Goal: Task Accomplishment & Management: Manage account settings

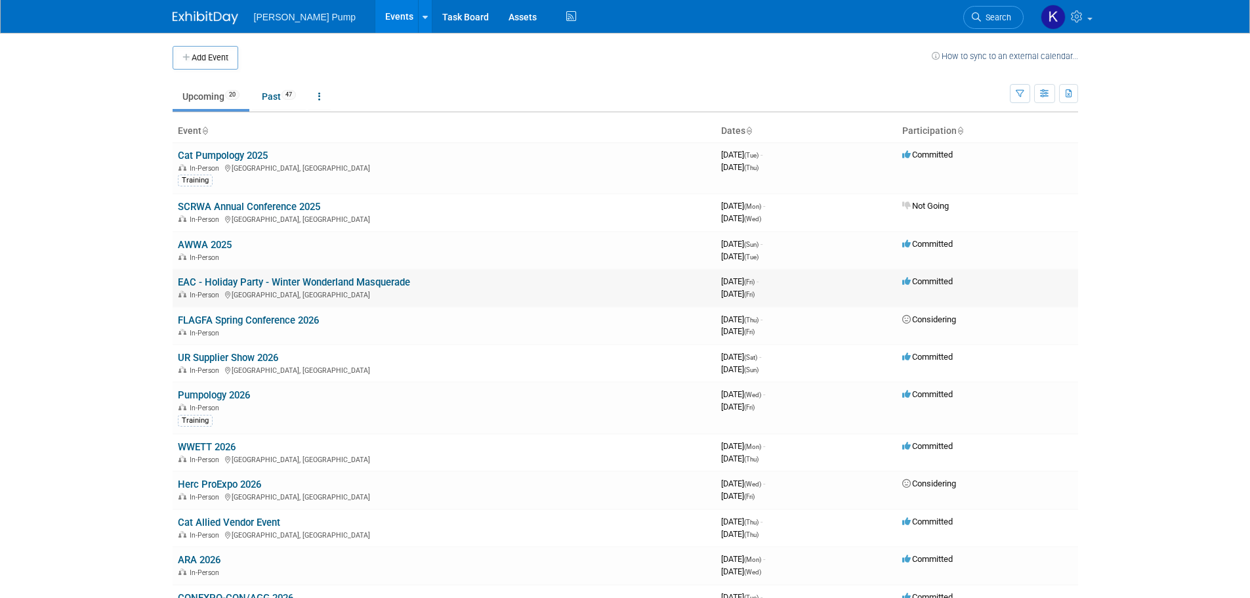
click at [337, 282] on link "EAC - Holiday Party - Winter Wonderland Masquerade" at bounding box center [294, 282] width 232 height 12
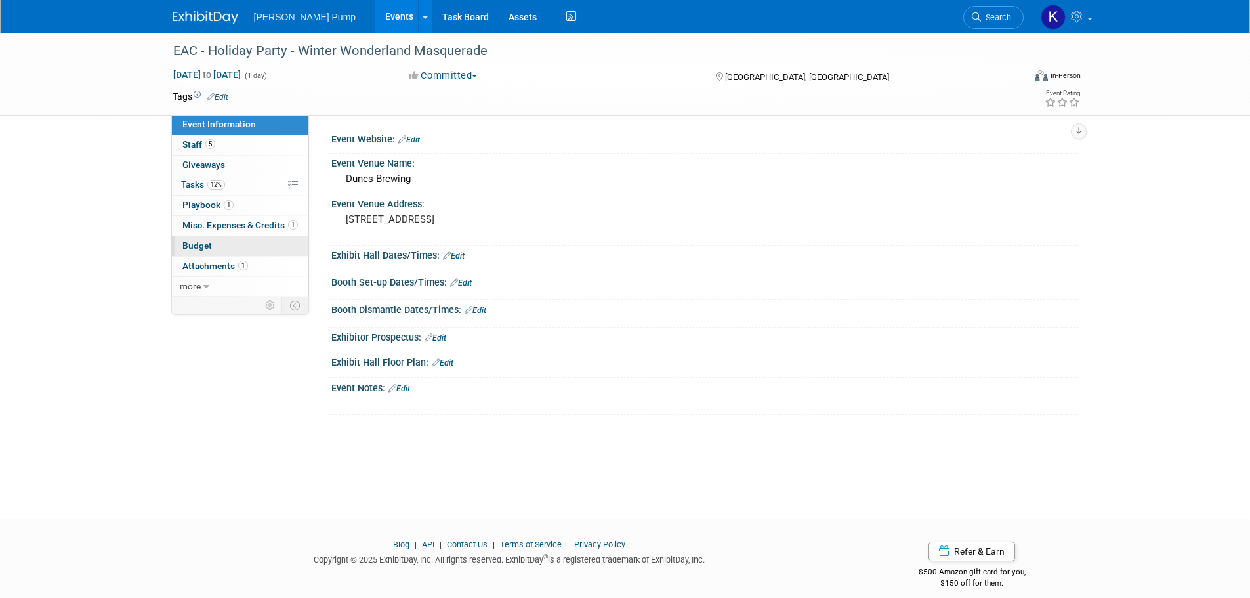
click at [182, 242] on span "Budget" at bounding box center [197, 245] width 30 height 10
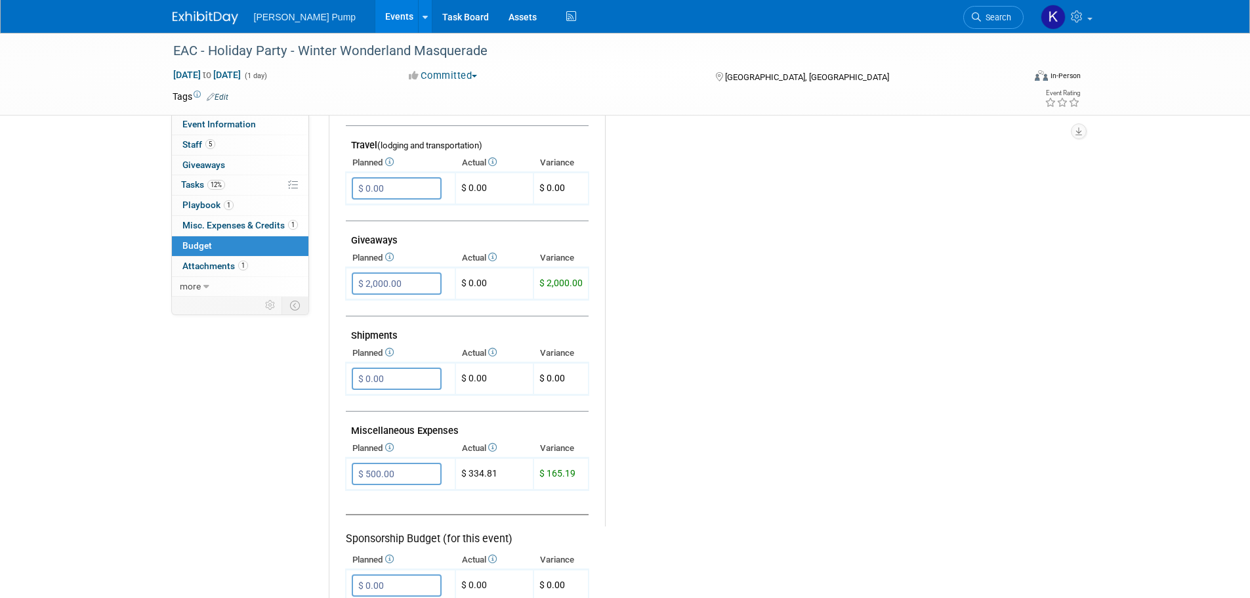
scroll to position [207, 0]
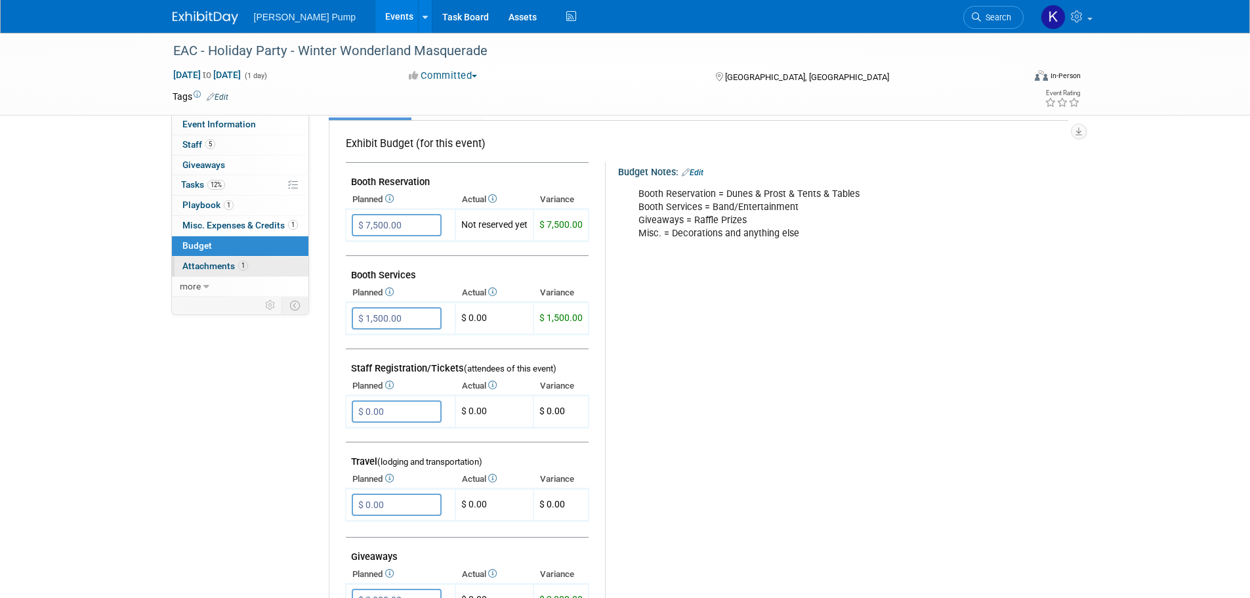
click at [219, 263] on span "Attachments 1" at bounding box center [215, 266] width 66 height 10
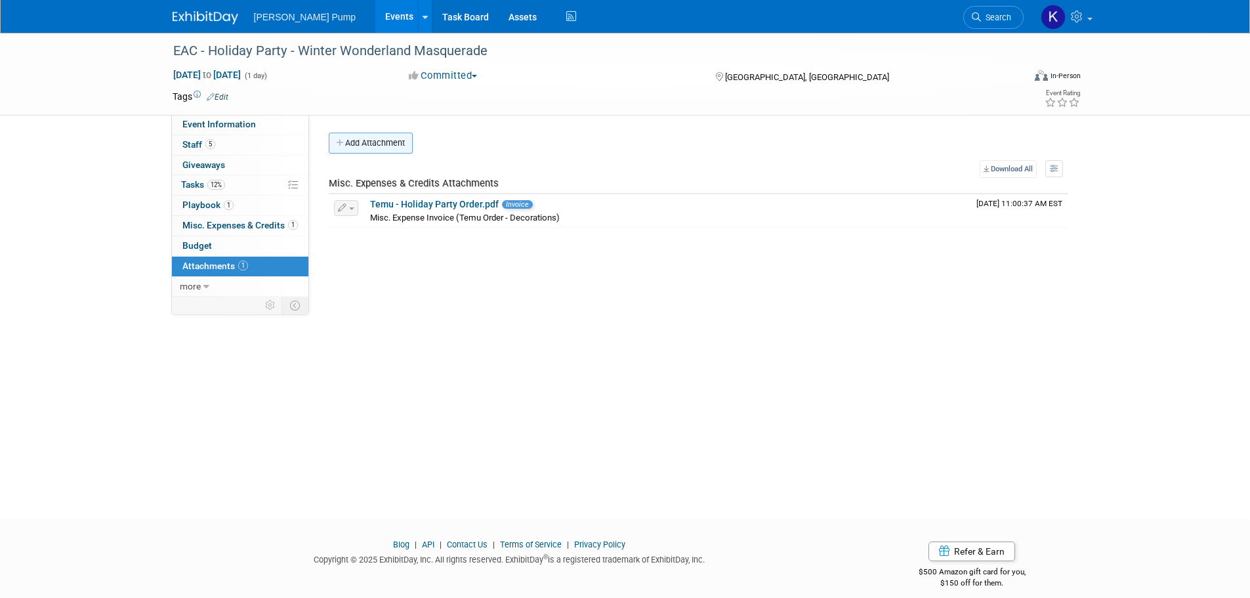
click at [376, 145] on button "Add Attachment" at bounding box center [371, 143] width 84 height 21
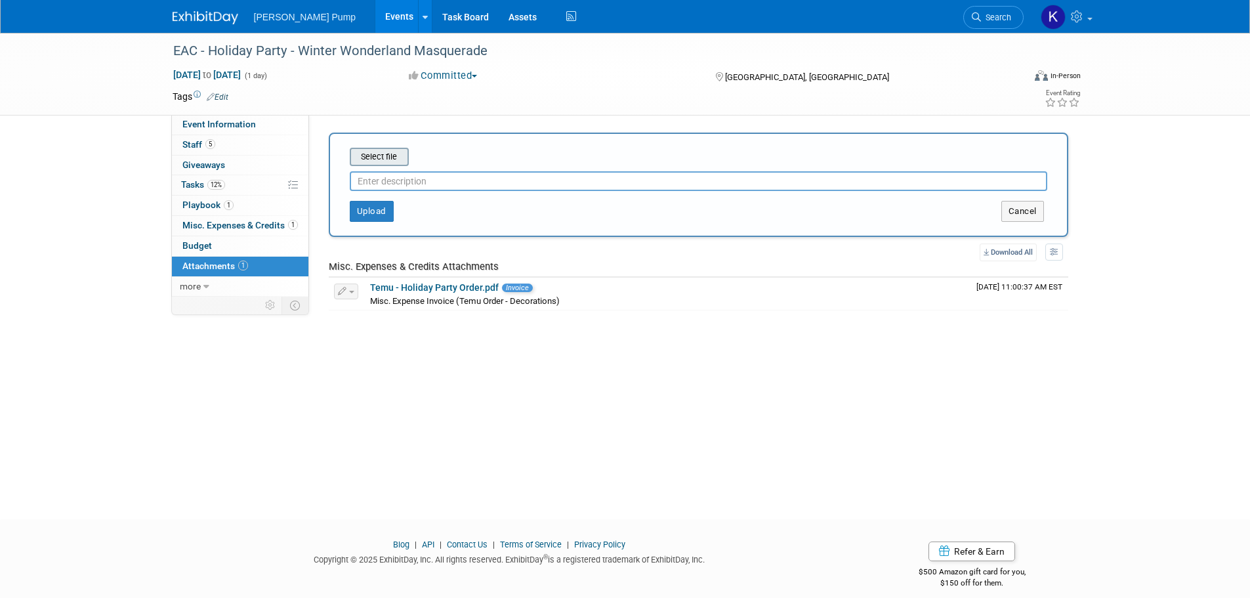
click at [378, 157] on input "file" at bounding box center [329, 157] width 156 height 16
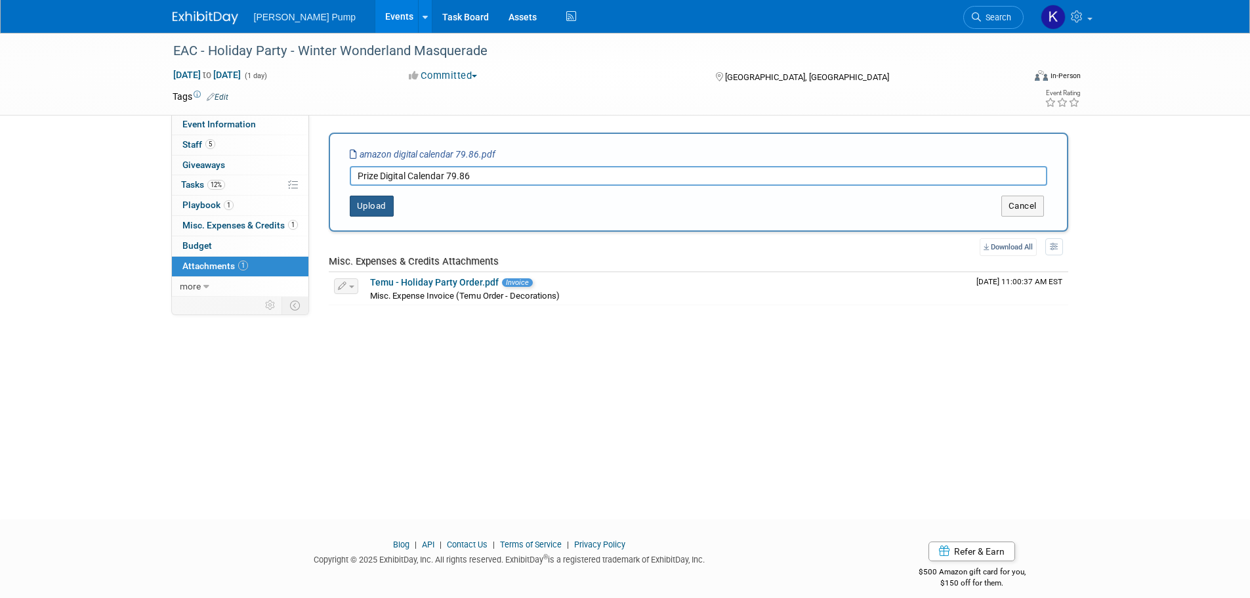
click at [377, 214] on button "Upload" at bounding box center [372, 206] width 44 height 21
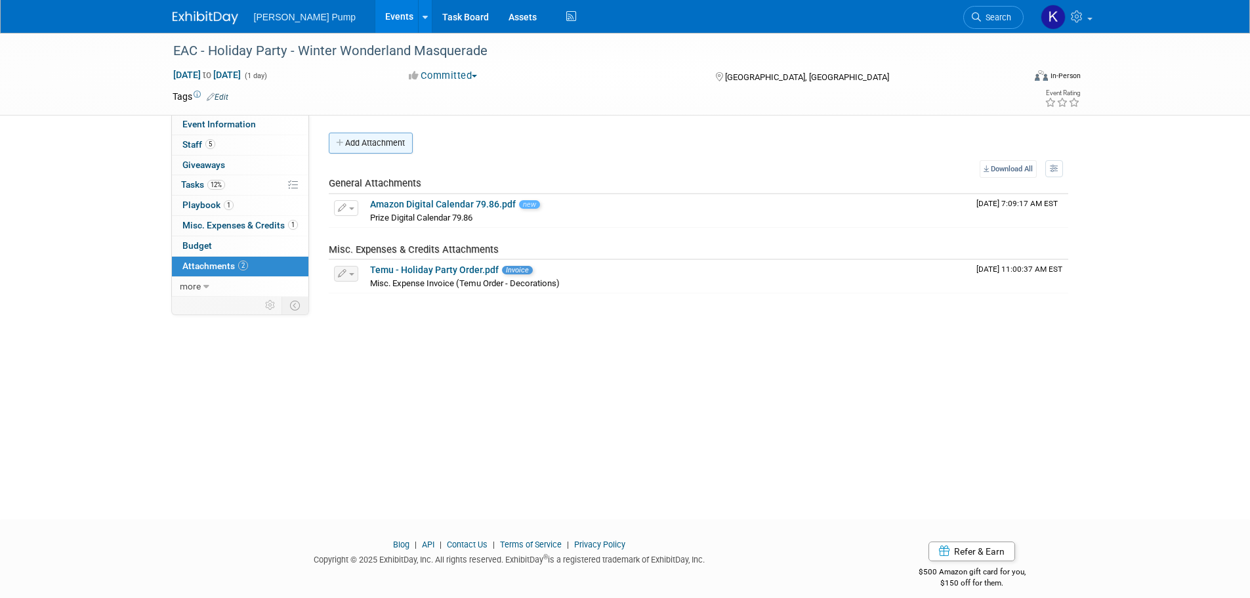
click at [348, 148] on button "Add Attachment" at bounding box center [371, 143] width 84 height 21
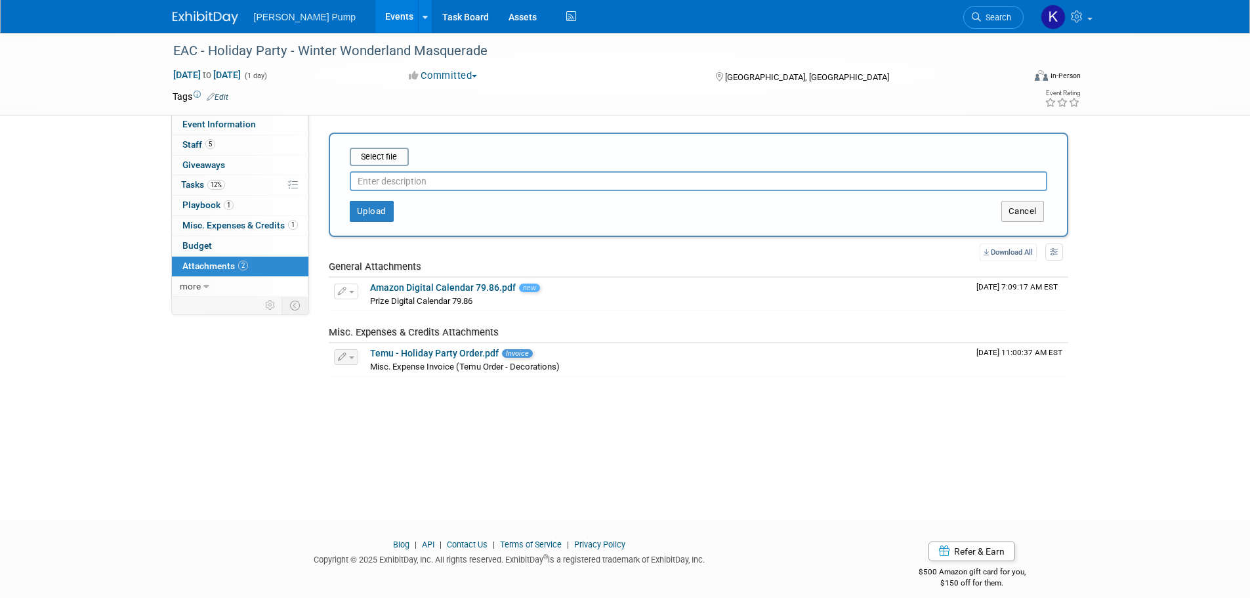
click at [399, 188] on input "text" at bounding box center [699, 181] width 698 height 20
click at [366, 217] on button "Upload" at bounding box center [372, 211] width 44 height 21
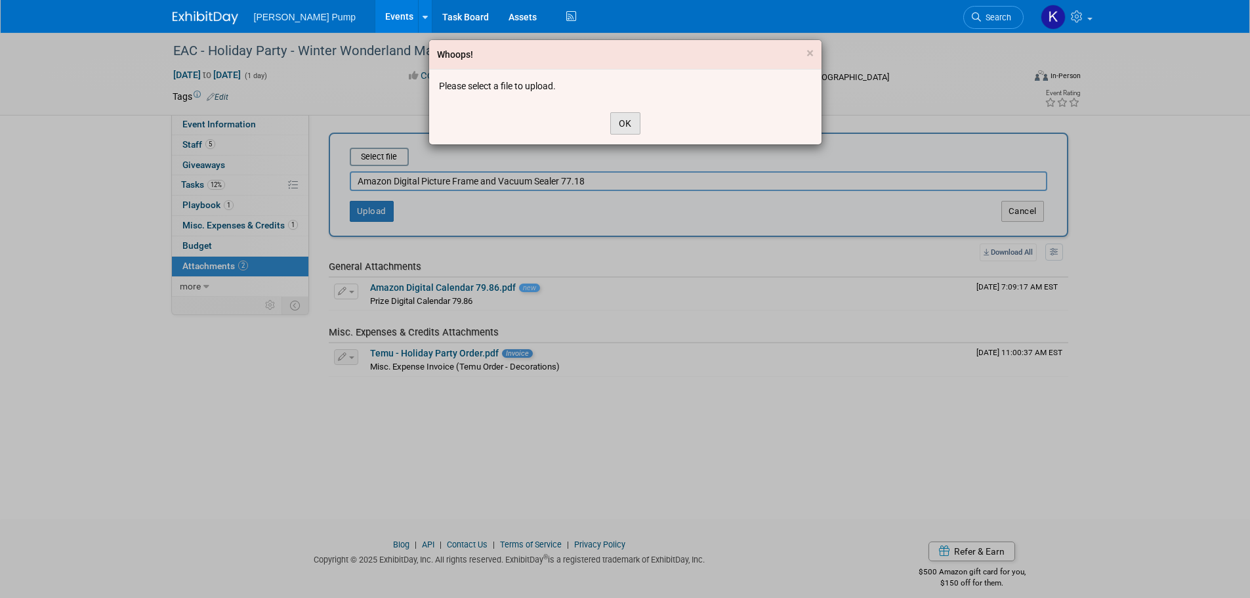
click at [611, 130] on button "OK" at bounding box center [625, 123] width 30 height 22
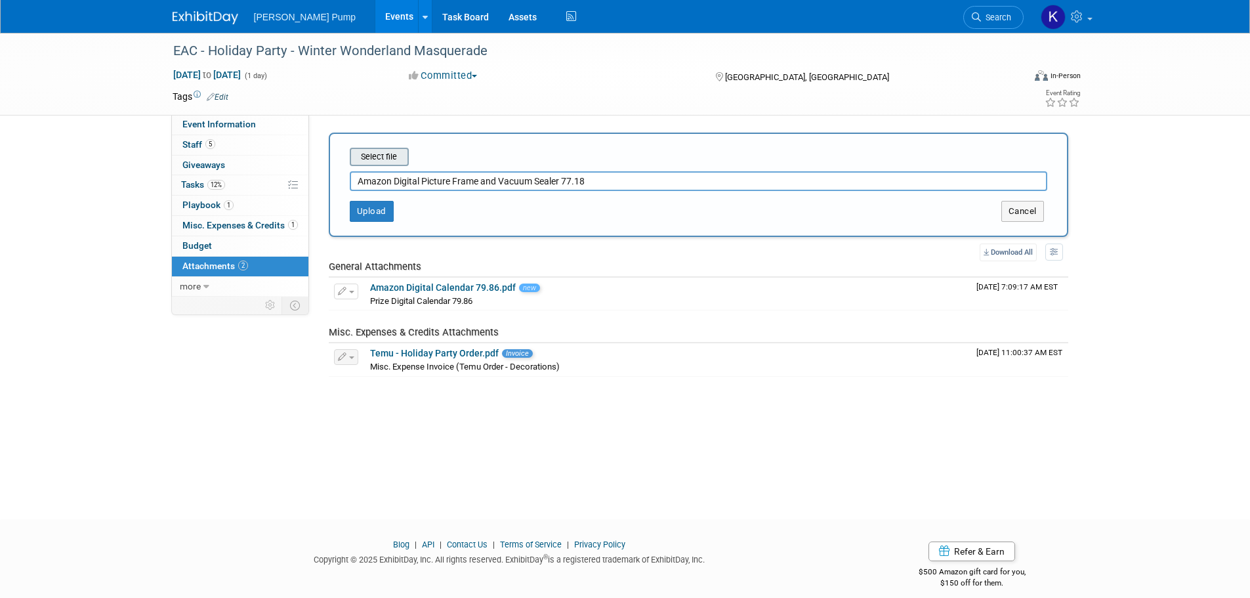
click at [383, 149] on input "file" at bounding box center [329, 157] width 156 height 16
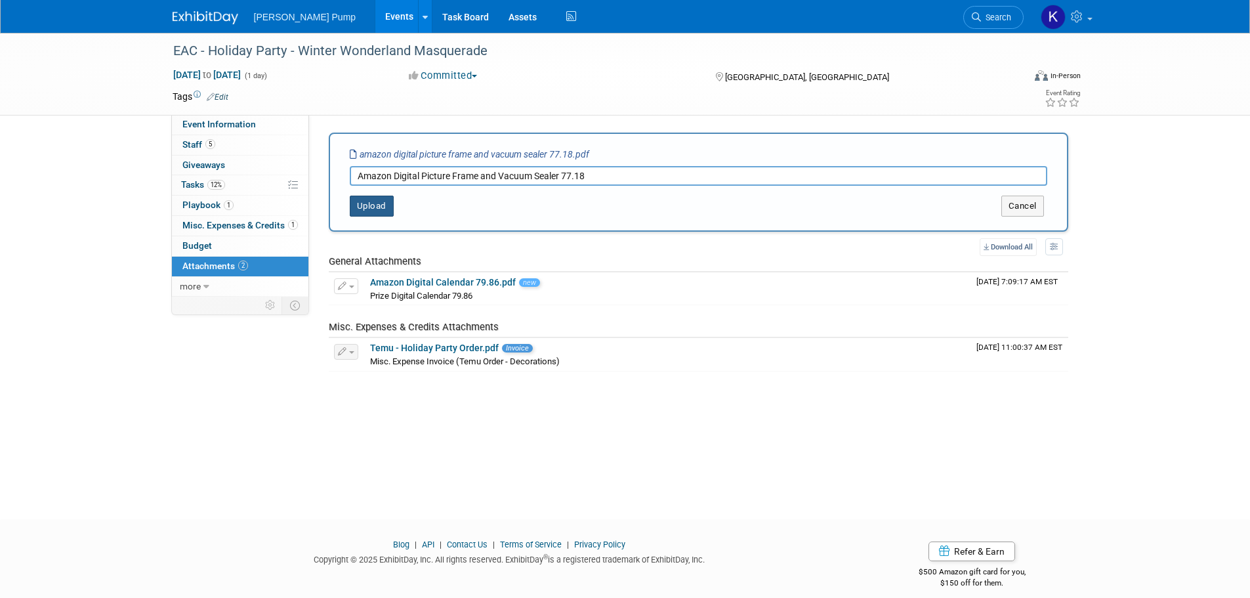
click at [371, 216] on button "Upload" at bounding box center [372, 206] width 44 height 21
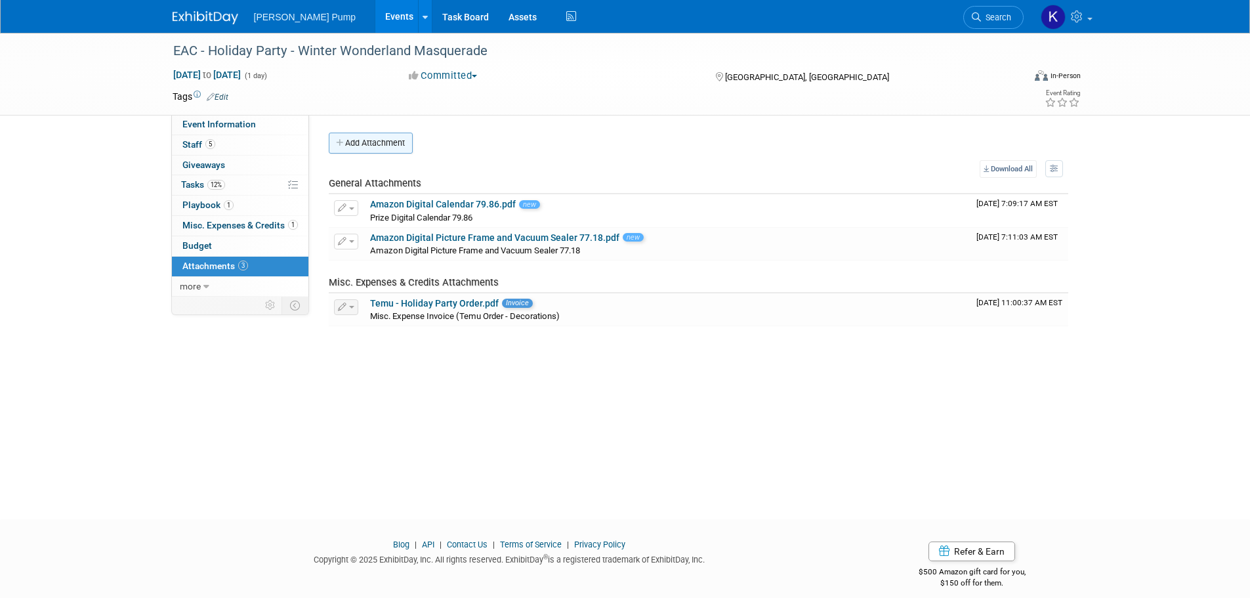
click at [409, 146] on button "Add Attachment" at bounding box center [371, 143] width 84 height 21
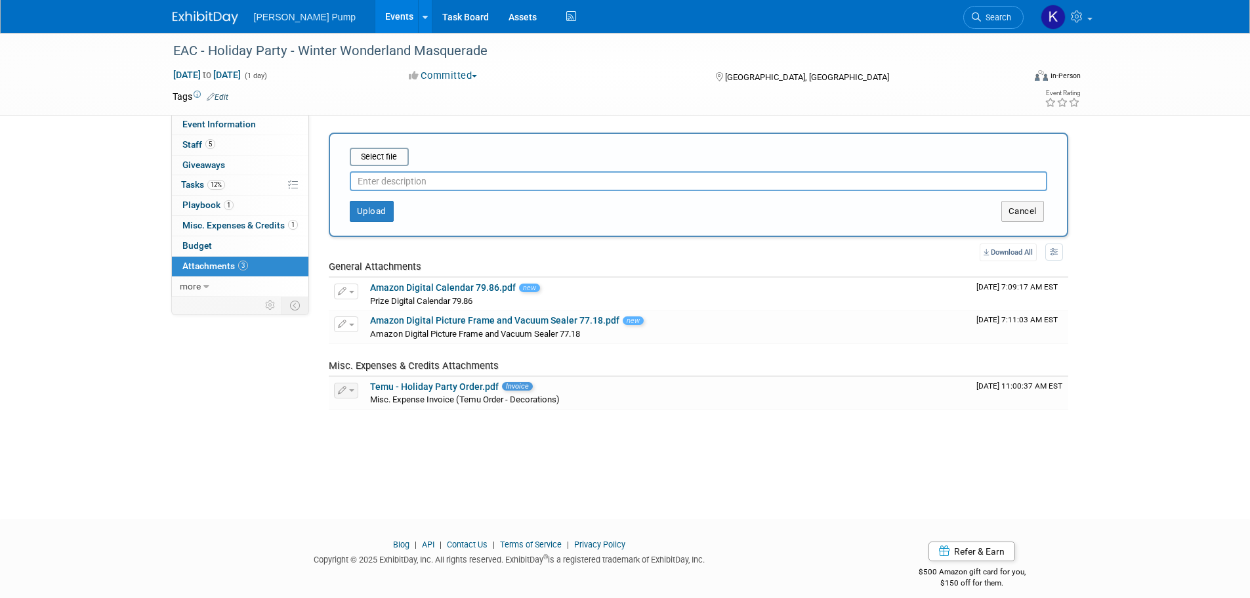
click at [381, 185] on input "text" at bounding box center [699, 181] width 698 height 20
click at [377, 156] on input "file" at bounding box center [329, 157] width 156 height 16
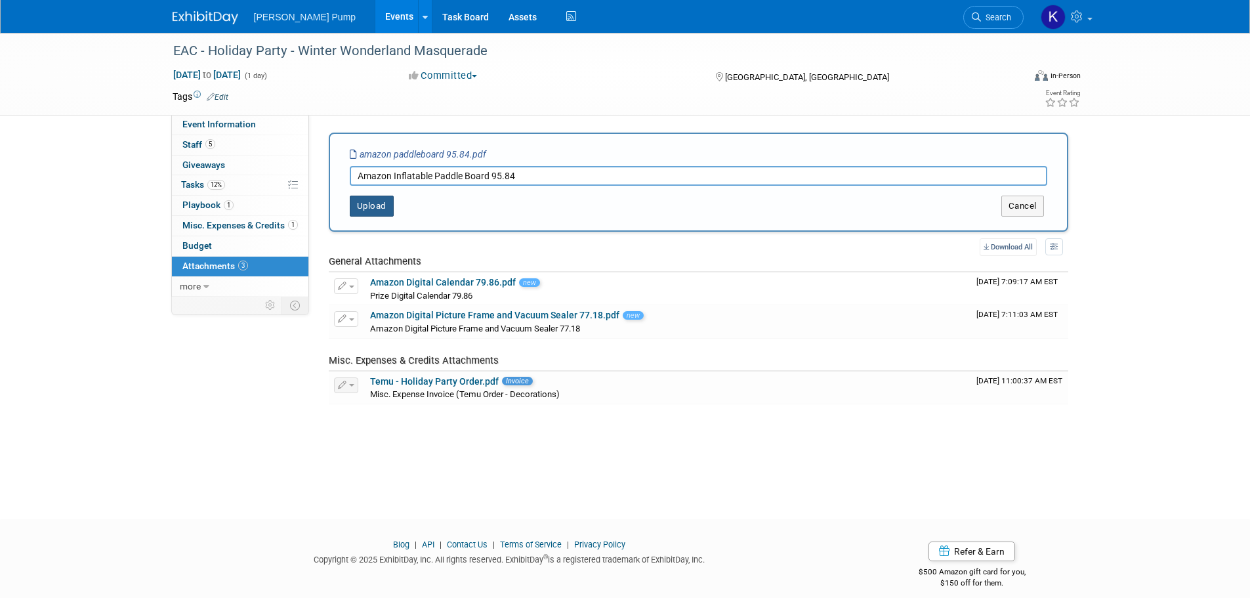
click at [384, 207] on button "Upload" at bounding box center [372, 206] width 44 height 21
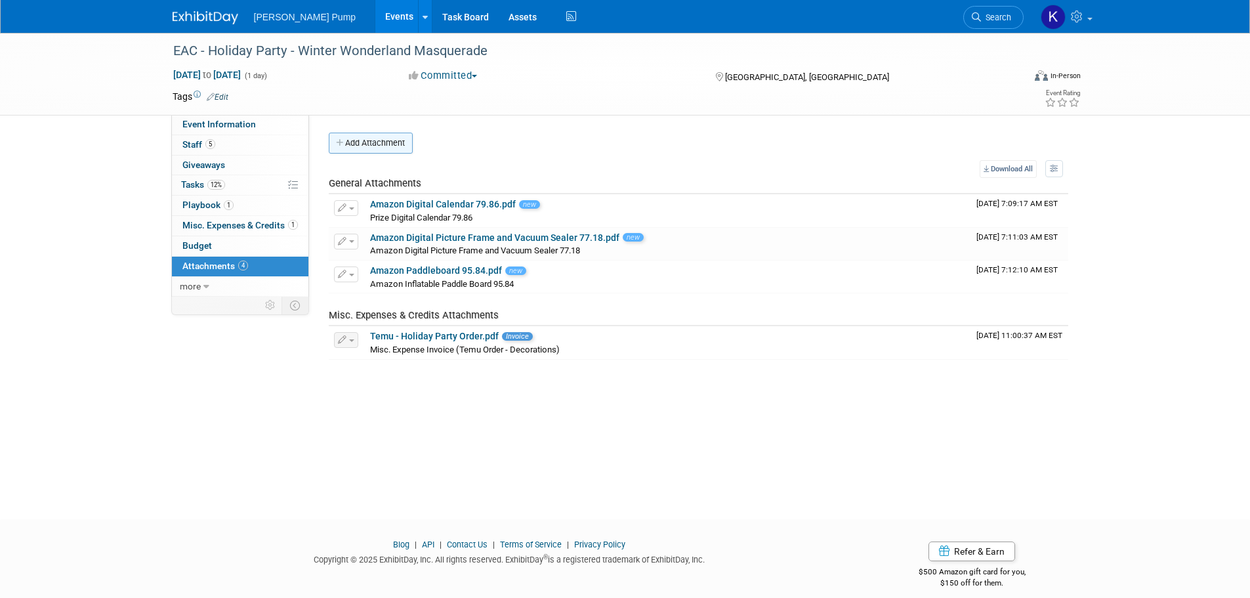
click at [364, 144] on button "Add Attachment" at bounding box center [371, 143] width 84 height 21
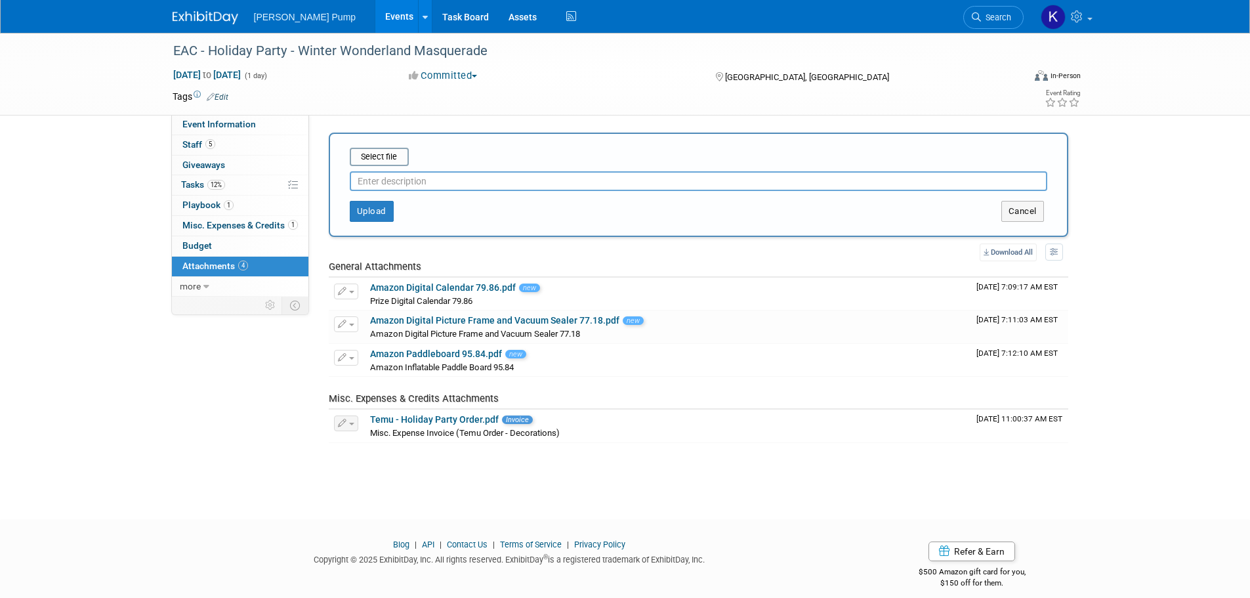
click at [380, 178] on input "text" at bounding box center [699, 181] width 698 height 20
click at [389, 157] on input "file" at bounding box center [329, 157] width 156 height 16
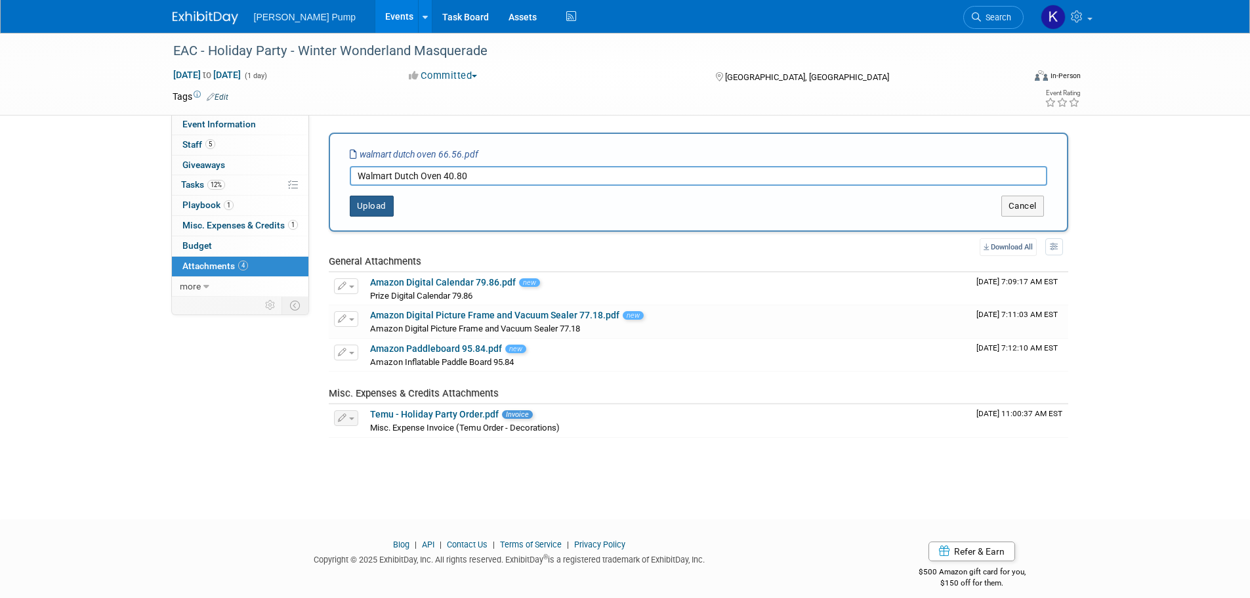
click at [359, 203] on button "Upload" at bounding box center [372, 206] width 44 height 21
click at [0, 0] on div at bounding box center [0, 0] width 0 height 0
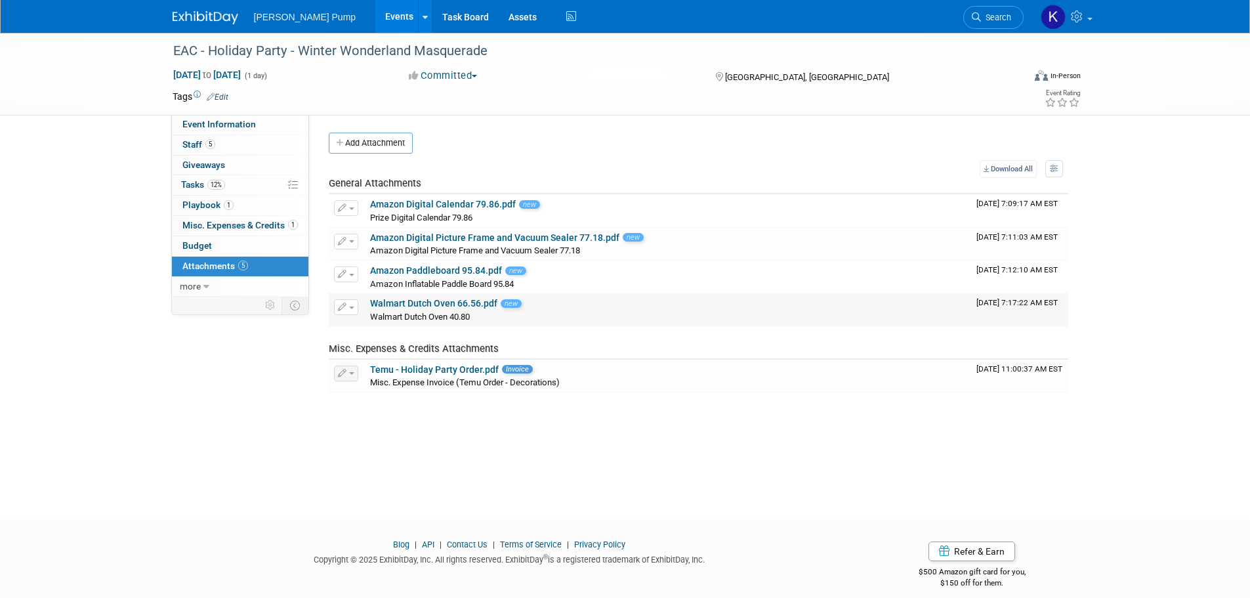
click at [357, 304] on button "button" at bounding box center [346, 307] width 24 height 16
click at [356, 340] on link "Change Description" at bounding box center [392, 346] width 115 height 18
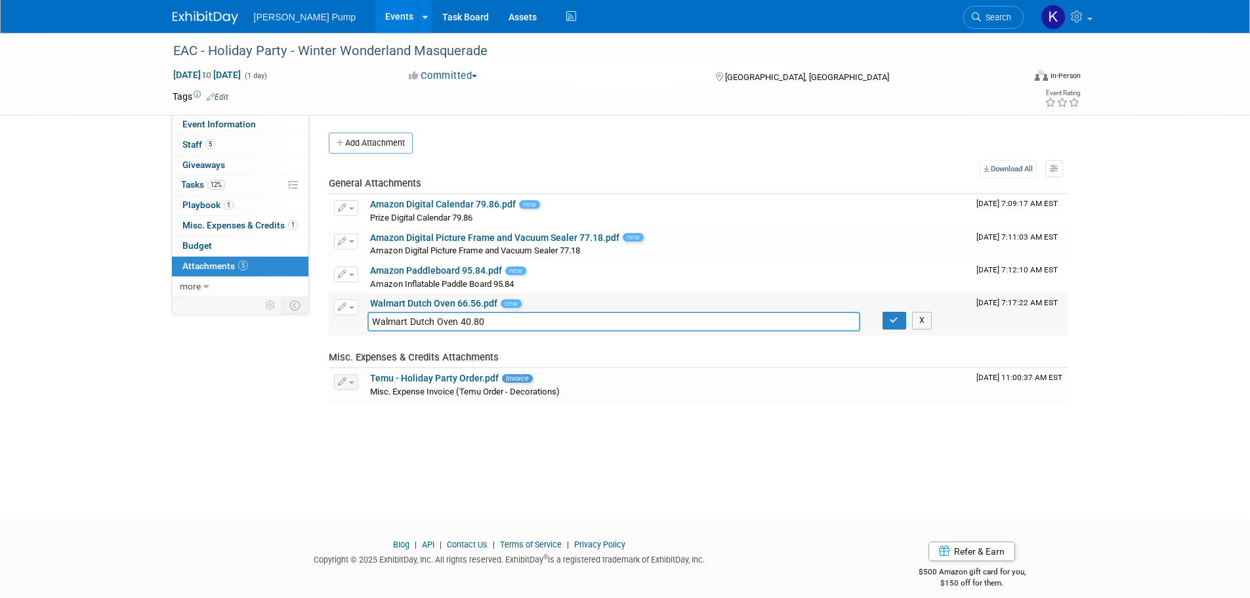
click at [600, 301] on div "Walmart Dutch Oven 66.56.pdf new" at bounding box center [668, 304] width 596 height 12
click at [631, 385] on div "Misc. Expense Invoice (Temu Order - Decorations)" at bounding box center [668, 391] width 596 height 13
click at [890, 316] on icon "button" at bounding box center [894, 320] width 9 height 9
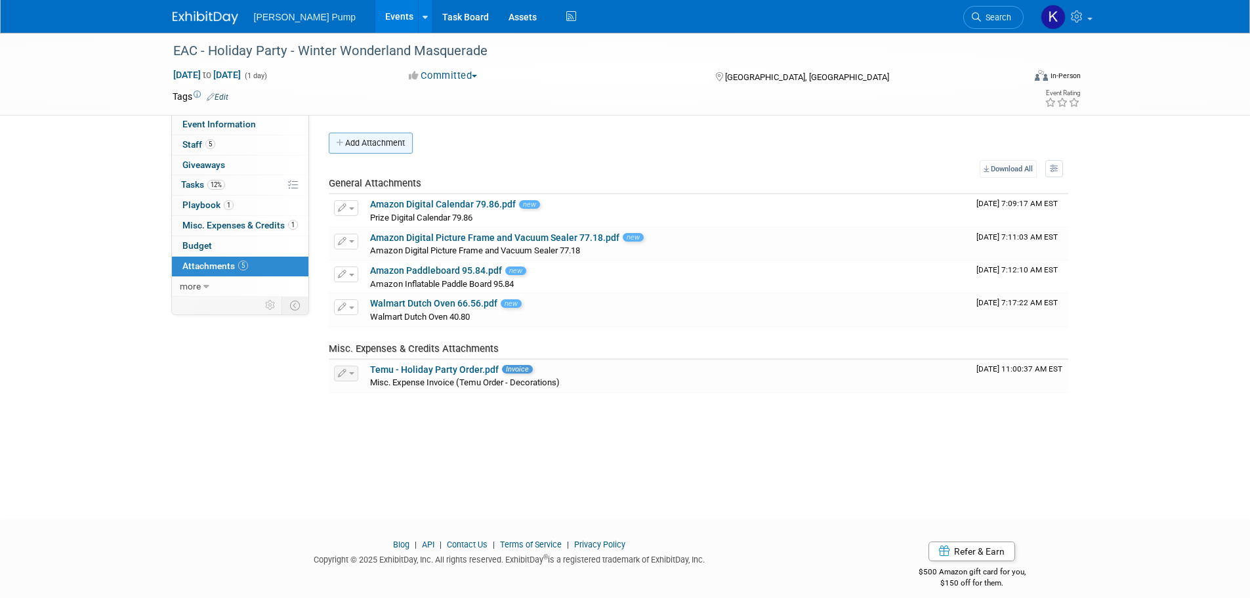
click at [385, 152] on button "Add Attachment" at bounding box center [371, 143] width 84 height 21
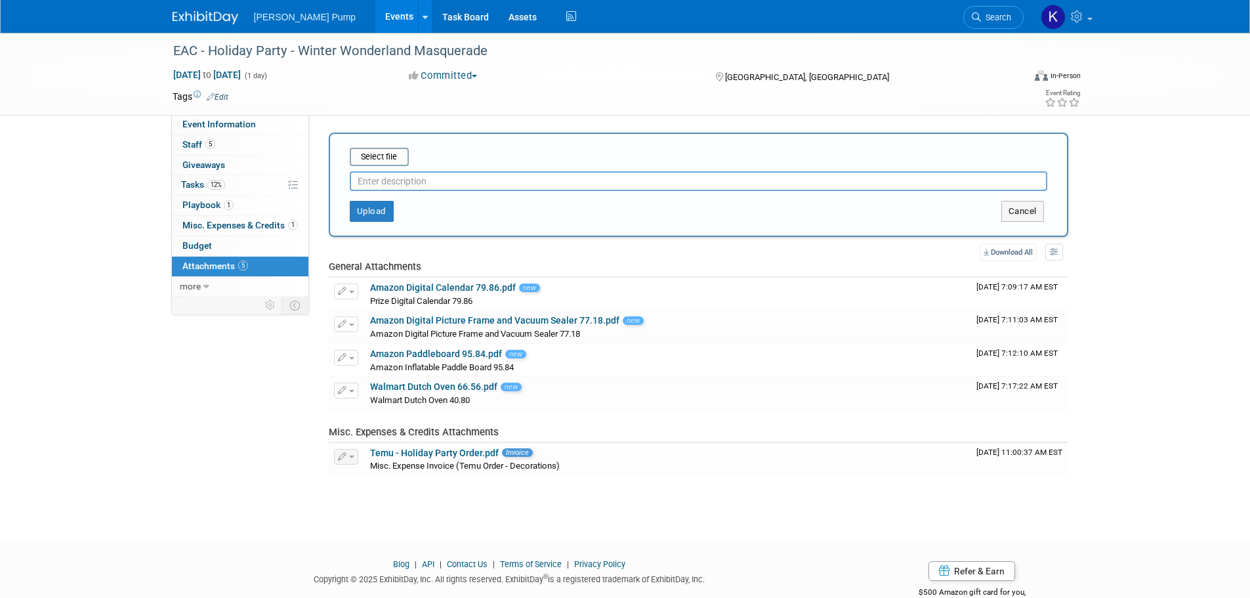
click at [375, 177] on input "text" at bounding box center [699, 181] width 698 height 20
click at [482, 184] on input "Walmart Sound Bar" at bounding box center [699, 181] width 698 height 20
type input "Walmart Sound Bar 66.56"
click at [367, 155] on input "file" at bounding box center [329, 157] width 156 height 16
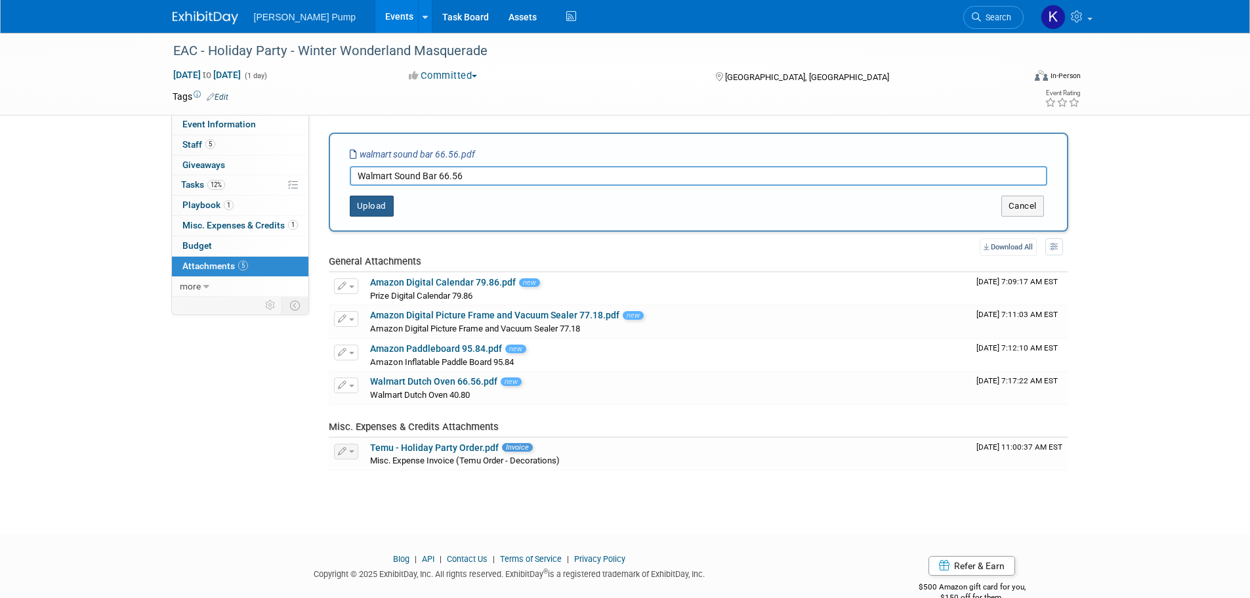
click at [369, 215] on button "Upload" at bounding box center [372, 206] width 44 height 21
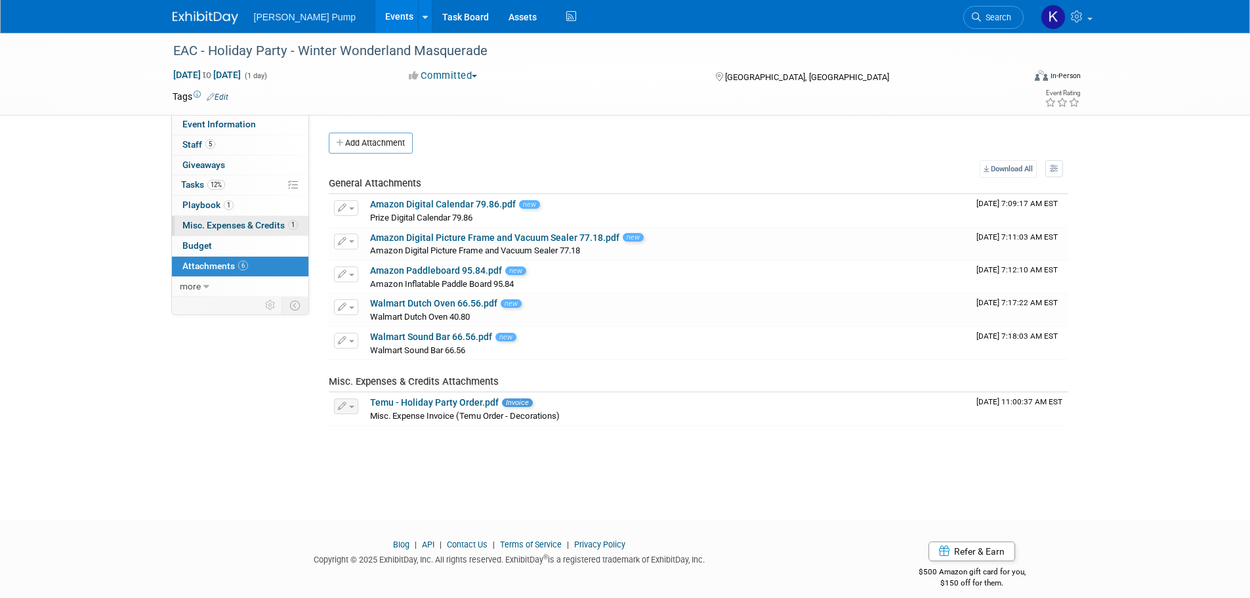
click at [241, 225] on span "Misc. Expenses & Credits 1" at bounding box center [239, 225] width 115 height 10
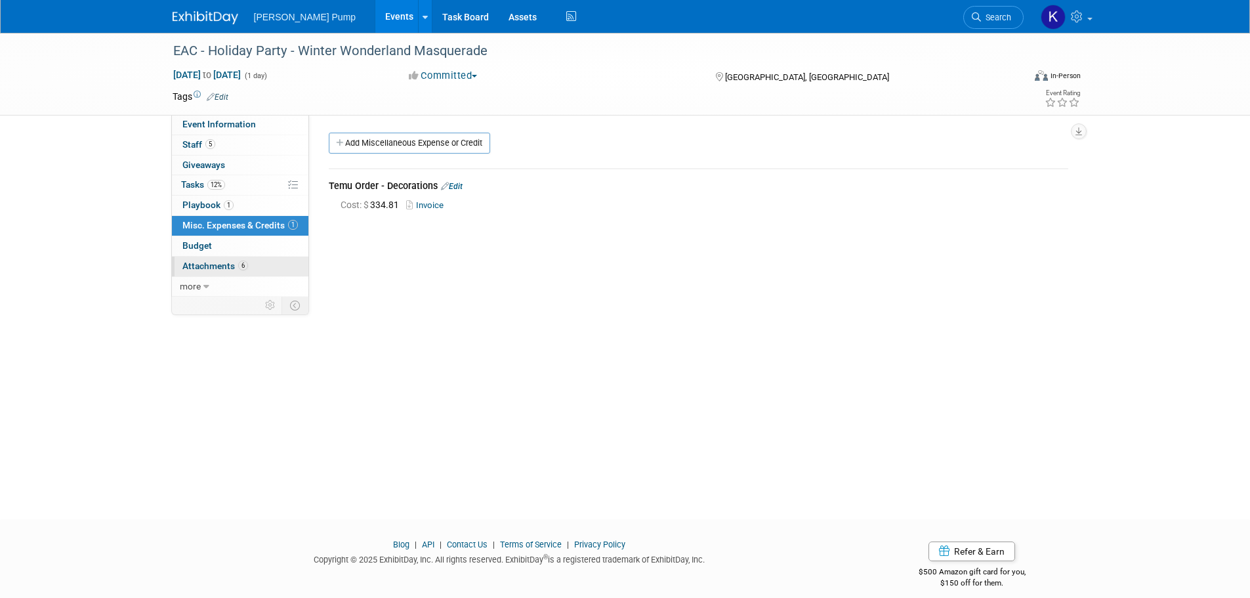
click at [230, 265] on span "Attachments 6" at bounding box center [215, 266] width 66 height 10
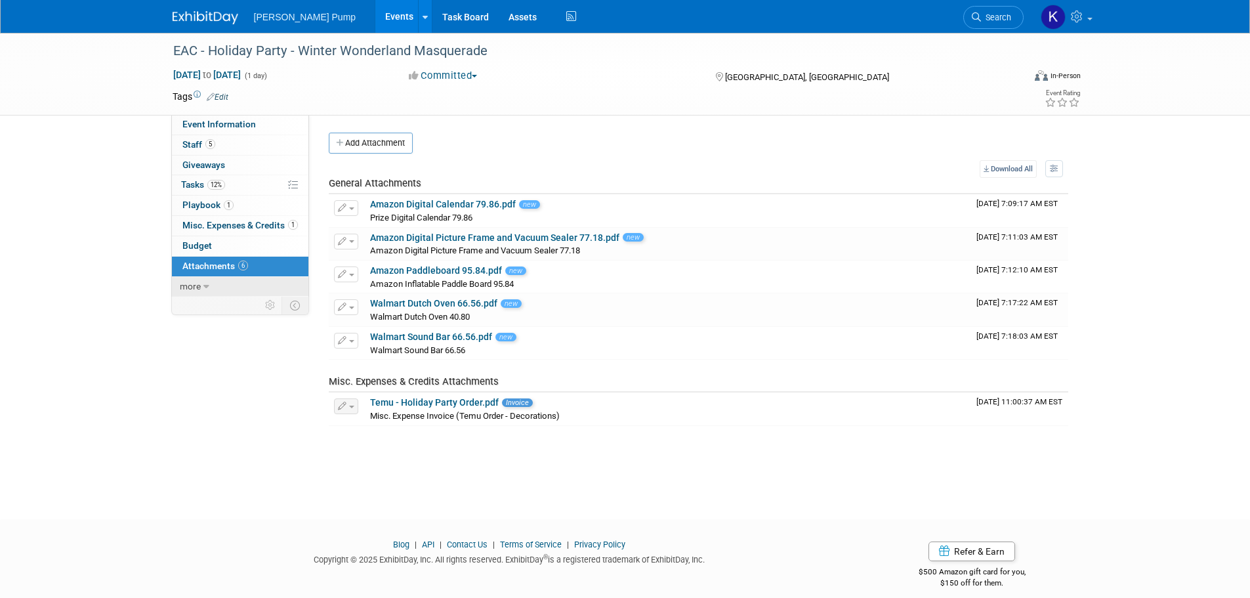
click at [194, 287] on span "more" at bounding box center [190, 286] width 21 height 10
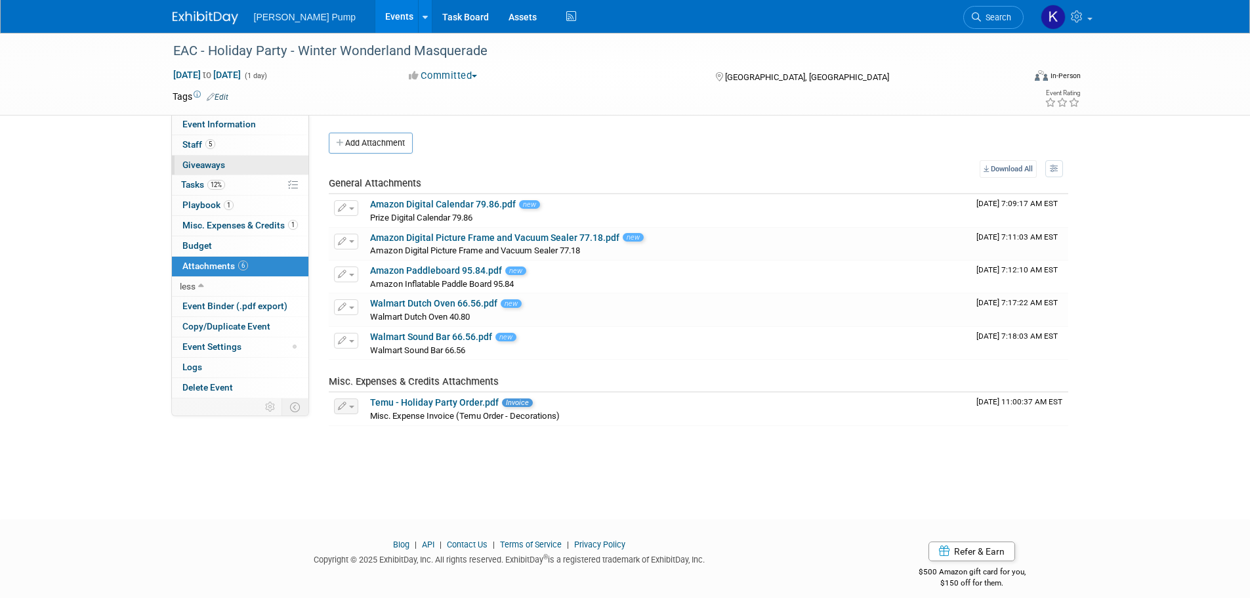
click at [209, 160] on span "Giveaways 0" at bounding box center [203, 164] width 43 height 10
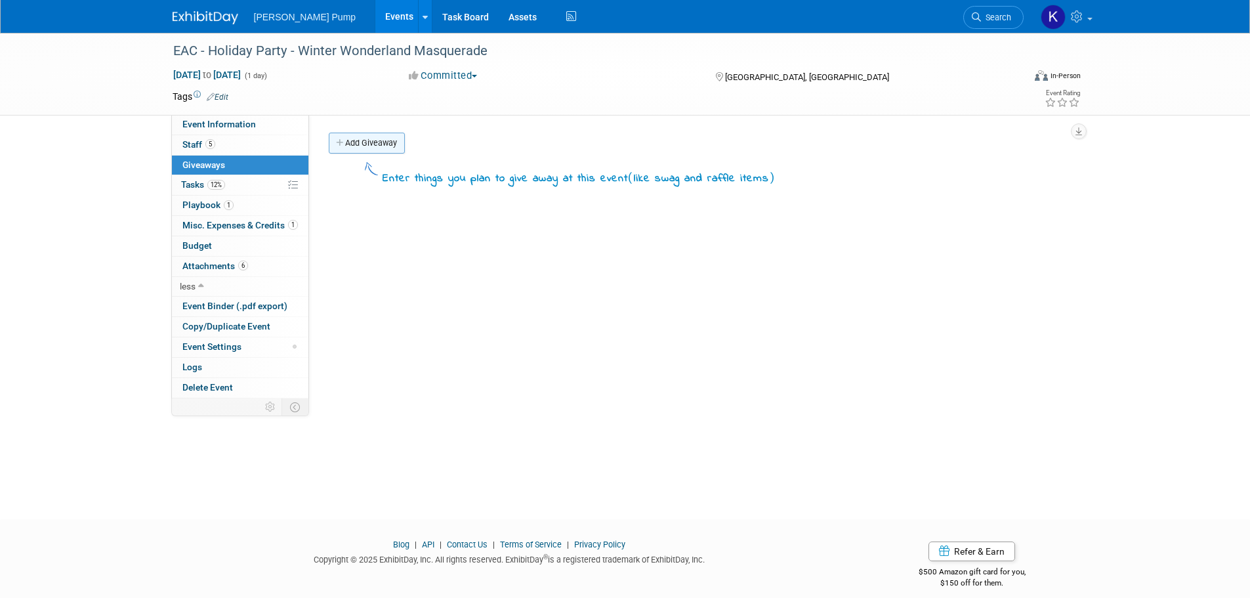
click at [380, 144] on link "Add Giveaway" at bounding box center [367, 143] width 76 height 21
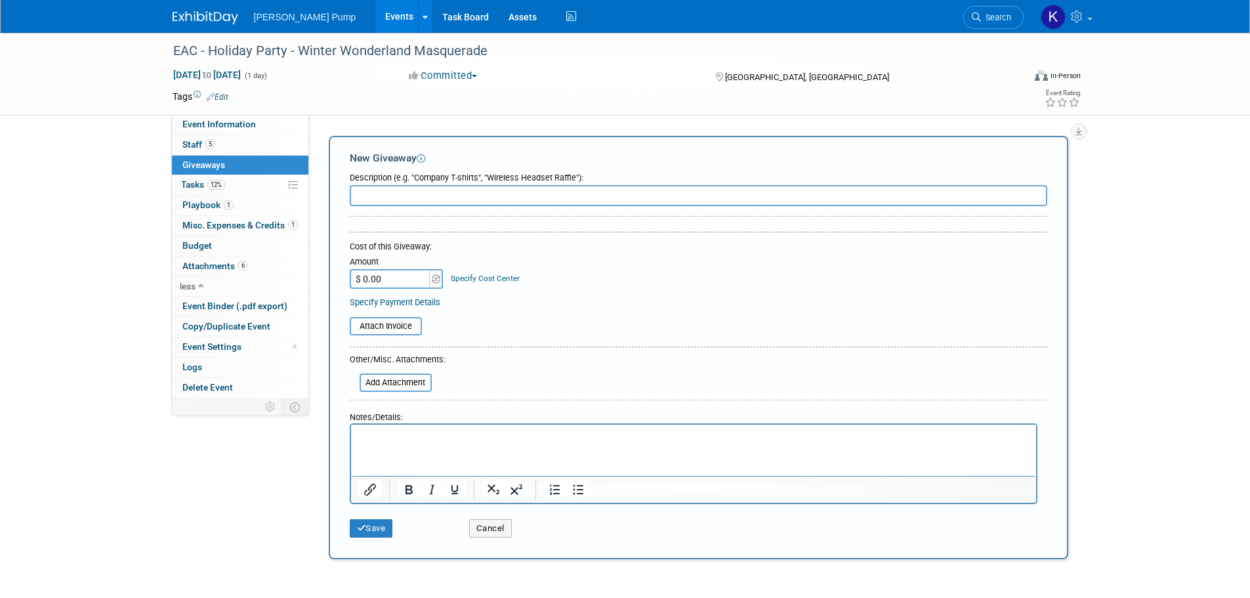
click at [385, 197] on input "text" at bounding box center [699, 195] width 698 height 21
type input "Dutch Oven"
click at [407, 280] on input "$ 0.00" at bounding box center [391, 279] width 82 height 20
click at [390, 272] on input "$ 0.00" at bounding box center [391, 279] width 82 height 20
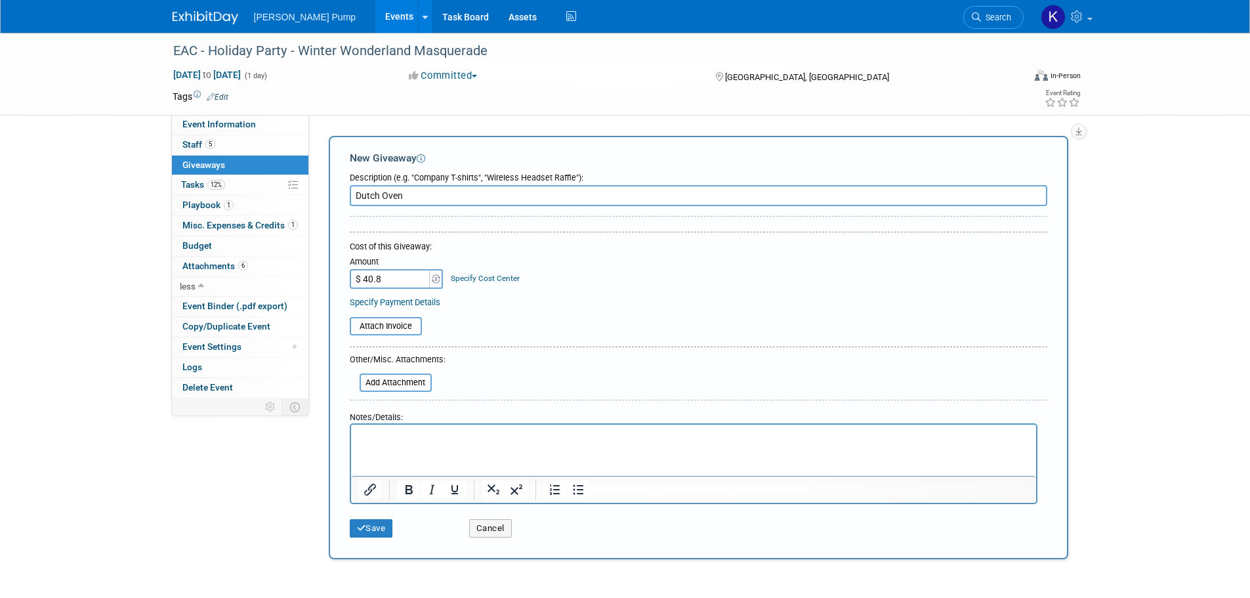
type input "$ 40.80"
click at [398, 325] on input "file" at bounding box center [342, 326] width 156 height 16
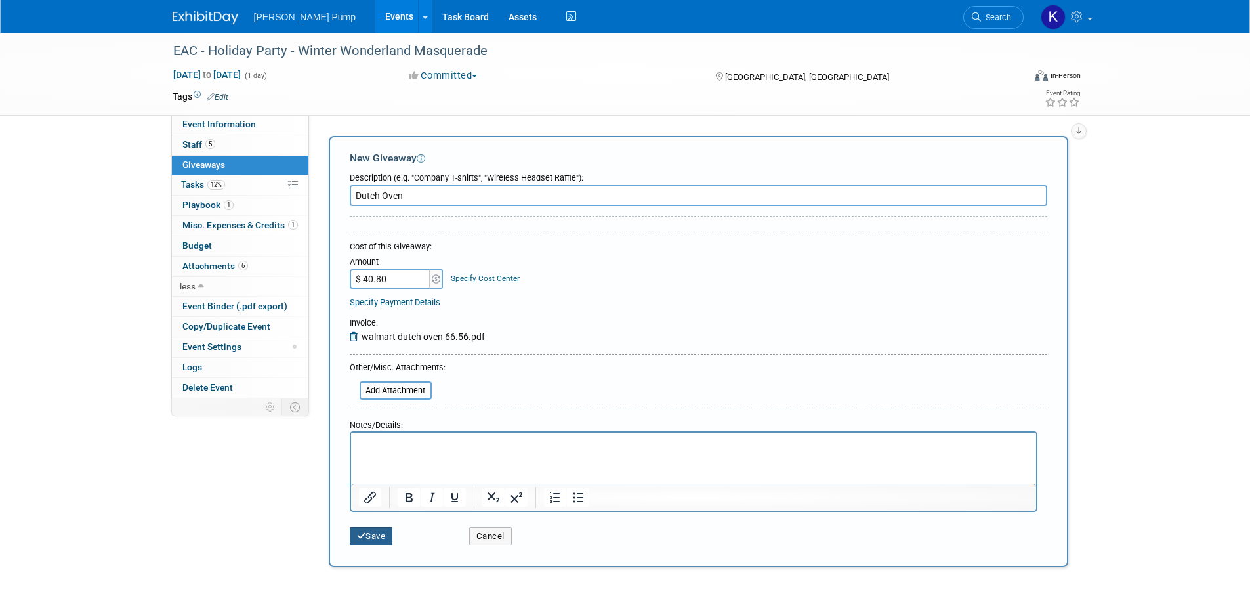
click at [367, 531] on button "Save" at bounding box center [371, 536] width 43 height 18
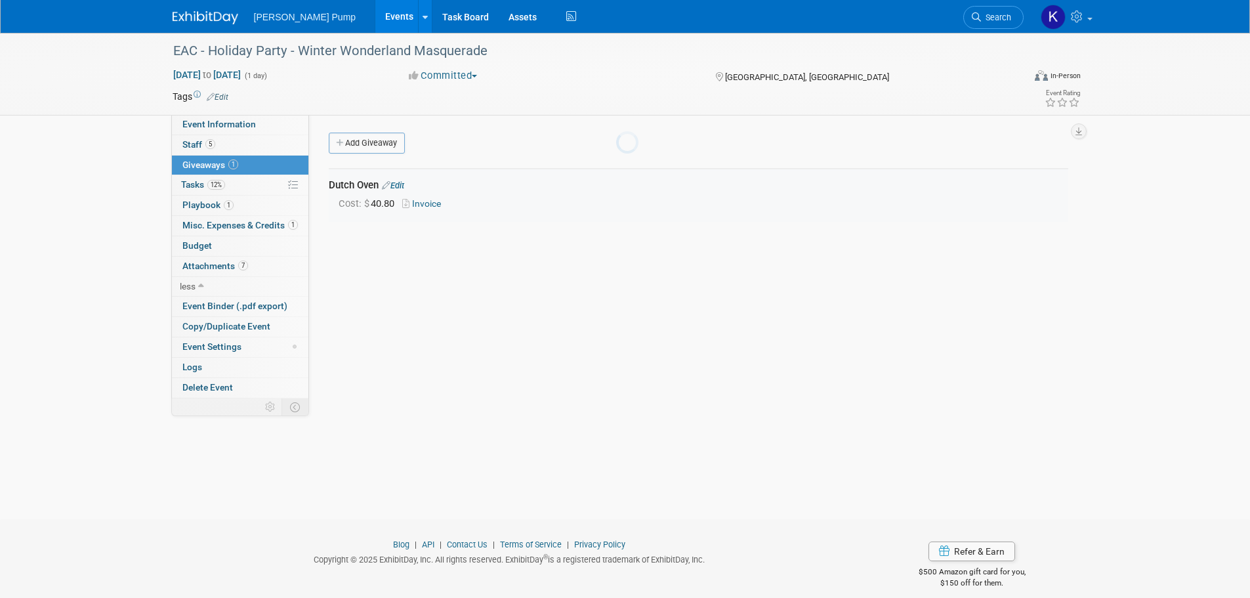
scroll to position [13, 0]
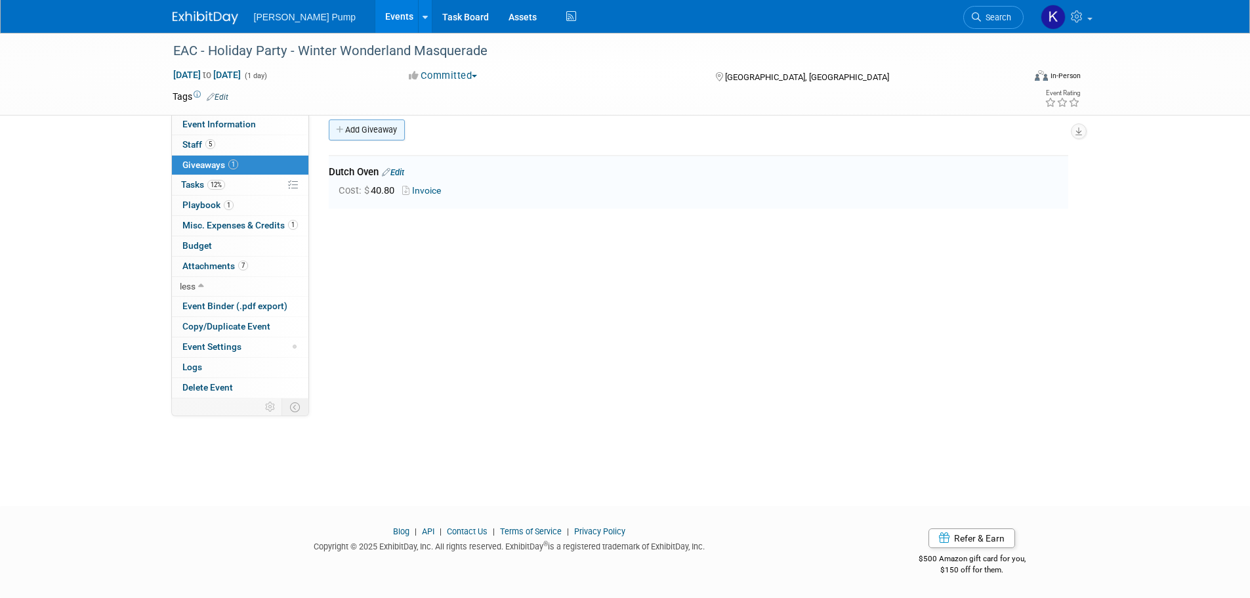
click at [373, 131] on link "Add Giveaway" at bounding box center [367, 129] width 76 height 21
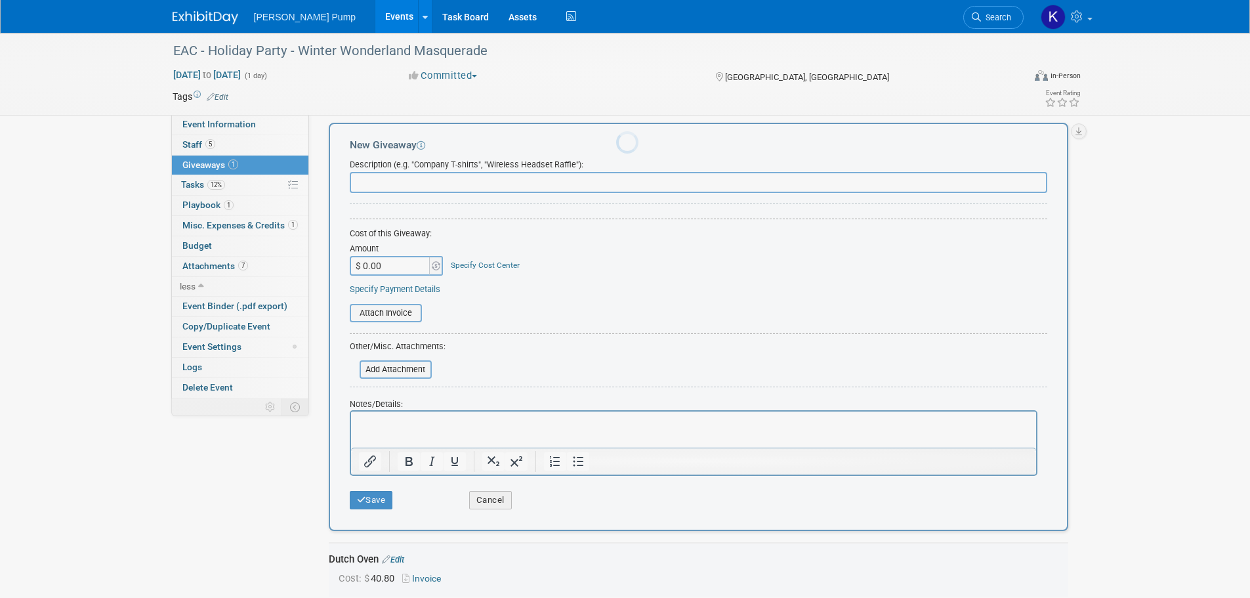
scroll to position [0, 0]
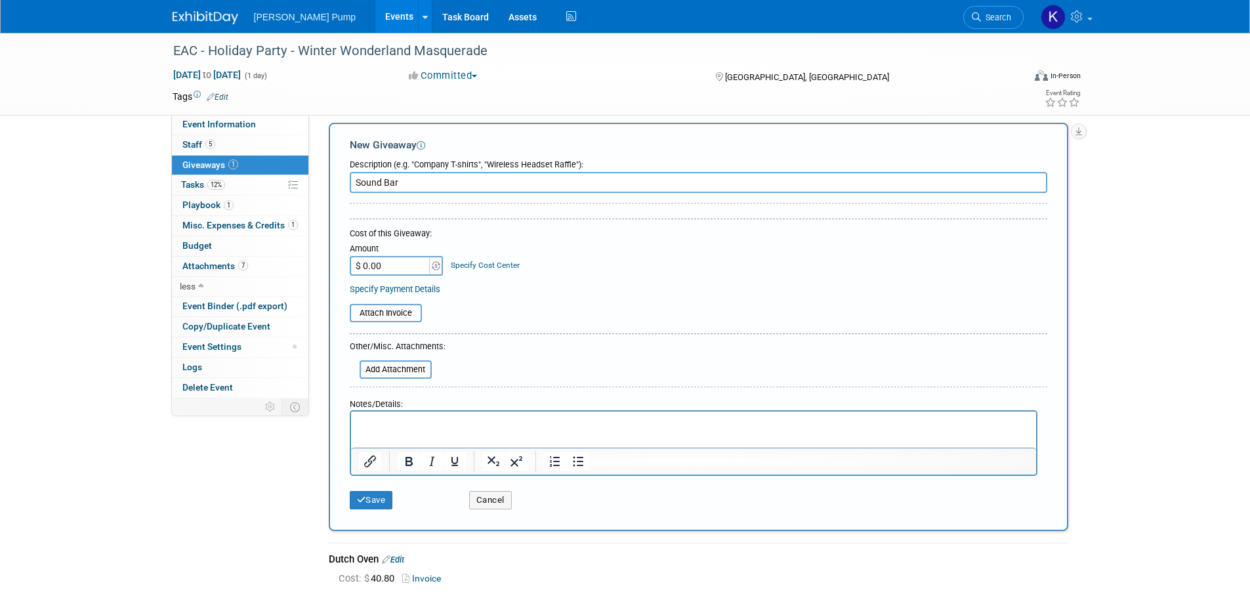
type input "Sound Bar"
click at [398, 270] on input "$ 0.00" at bounding box center [391, 266] width 82 height 20
type input "$ 66.56"
click at [385, 317] on input "file" at bounding box center [342, 313] width 156 height 16
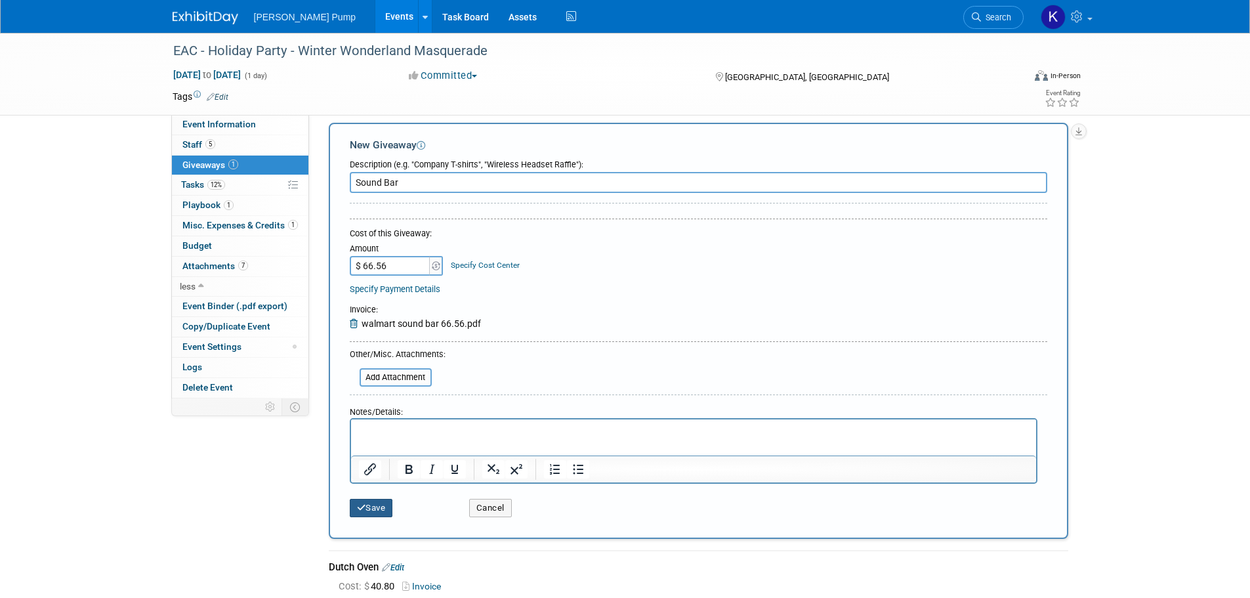
click at [376, 499] on button "Save" at bounding box center [371, 508] width 43 height 18
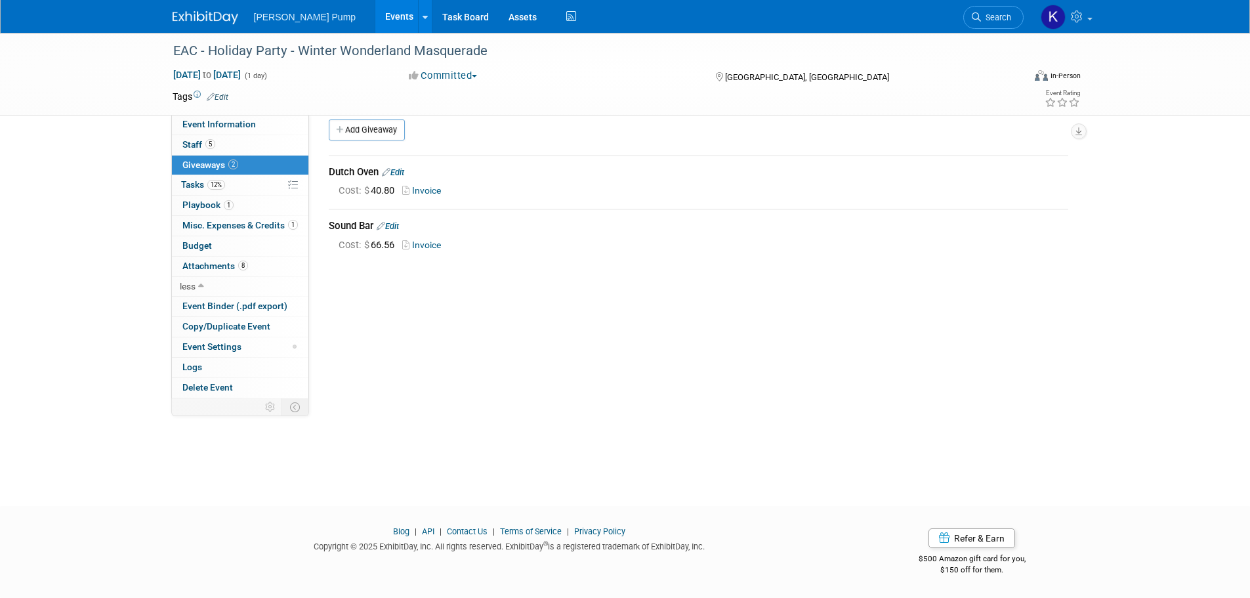
click at [369, 141] on div "Add Giveaway" at bounding box center [701, 131] width 753 height 24
click at [369, 137] on link "Add Giveaway" at bounding box center [367, 129] width 76 height 21
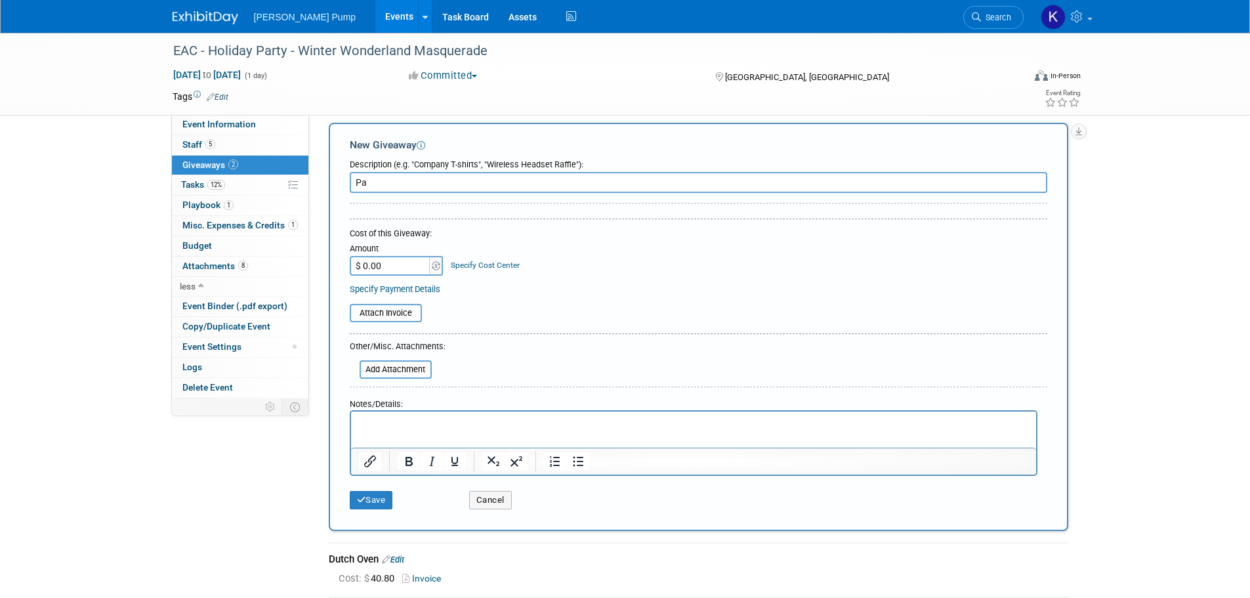
type input "P"
type input "Inflatable Paddle Board"
click at [387, 259] on input "$ 0.00" at bounding box center [391, 266] width 82 height 20
type input "$ 95.84"
click at [386, 311] on input "file" at bounding box center [342, 313] width 156 height 16
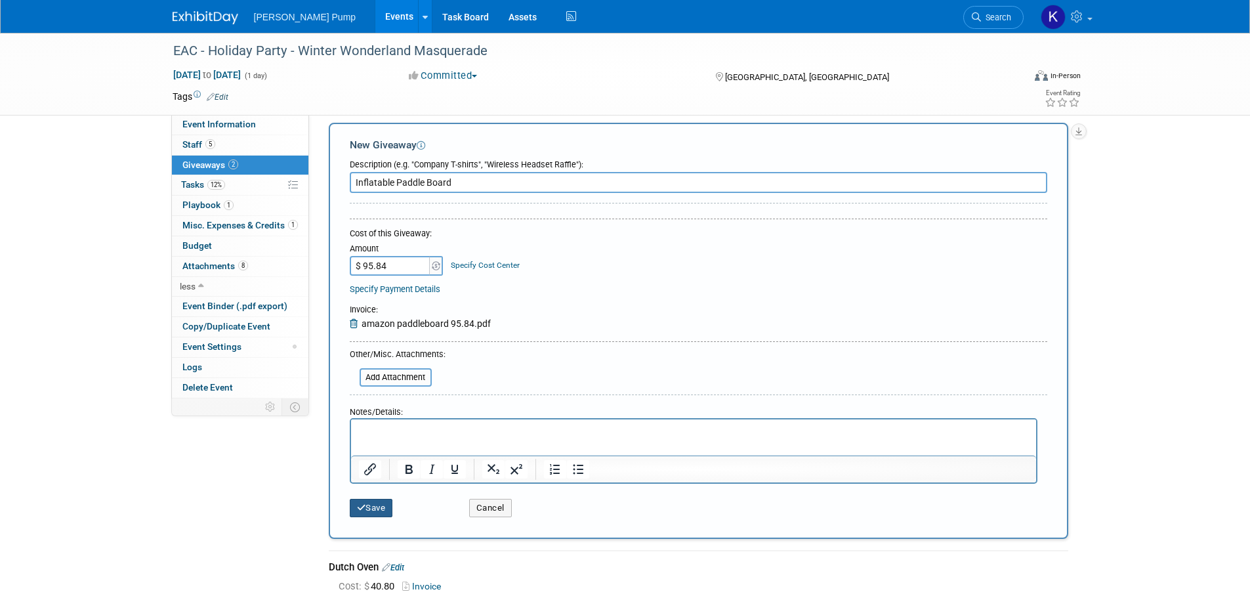
click at [377, 503] on button "Save" at bounding box center [371, 508] width 43 height 18
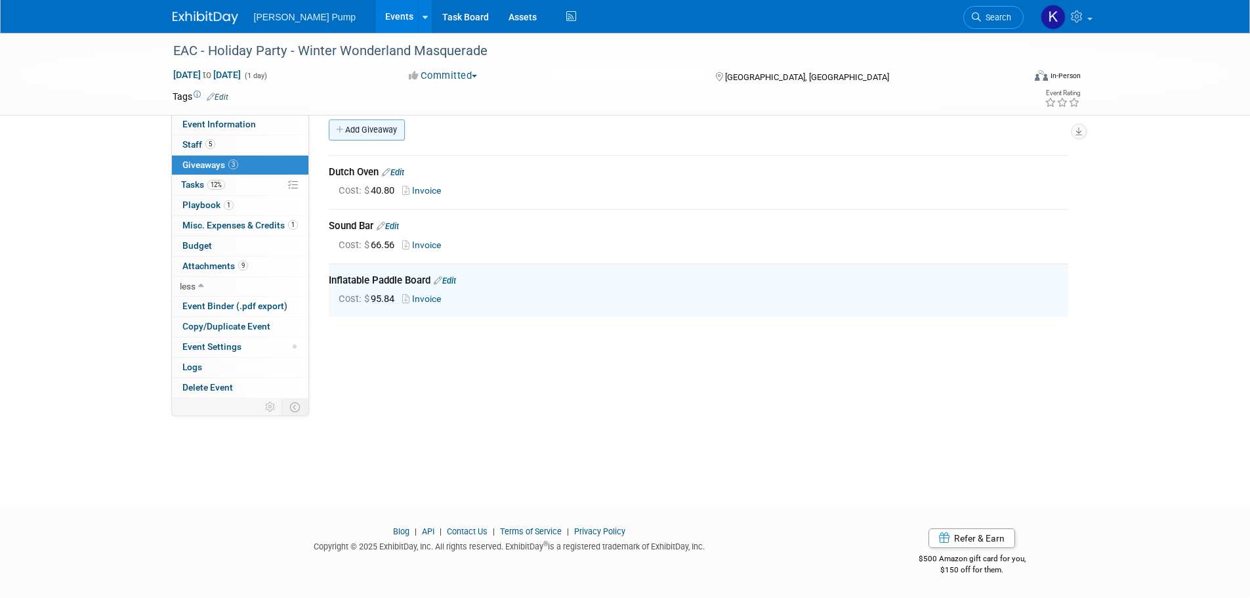
click at [374, 130] on link "Add Giveaway" at bounding box center [367, 129] width 76 height 21
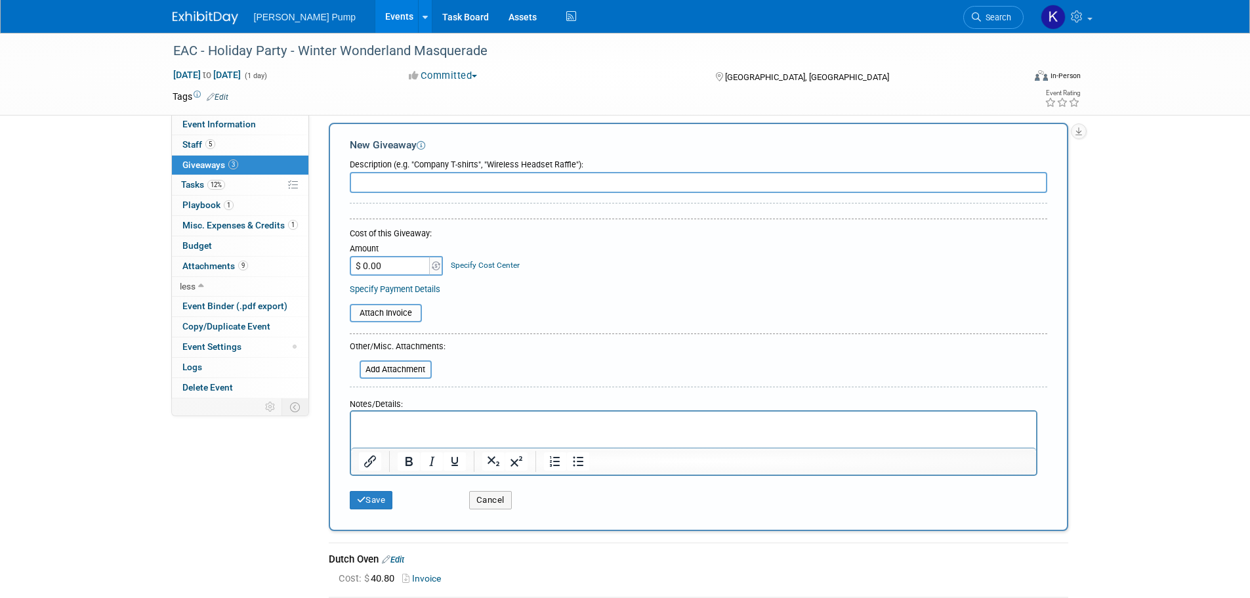
click at [421, 186] on input "text" at bounding box center [699, 182] width 698 height 21
type input "Digital Picture Frame"
click at [389, 265] on input "$ 0.00" at bounding box center [391, 266] width 82 height 20
type input "$ 47.48"
click at [402, 314] on input "file" at bounding box center [342, 313] width 156 height 16
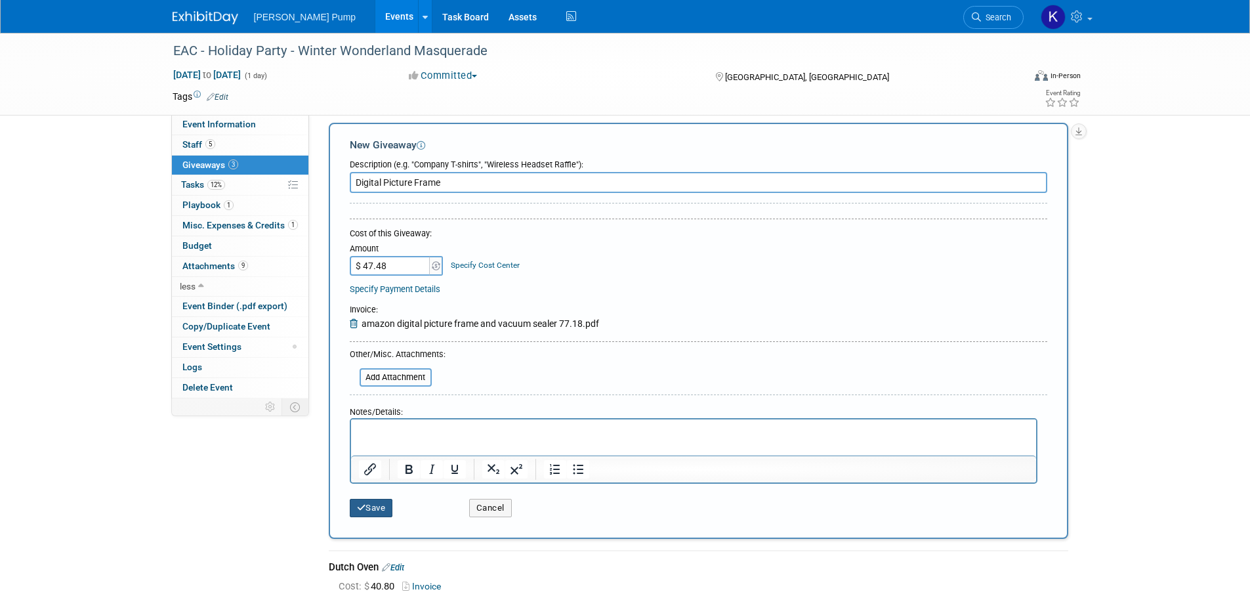
click at [376, 509] on button "Save" at bounding box center [371, 508] width 43 height 18
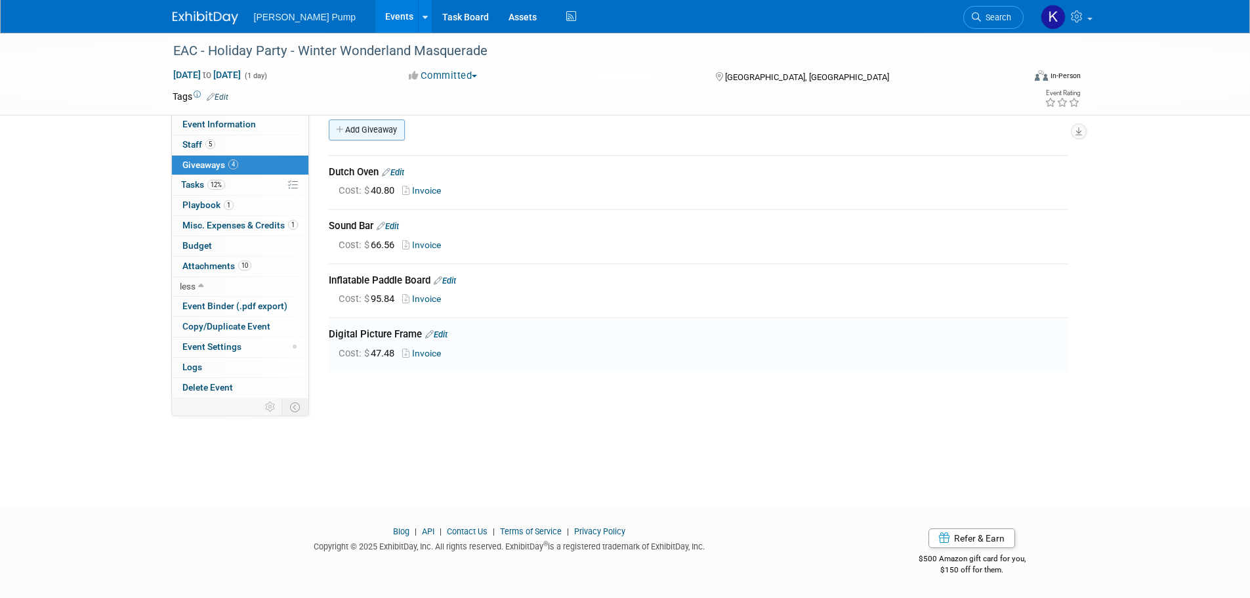
click at [356, 126] on link "Add Giveaway" at bounding box center [367, 129] width 76 height 21
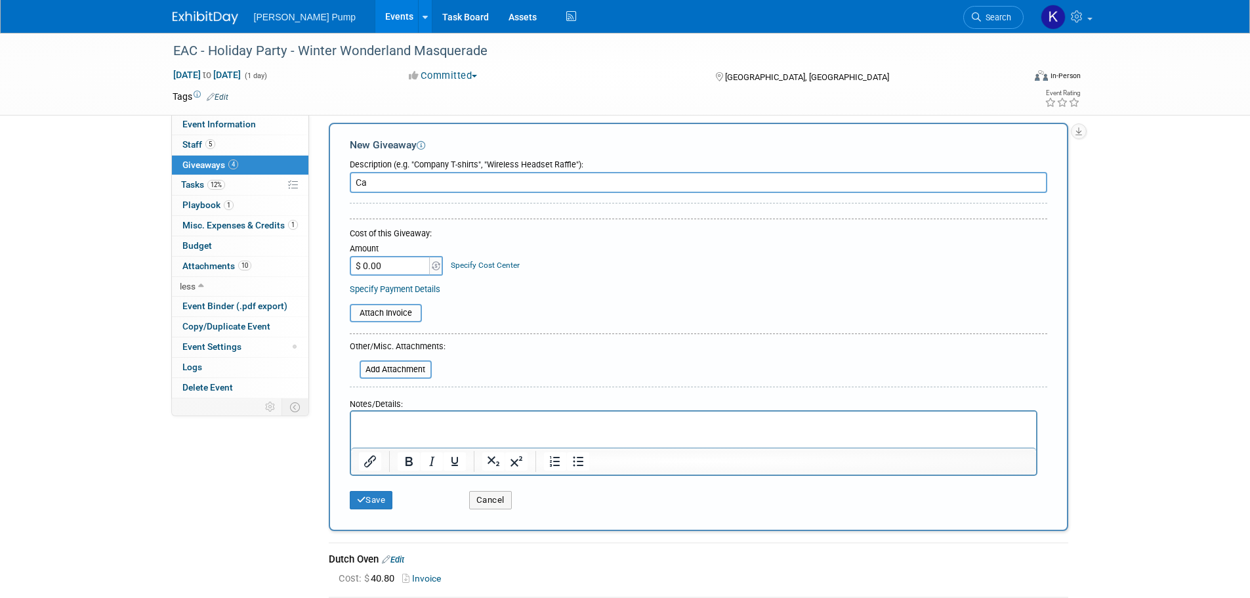
type input "C"
type input "Vacuum Sealer"
click at [419, 261] on input "$ 0.00" at bounding box center [391, 266] width 82 height 20
type input "$ 24.99"
click at [398, 307] on input "file" at bounding box center [342, 313] width 156 height 16
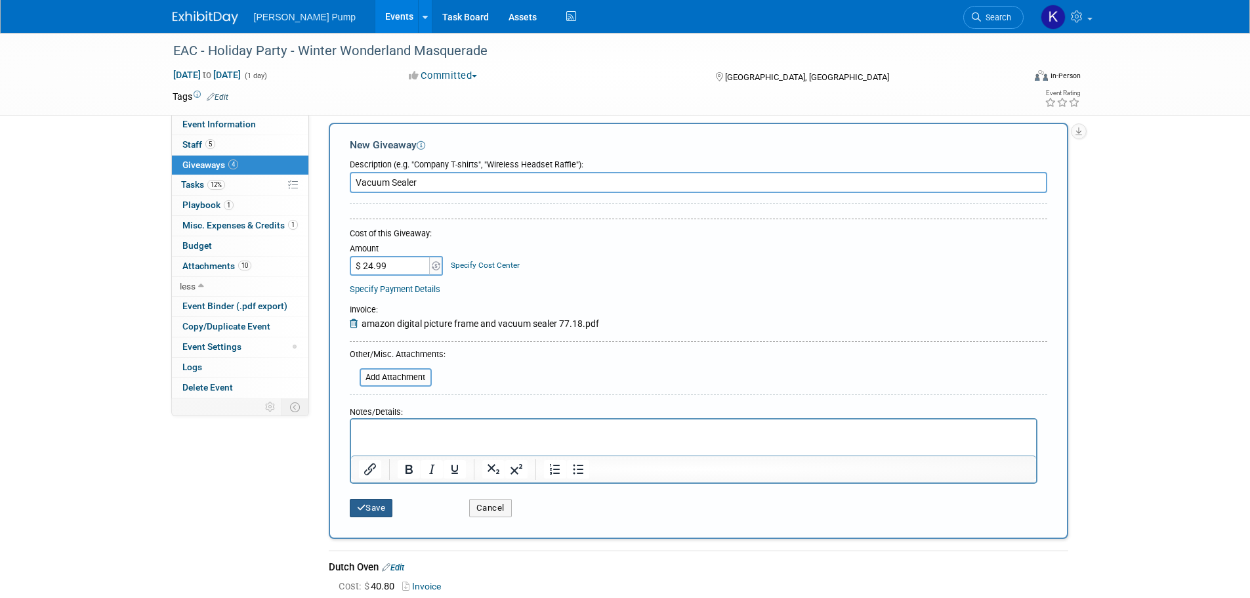
click at [381, 510] on button "Save" at bounding box center [371, 508] width 43 height 18
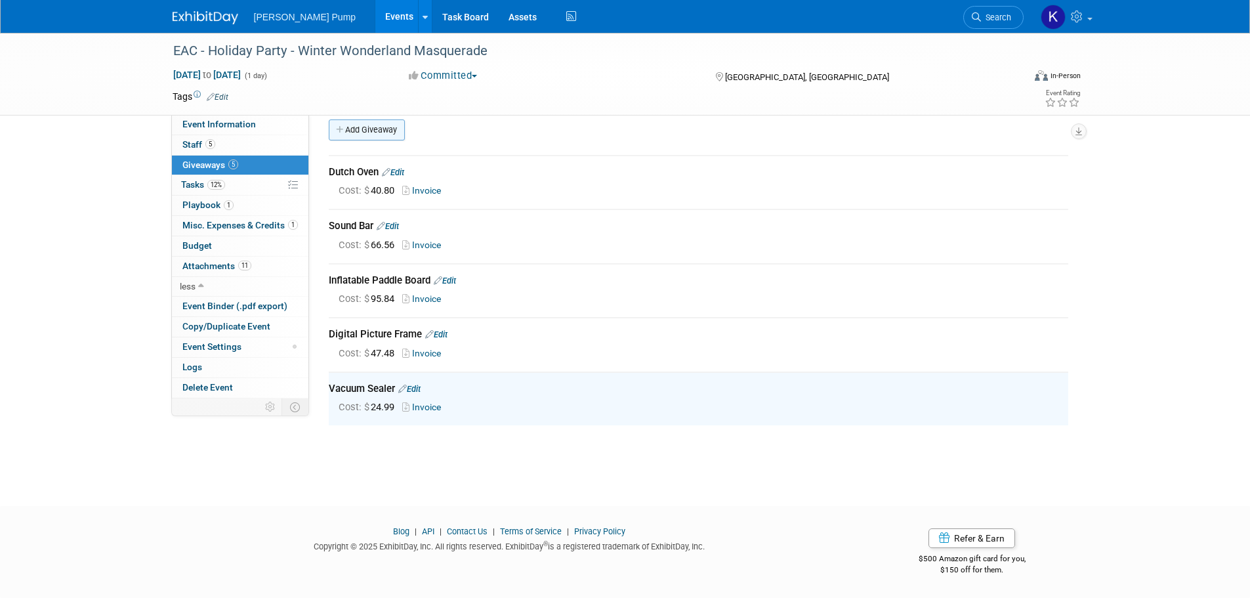
click at [371, 129] on link "Add Giveaway" at bounding box center [367, 129] width 76 height 21
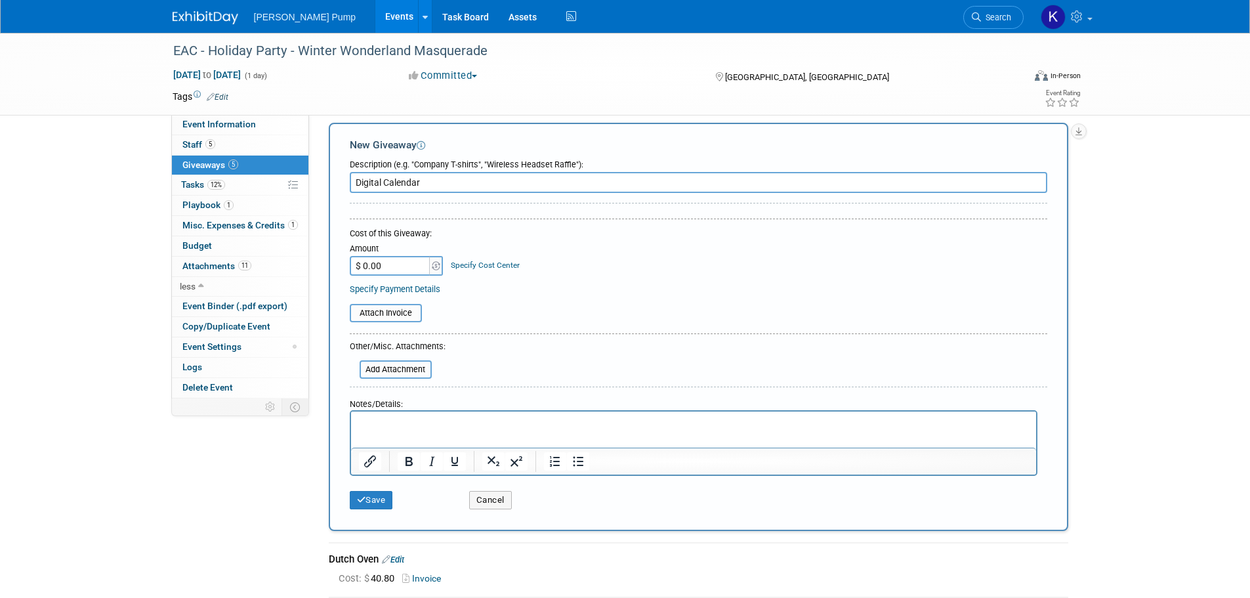
type input "Digital Calendar"
click at [385, 267] on input "$ 0.00" at bounding box center [391, 266] width 82 height 20
type input "$ 79.86"
click at [373, 317] on input "file" at bounding box center [342, 313] width 156 height 16
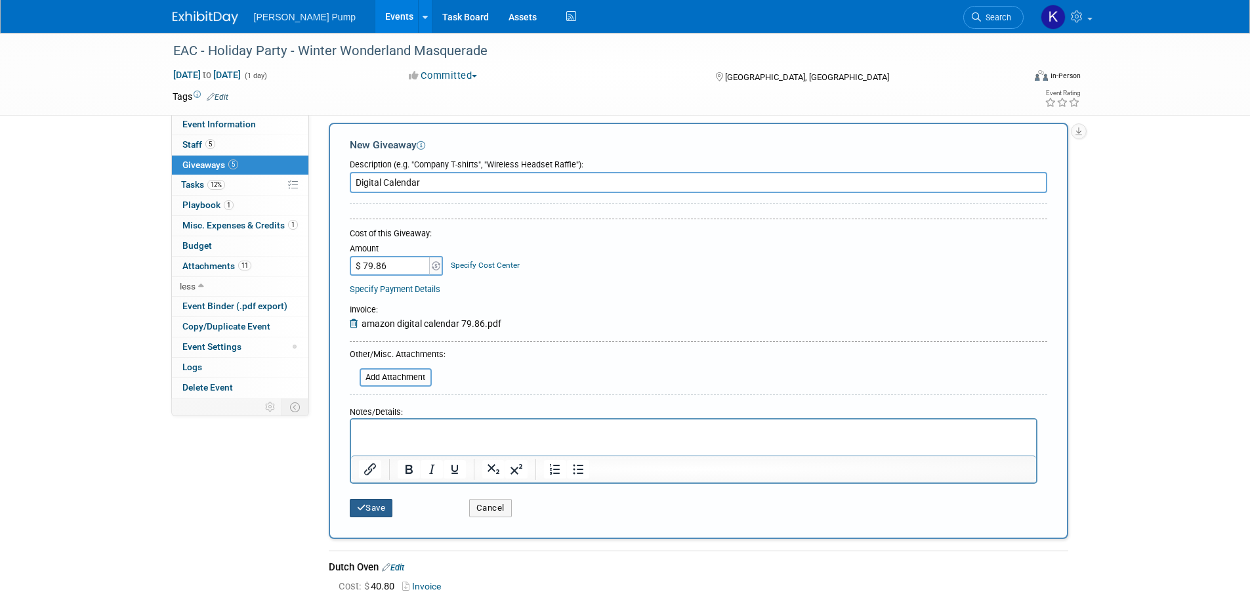
click at [379, 502] on button "Save" at bounding box center [371, 508] width 43 height 18
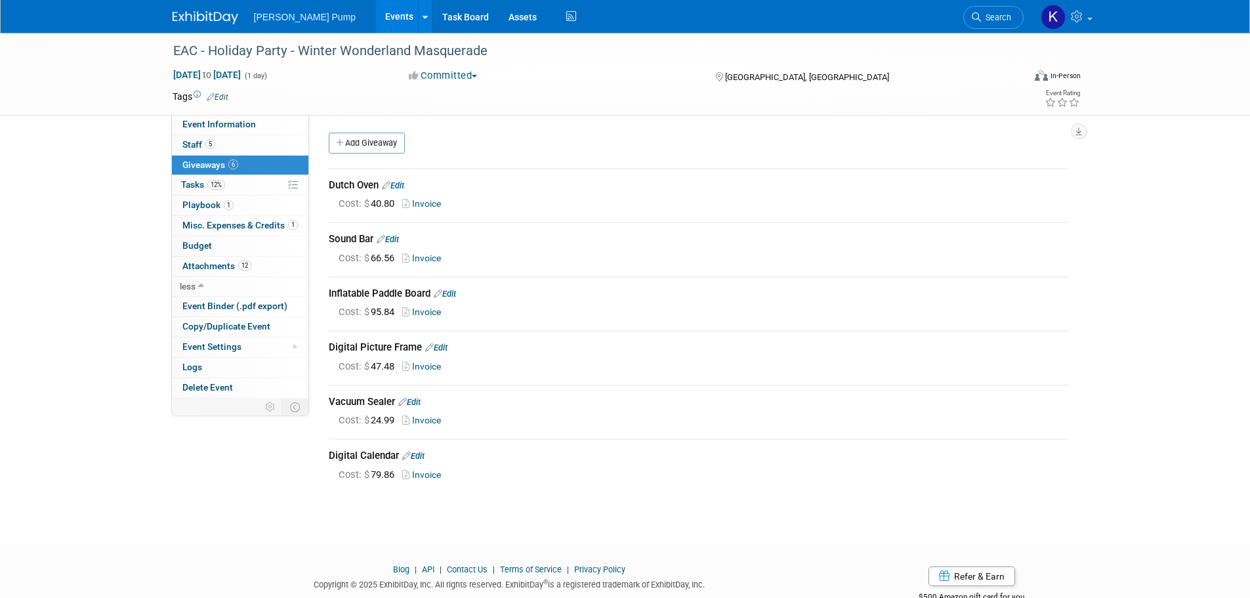
click at [527, 78] on div "Committed Committed Considering Not Going" at bounding box center [549, 76] width 290 height 14
click at [212, 123] on span "Event Information" at bounding box center [218, 124] width 73 height 10
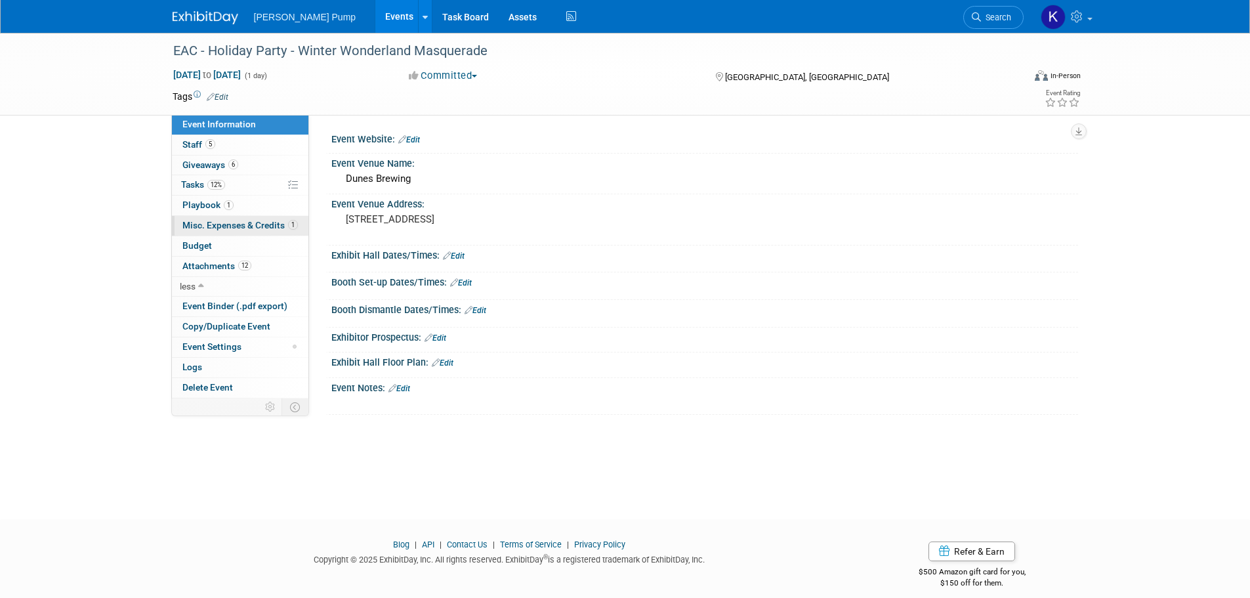
click at [237, 220] on span "Misc. Expenses & Credits 1" at bounding box center [239, 225] width 115 height 10
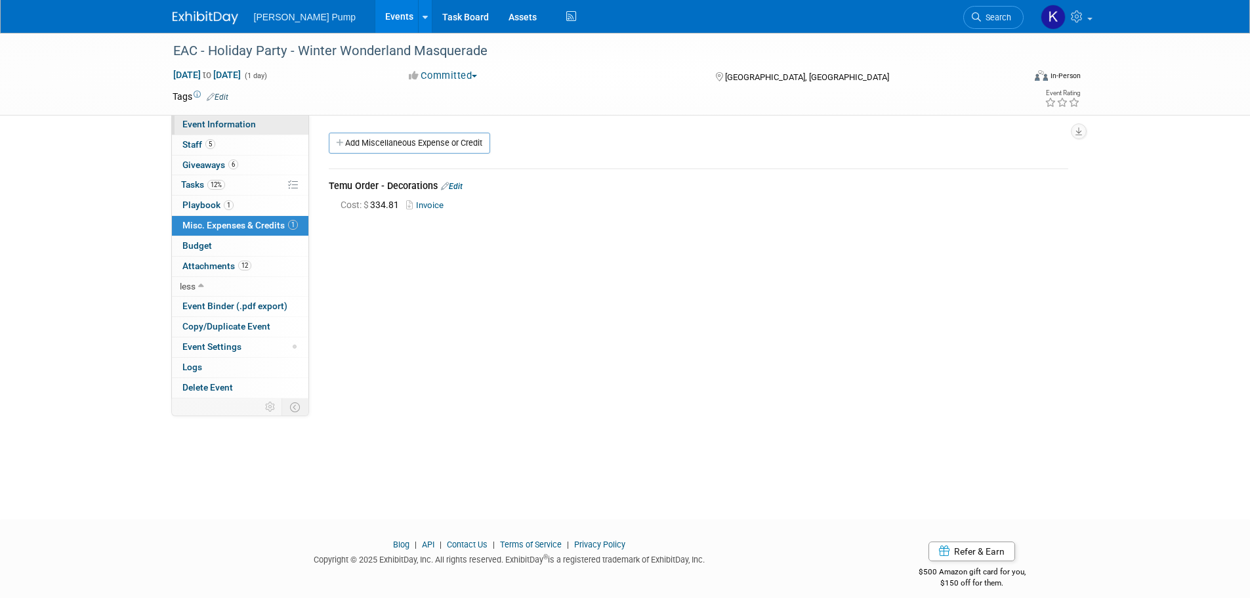
click at [215, 129] on link "Event Information" at bounding box center [240, 125] width 136 height 20
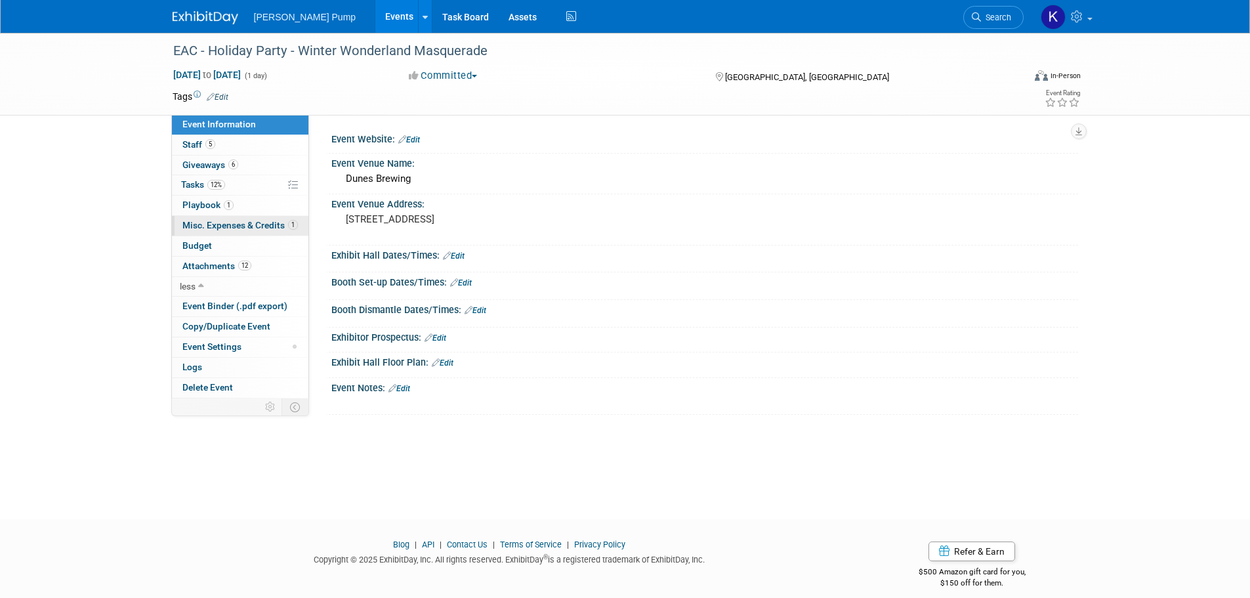
click at [213, 228] on span "Misc. Expenses & Credits 1" at bounding box center [239, 225] width 115 height 10
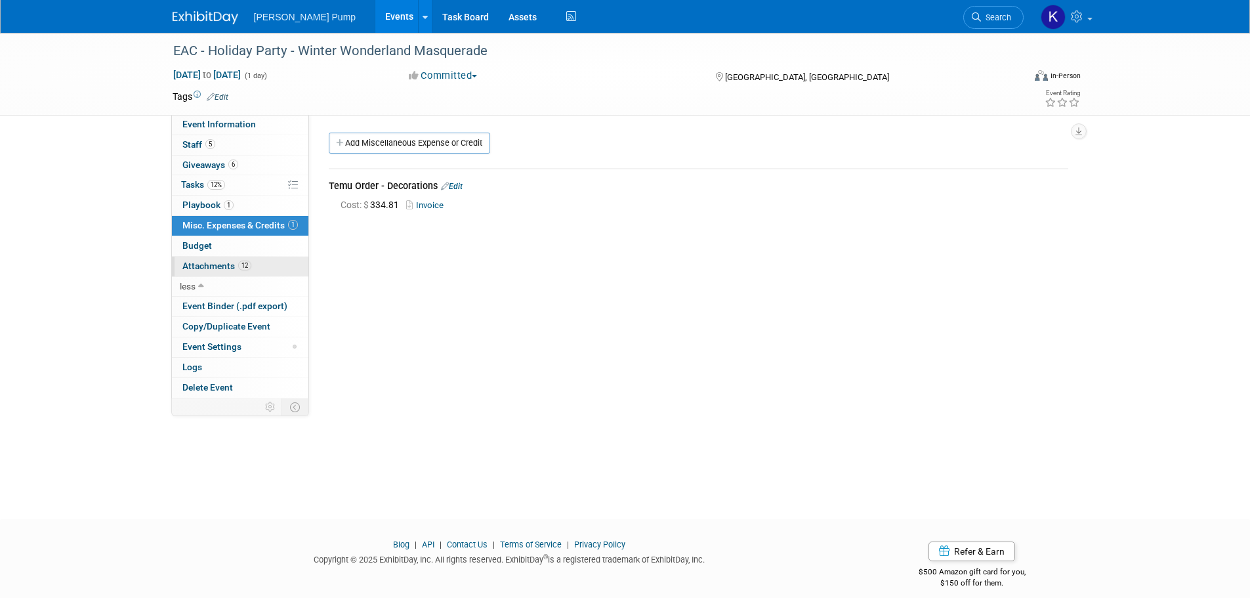
click at [224, 268] on span "Attachments 12" at bounding box center [216, 266] width 69 height 10
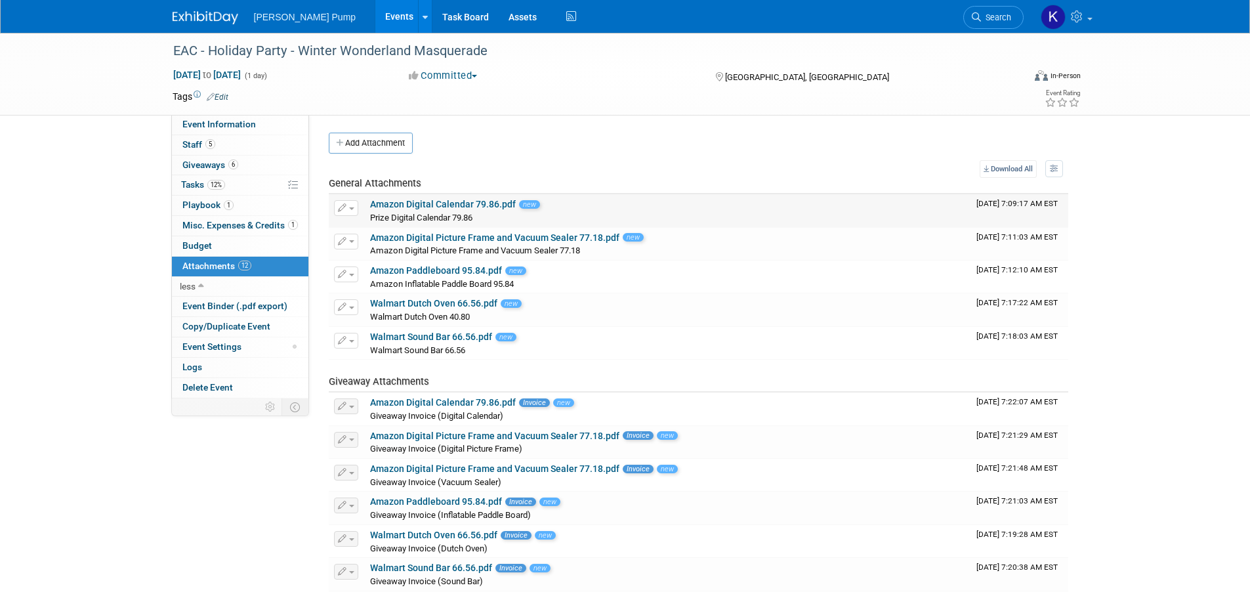
click at [350, 209] on span "button" at bounding box center [351, 208] width 5 height 3
click at [379, 275] on button "Delete Attachment" at bounding box center [392, 275] width 103 height 18
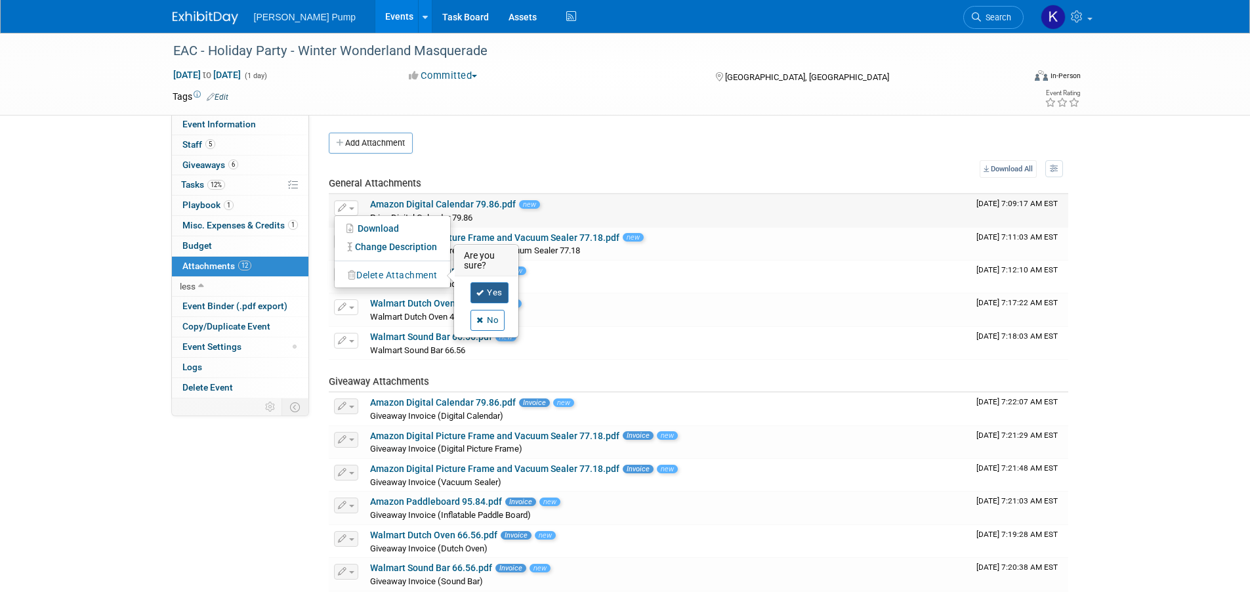
click at [477, 293] on icon at bounding box center [480, 292] width 8 height 7
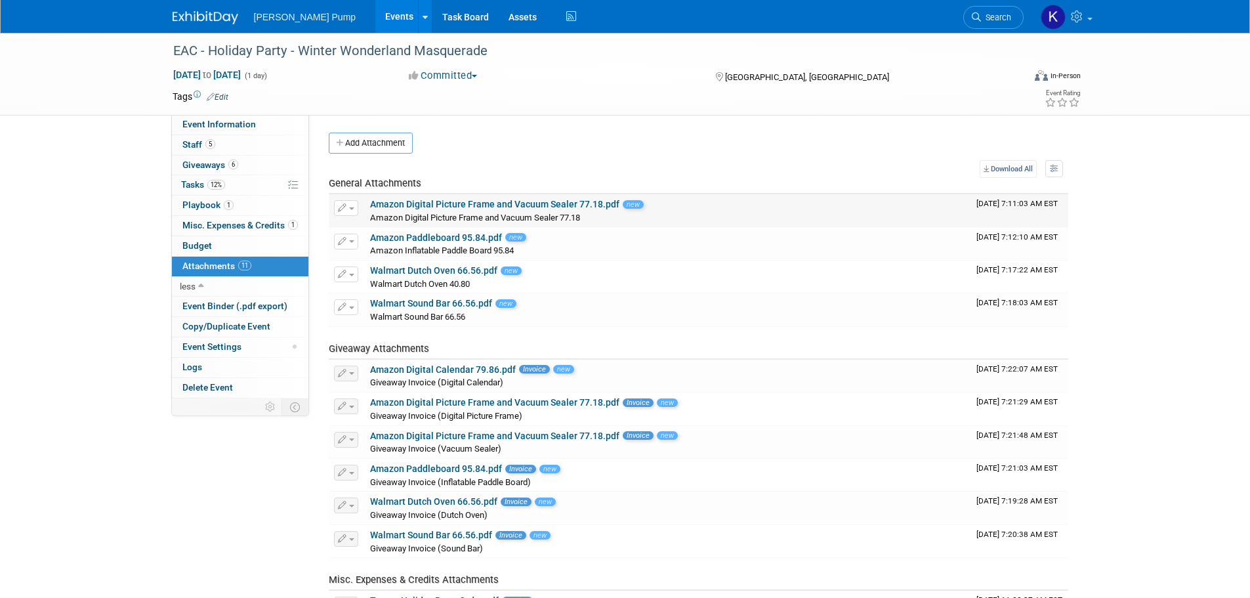
click at [354, 211] on button "button" at bounding box center [346, 208] width 24 height 16
click at [381, 273] on button "Delete Attachment" at bounding box center [392, 275] width 103 height 18
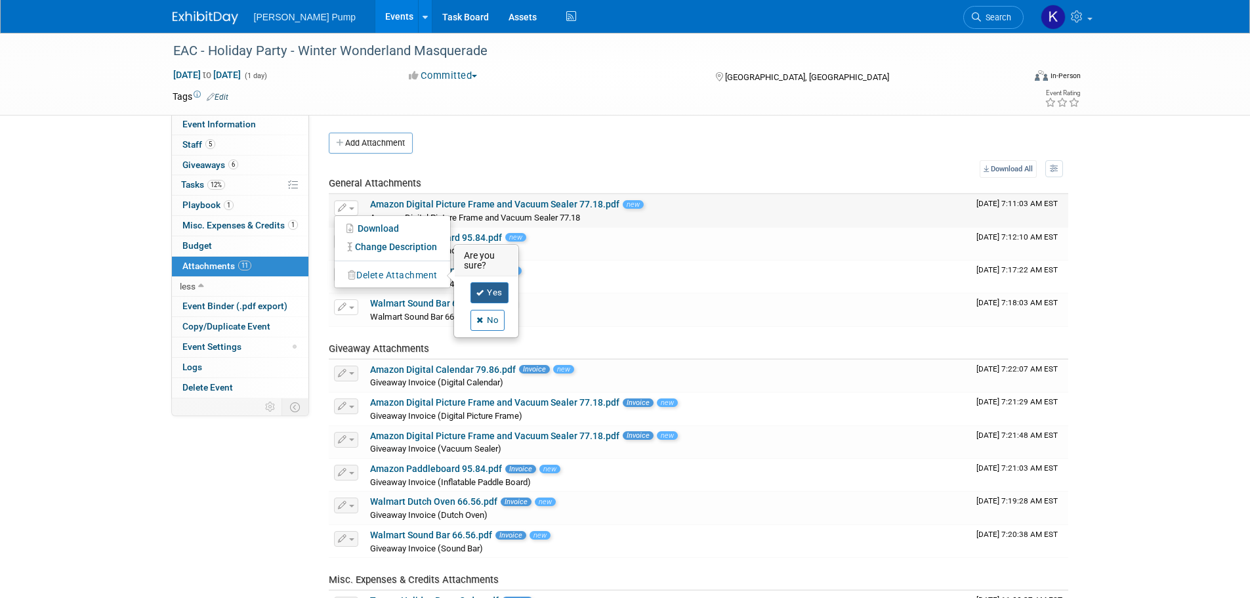
click at [491, 295] on link "Yes" at bounding box center [490, 292] width 38 height 21
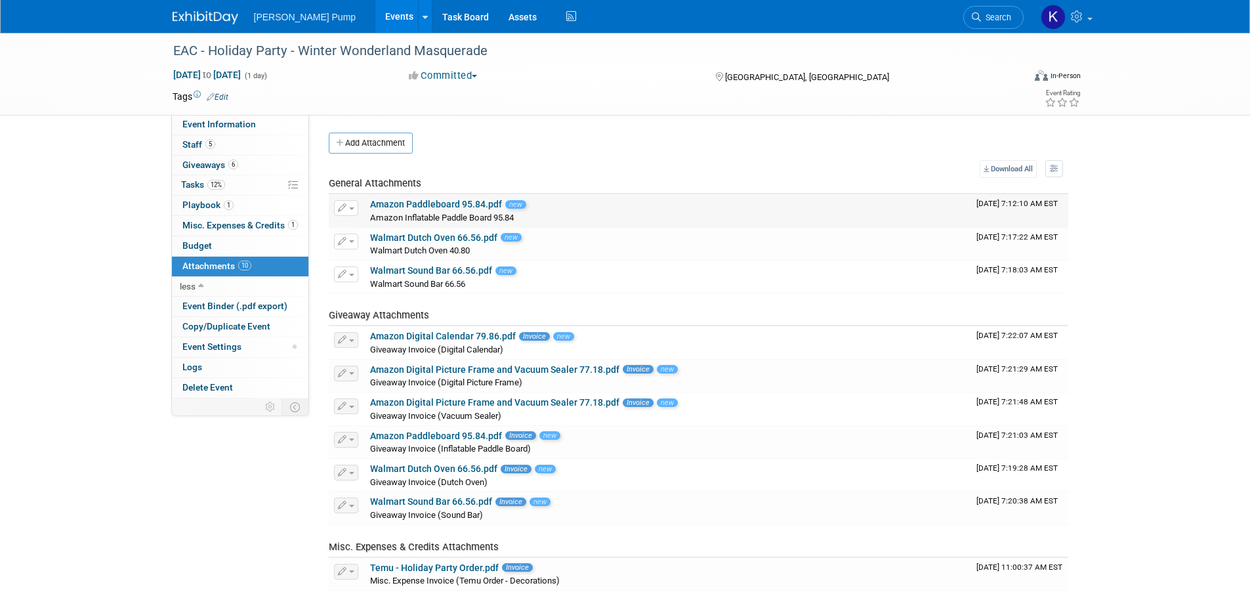
click at [353, 212] on button "button" at bounding box center [346, 208] width 24 height 16
click at [385, 274] on button "Delete Attachment" at bounding box center [392, 275] width 103 height 18
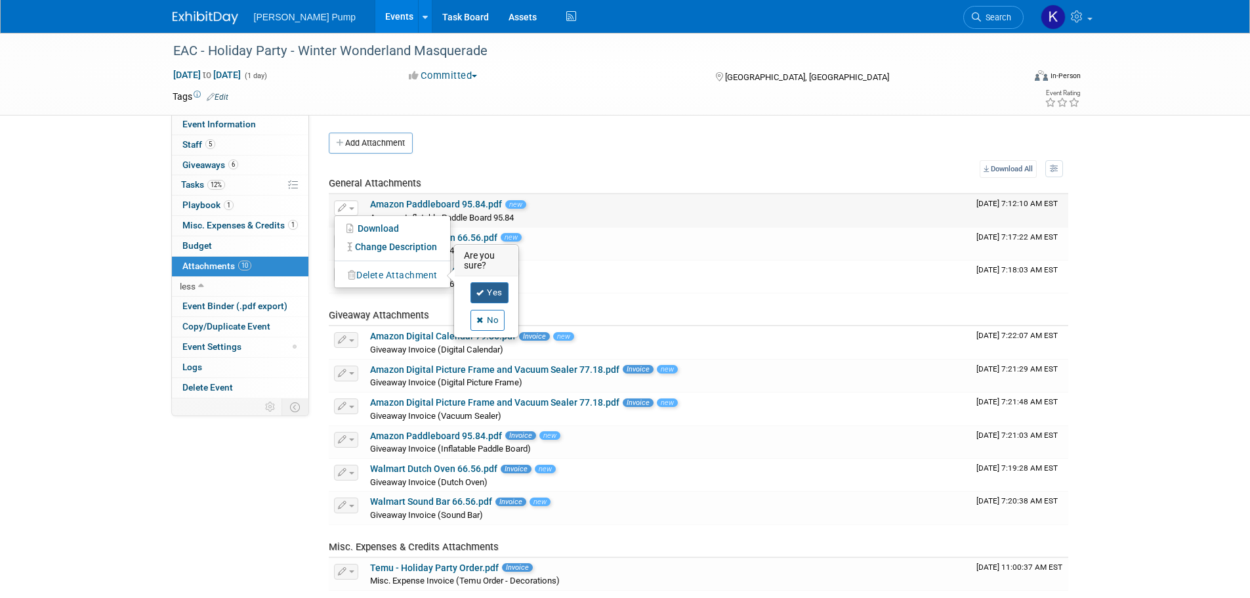
click at [490, 299] on link "Yes" at bounding box center [490, 292] width 38 height 21
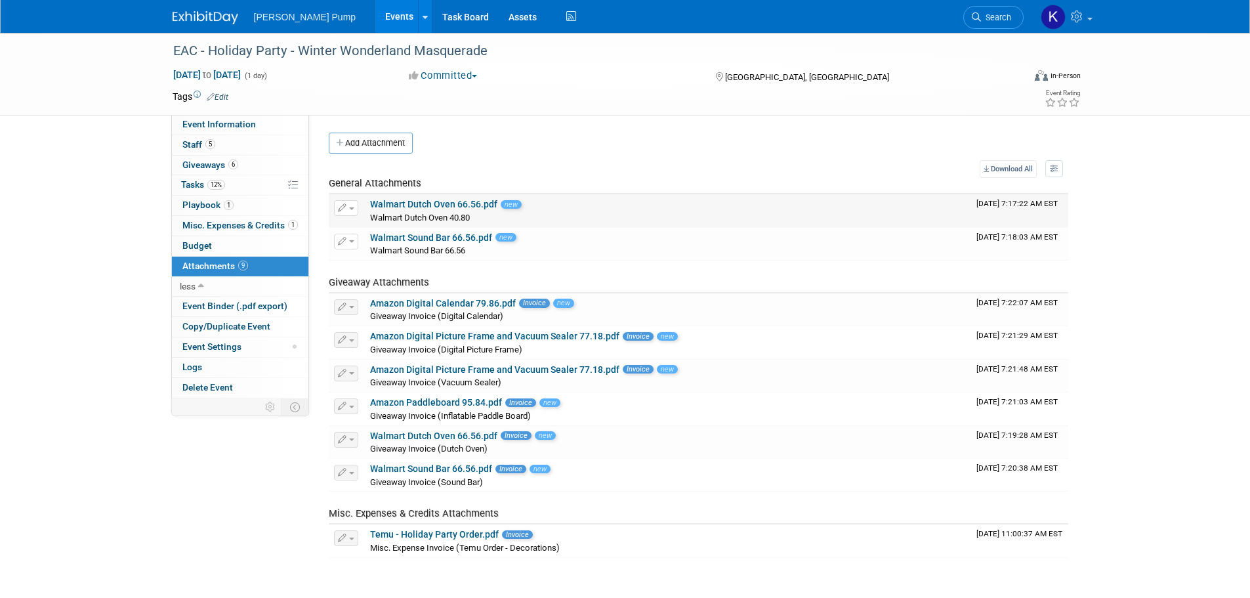
click at [351, 210] on button "button" at bounding box center [346, 208] width 24 height 16
click at [386, 272] on button "Delete Attachment" at bounding box center [392, 275] width 103 height 18
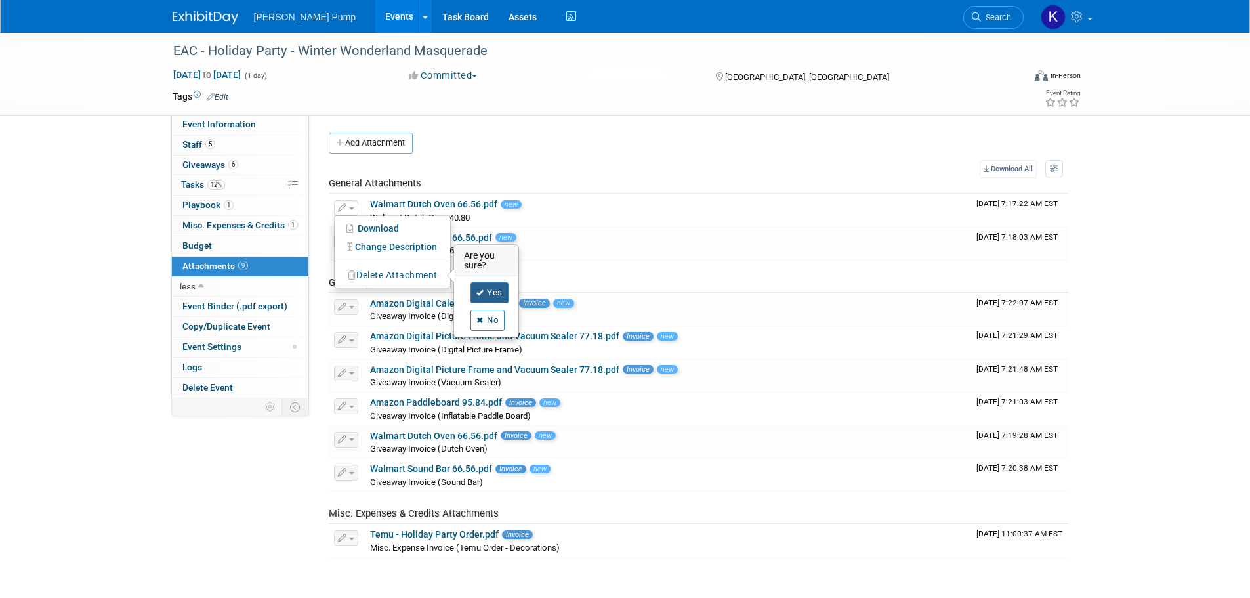
click at [480, 294] on icon at bounding box center [480, 292] width 8 height 7
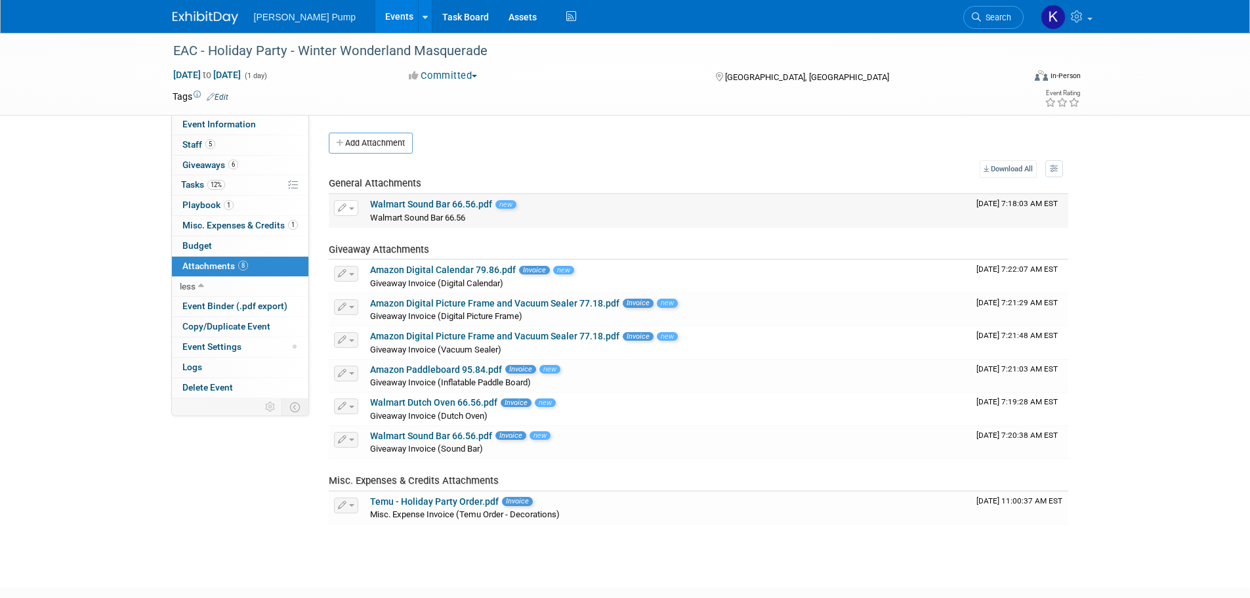
click at [352, 209] on span "button" at bounding box center [351, 208] width 5 height 3
click at [375, 272] on button "Delete Attachment" at bounding box center [392, 275] width 103 height 18
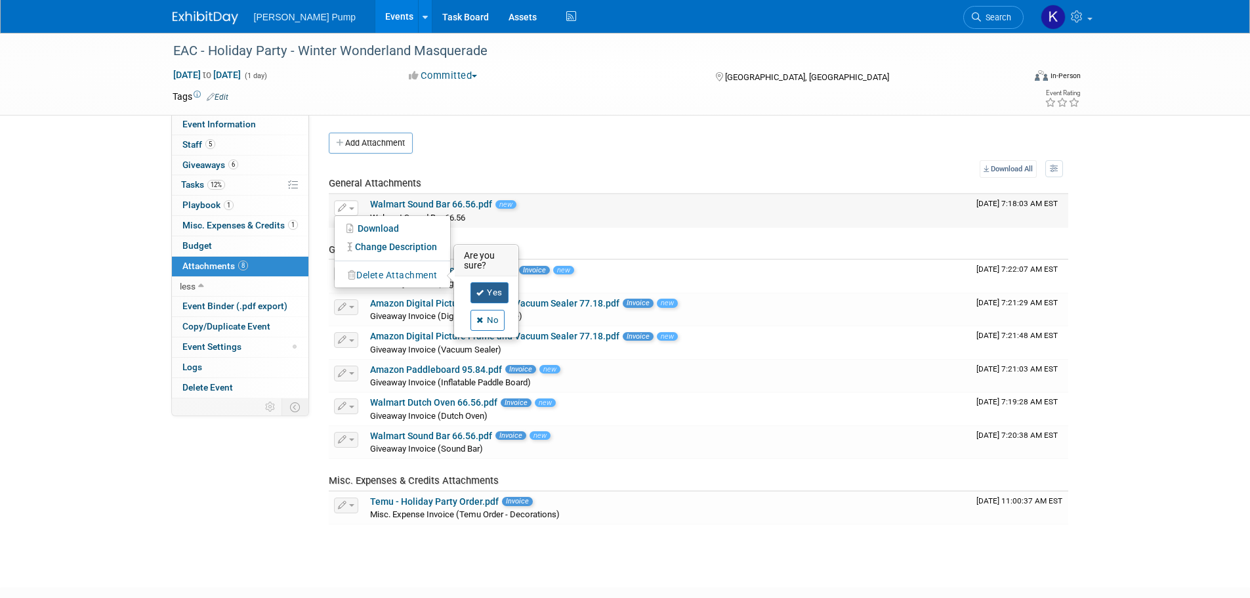
click at [491, 290] on link "Yes" at bounding box center [490, 292] width 38 height 21
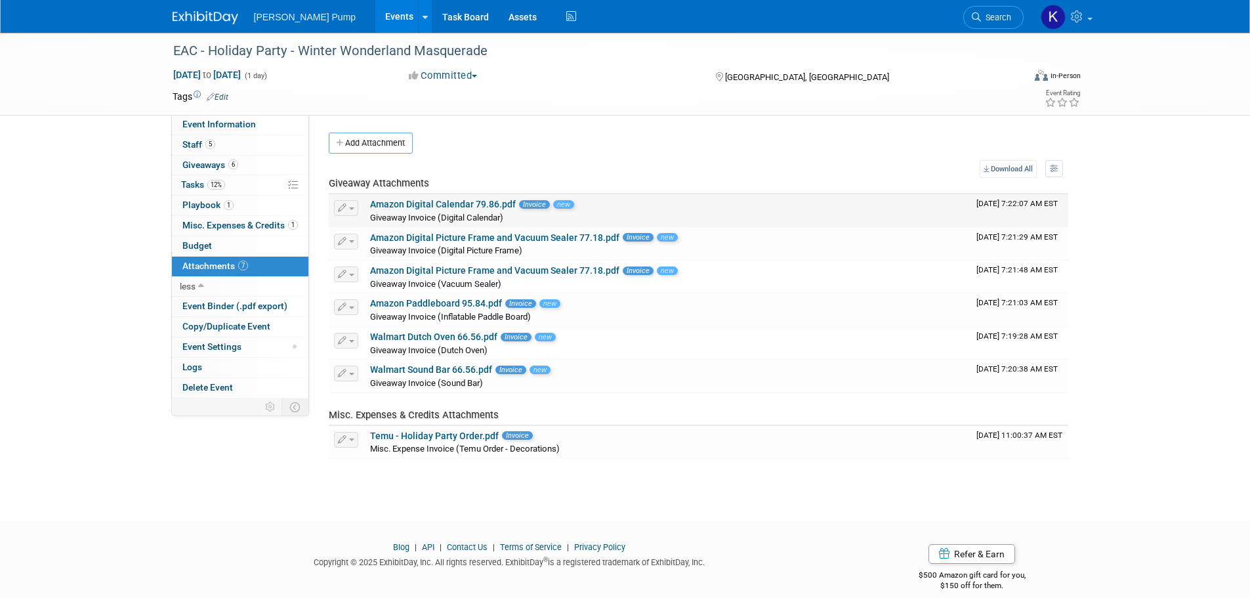
click at [352, 209] on button "button" at bounding box center [346, 208] width 24 height 16
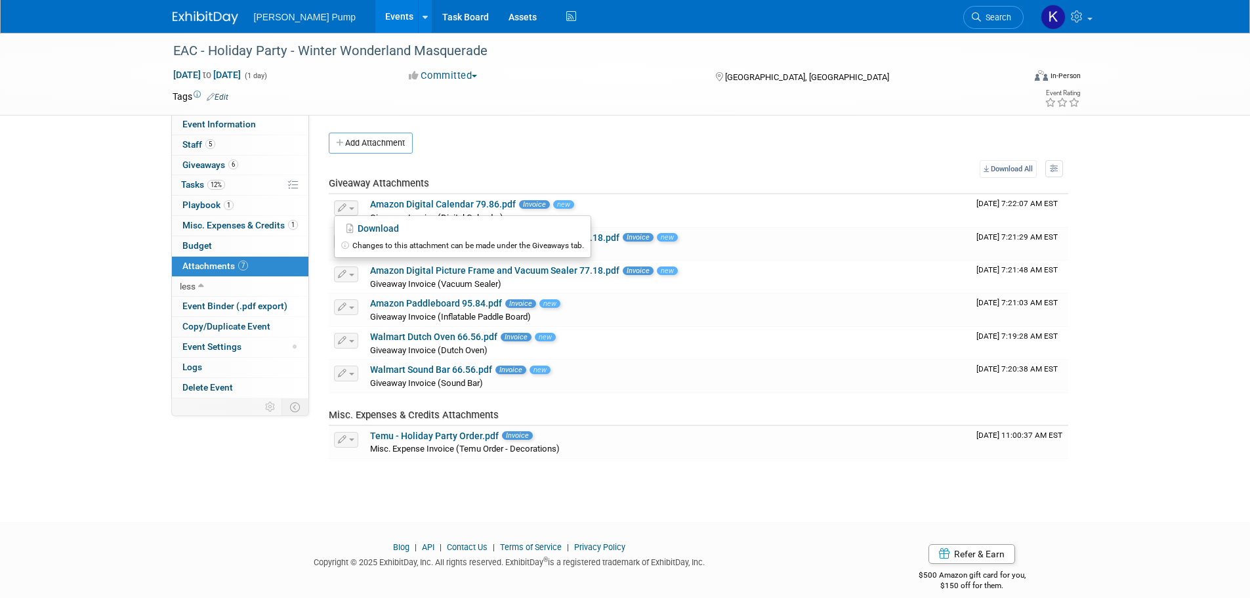
click at [524, 133] on div "Add Attachment" at bounding box center [699, 143] width 740 height 21
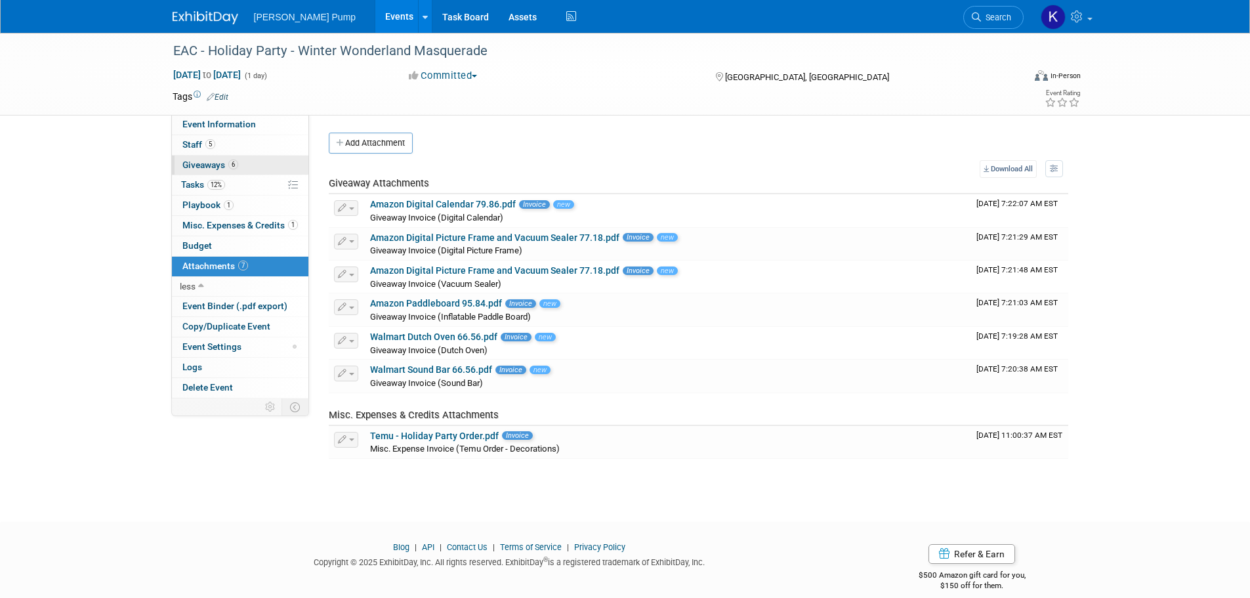
click at [218, 170] on link "6 Giveaways 6" at bounding box center [240, 166] width 136 height 20
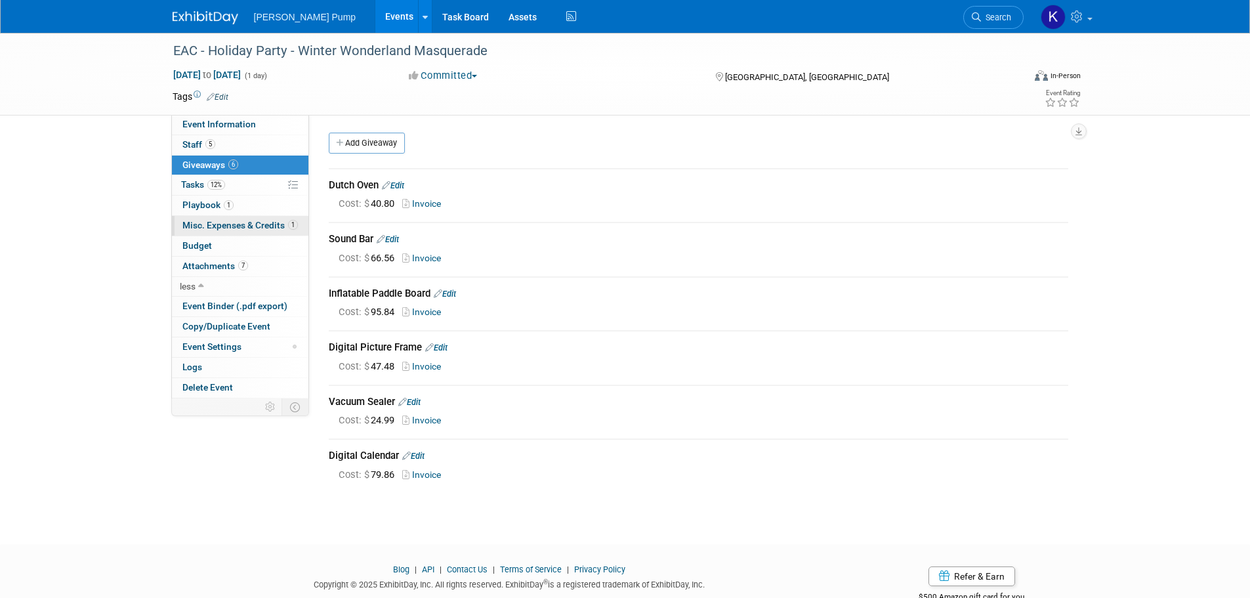
click at [220, 223] on span "Misc. Expenses & Credits 1" at bounding box center [239, 225] width 115 height 10
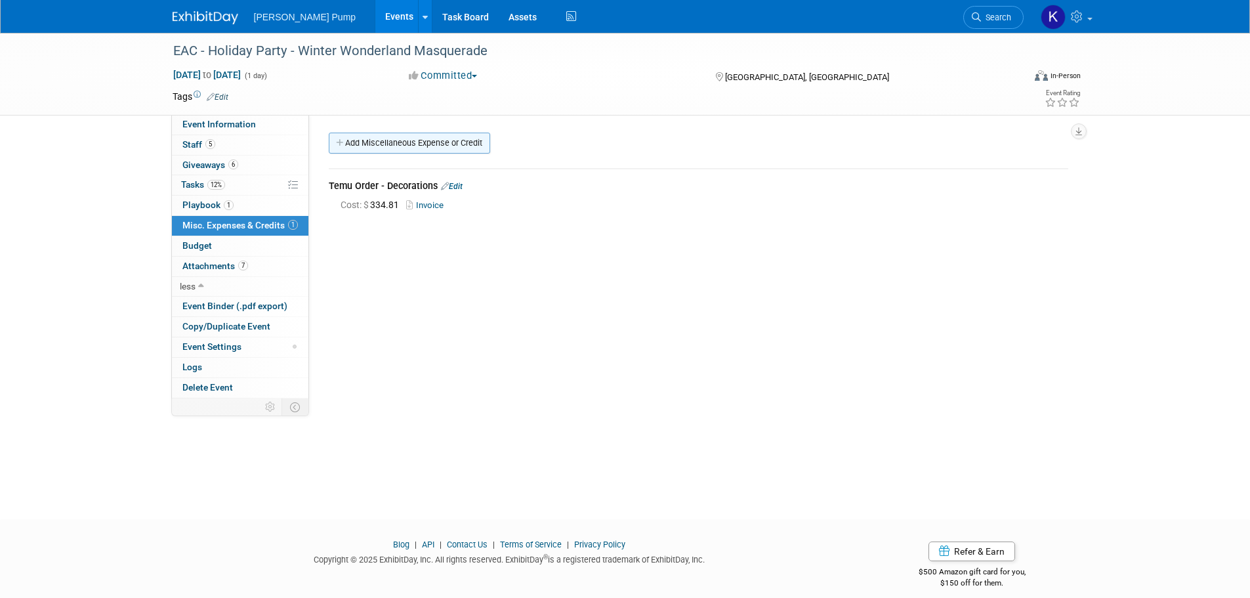
click at [373, 140] on link "Add Miscellaneous Expense or Credit" at bounding box center [409, 143] width 161 height 21
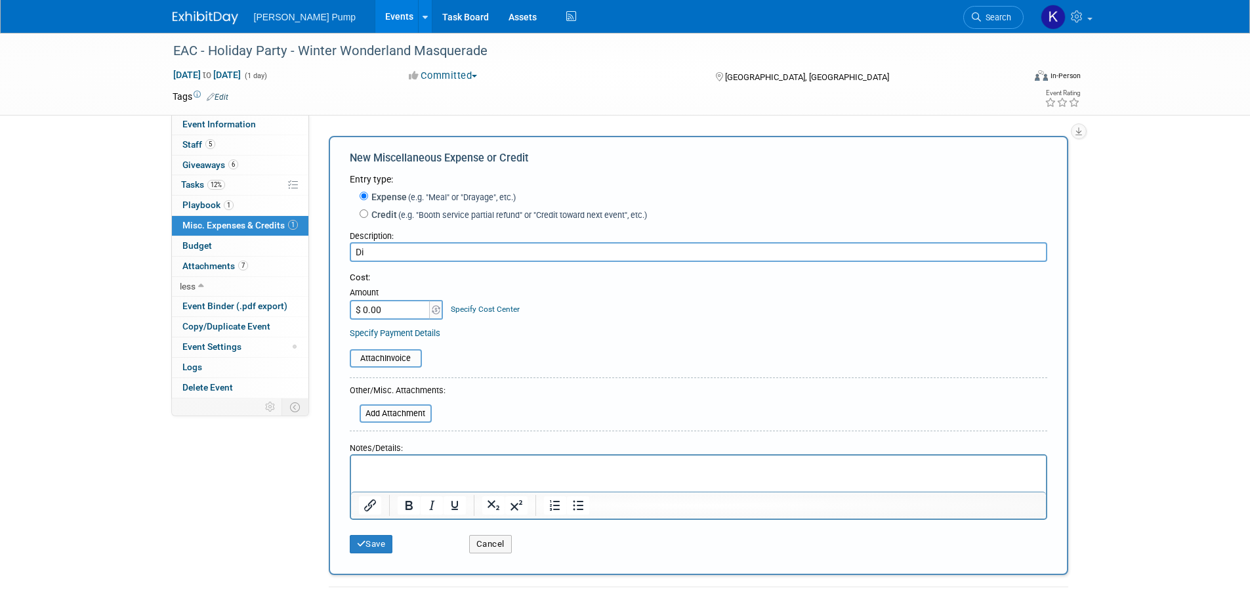
type input "D"
type input "Giveaway Digital Calendar"
type input "$ 79.86"
click at [369, 542] on button "Save" at bounding box center [371, 544] width 43 height 18
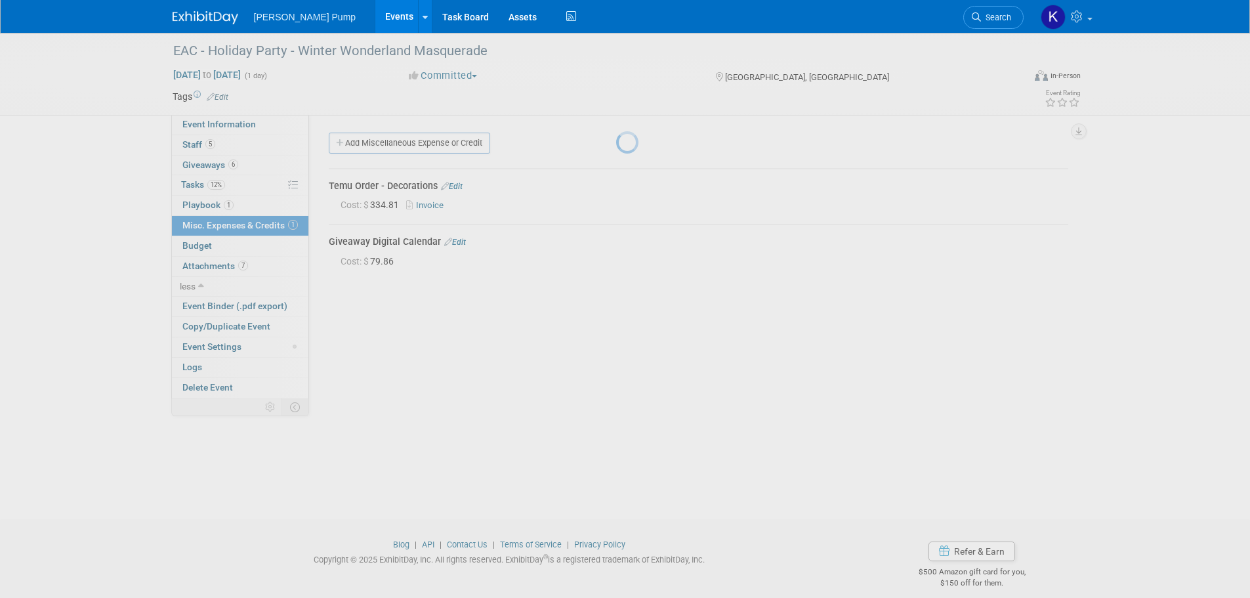
scroll to position [13, 0]
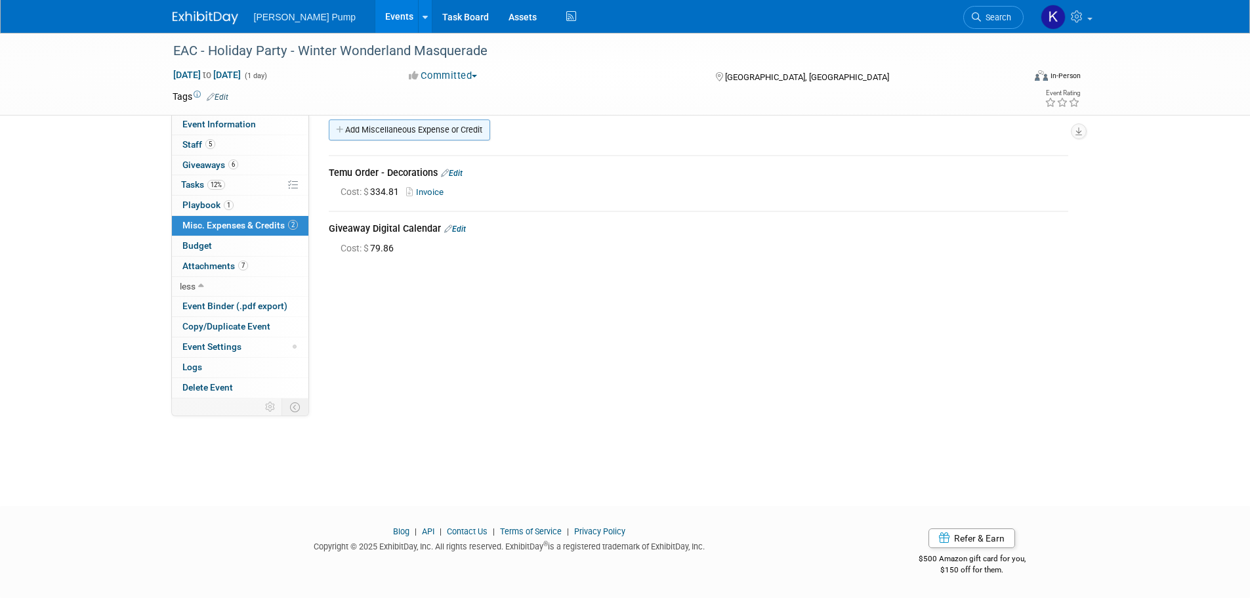
click at [420, 134] on link "Add Miscellaneous Expense or Credit" at bounding box center [409, 129] width 161 height 21
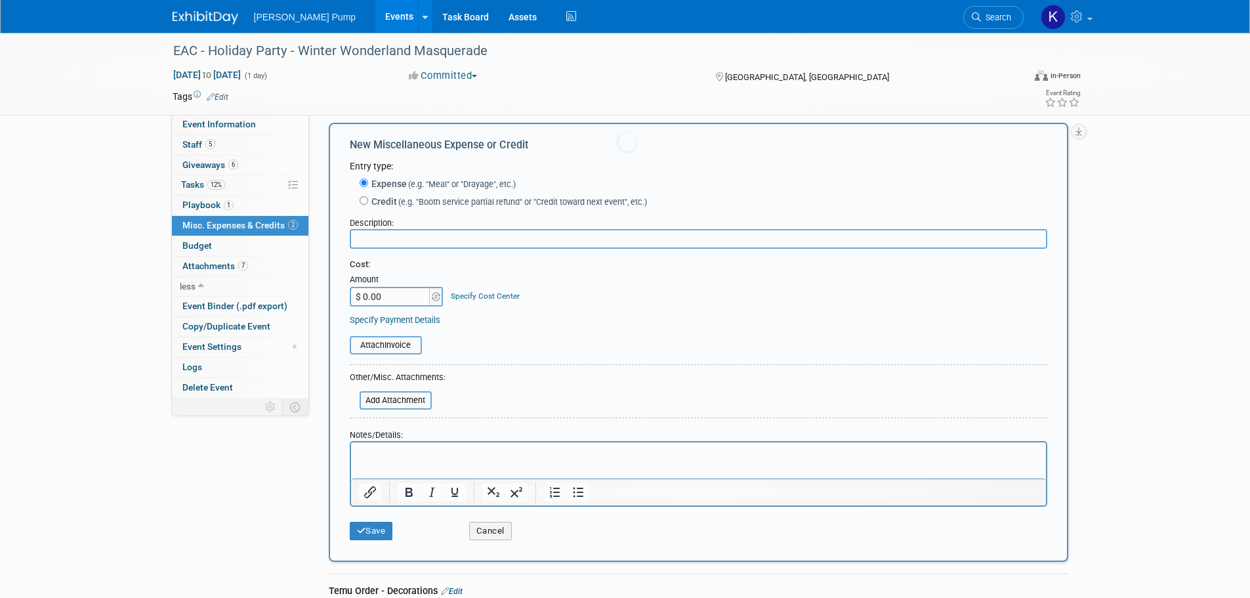
scroll to position [0, 0]
click at [391, 243] on input "text" at bounding box center [699, 239] width 698 height 20
type input "Digital Picture Frame and Vacuum Sealer"
click at [377, 306] on input "$ 0.00" at bounding box center [391, 297] width 82 height 20
type input "$ 77.18"
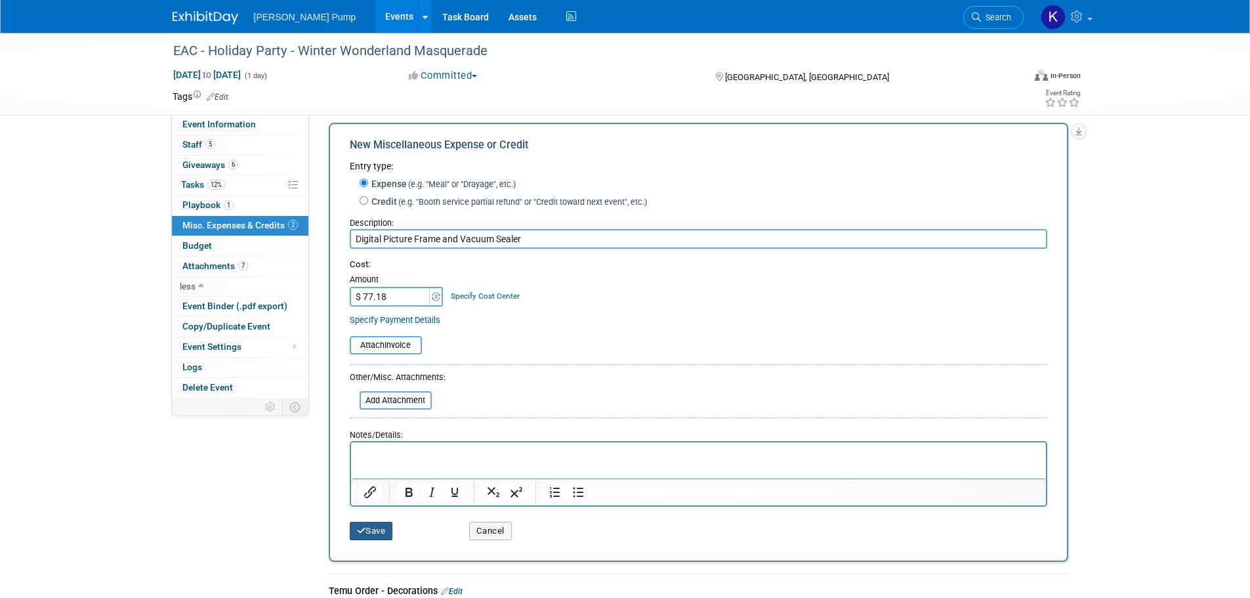
click at [377, 533] on button "Save" at bounding box center [371, 531] width 43 height 18
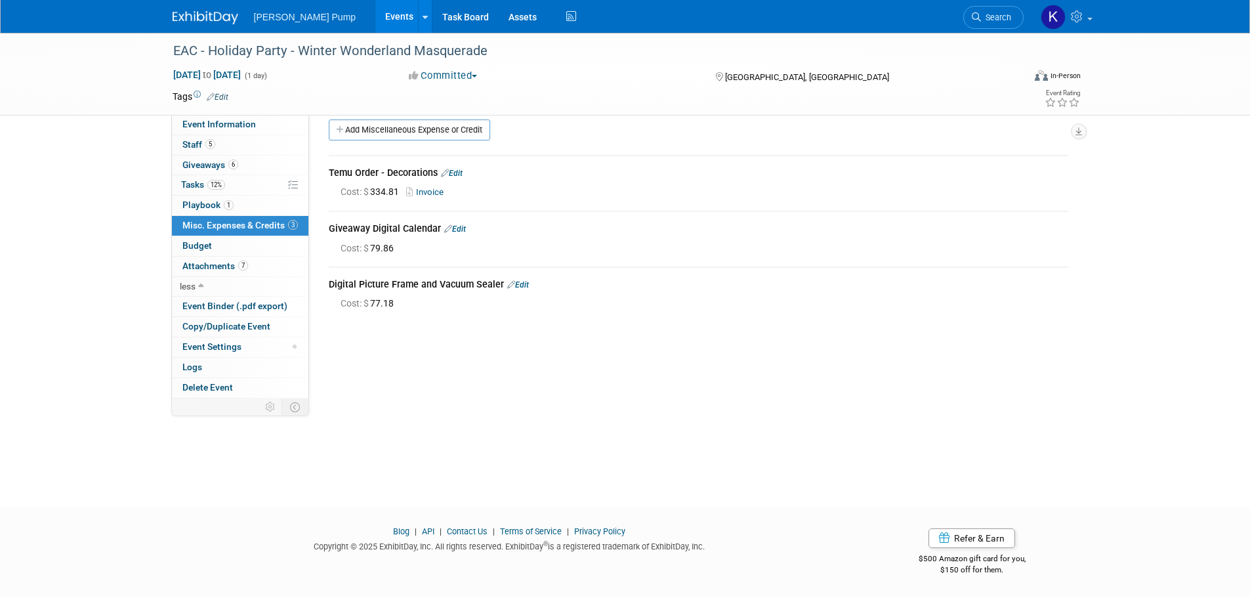
click at [522, 282] on link "Edit" at bounding box center [518, 284] width 22 height 9
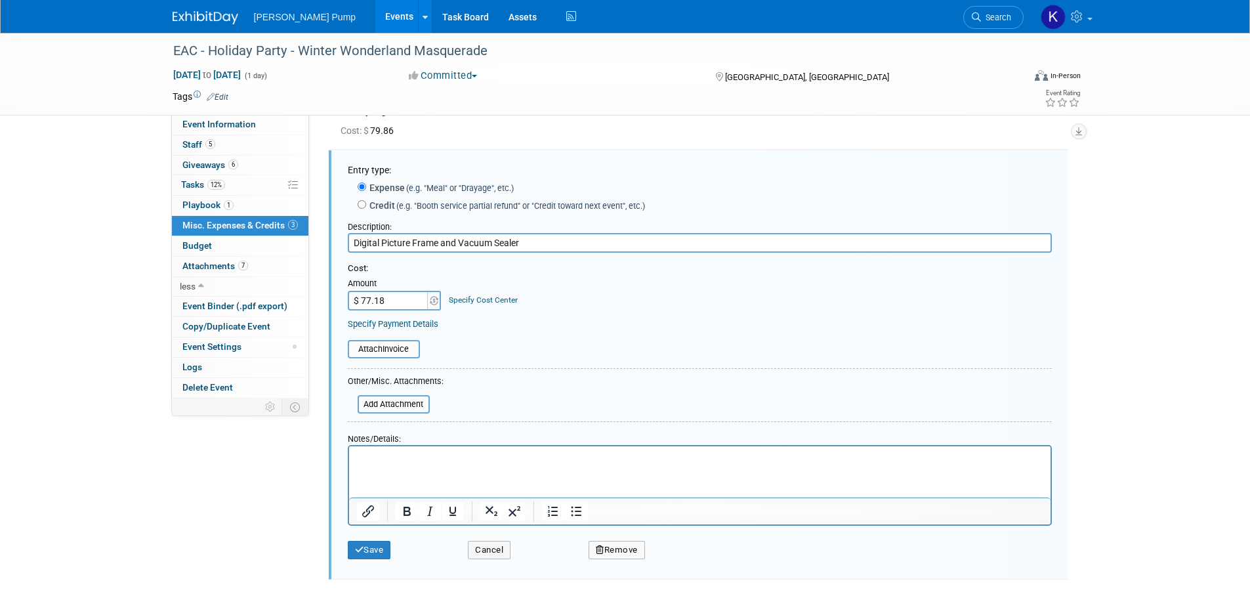
click at [349, 244] on input "Digital Picture Frame and Vacuum Sealer" at bounding box center [700, 243] width 704 height 20
type input "Giveaway Digital Picture Frame and Vacuum Sealer"
click at [376, 557] on button "Save" at bounding box center [369, 550] width 43 height 18
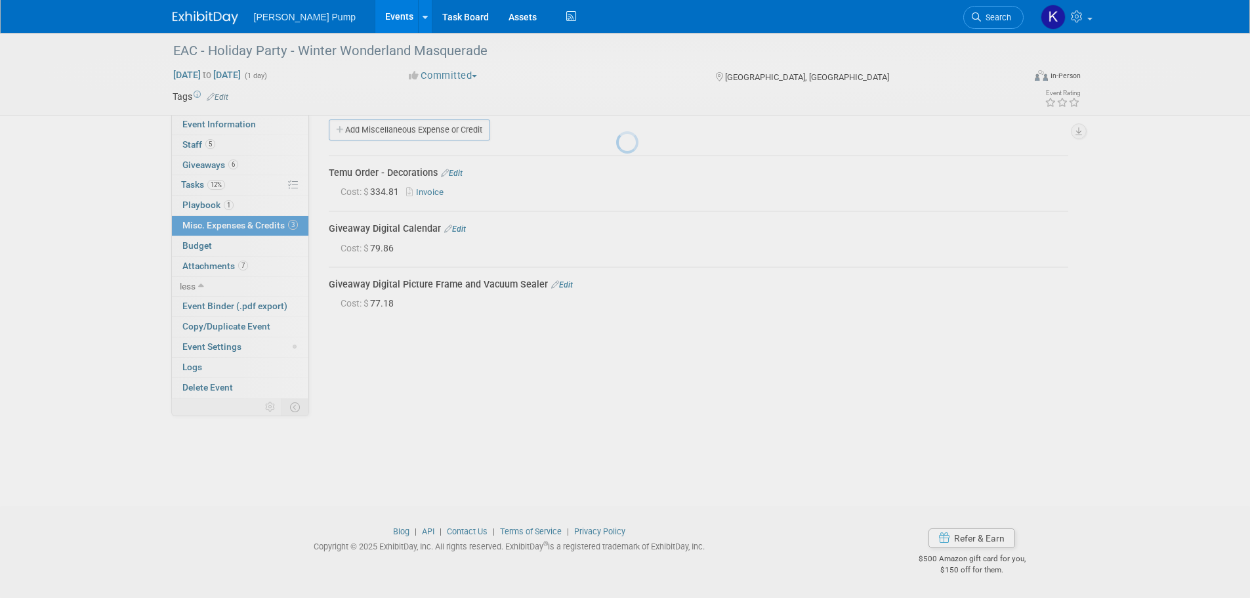
scroll to position [13, 0]
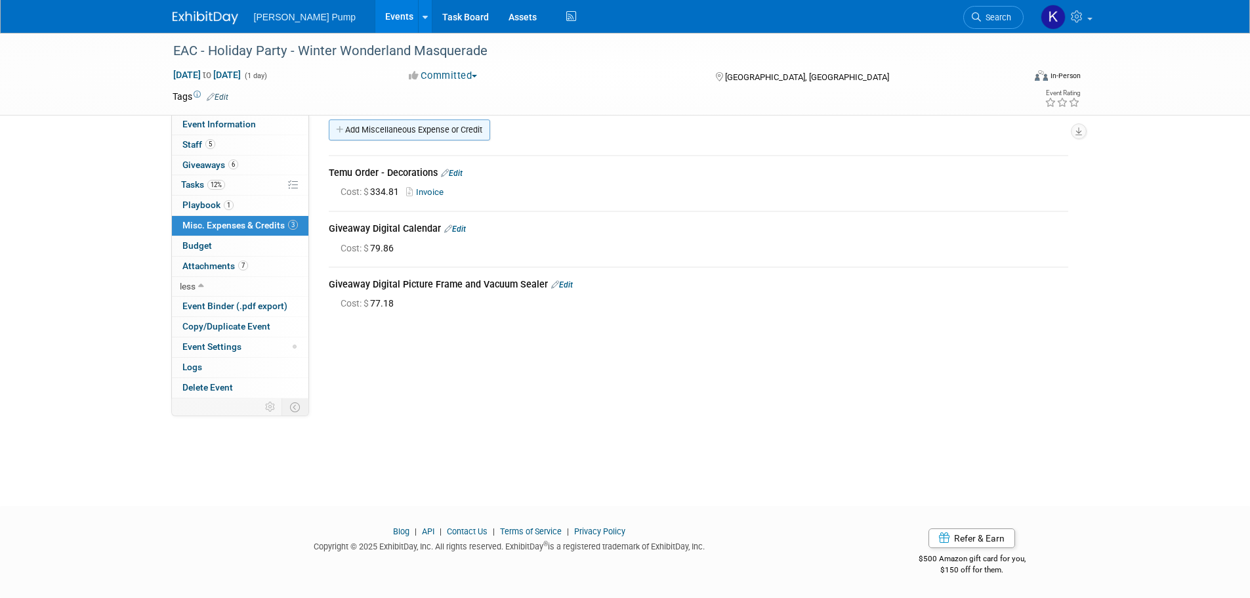
click at [465, 136] on link "Add Miscellaneous Expense or Credit" at bounding box center [409, 129] width 161 height 21
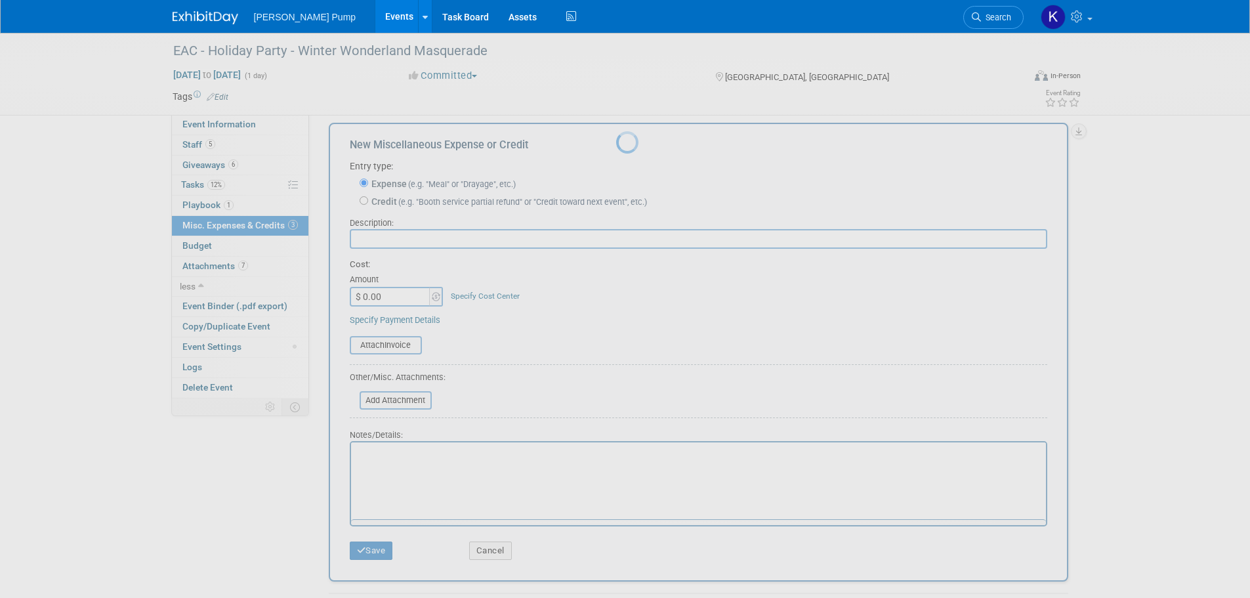
scroll to position [0, 0]
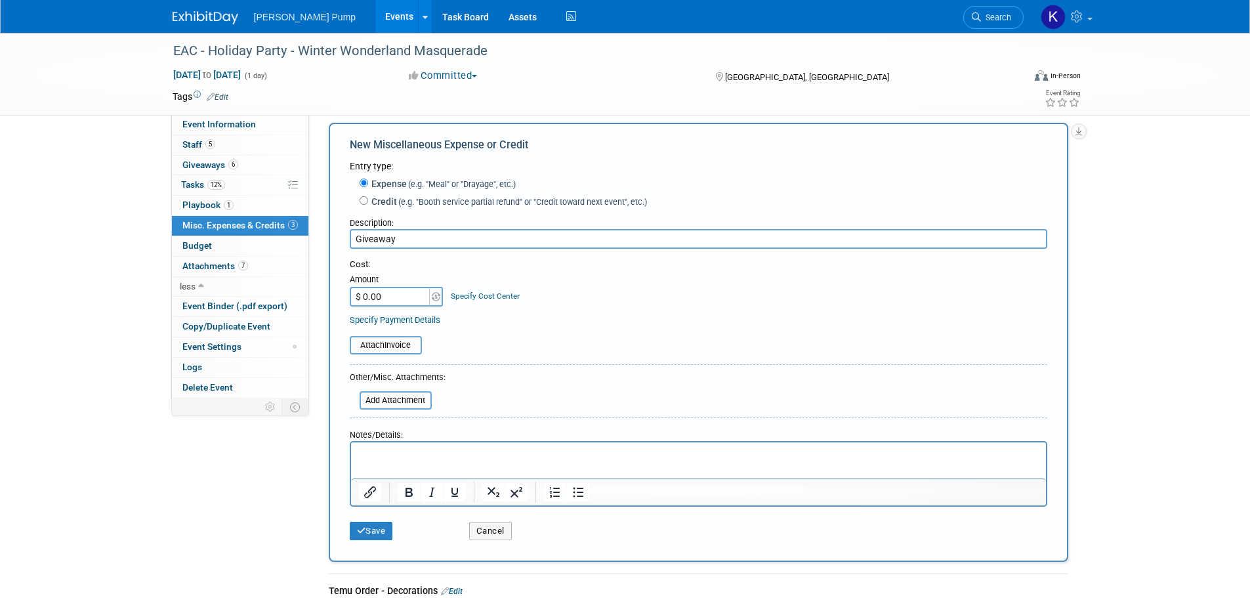
click at [430, 239] on input "Giveaway" at bounding box center [699, 239] width 698 height 20
type input "Giveaway Inflatable Paddle Board"
click at [392, 297] on input "$ 0.00" at bounding box center [391, 297] width 82 height 20
type input "$ 95.84"
click at [358, 524] on button "Save" at bounding box center [371, 531] width 43 height 18
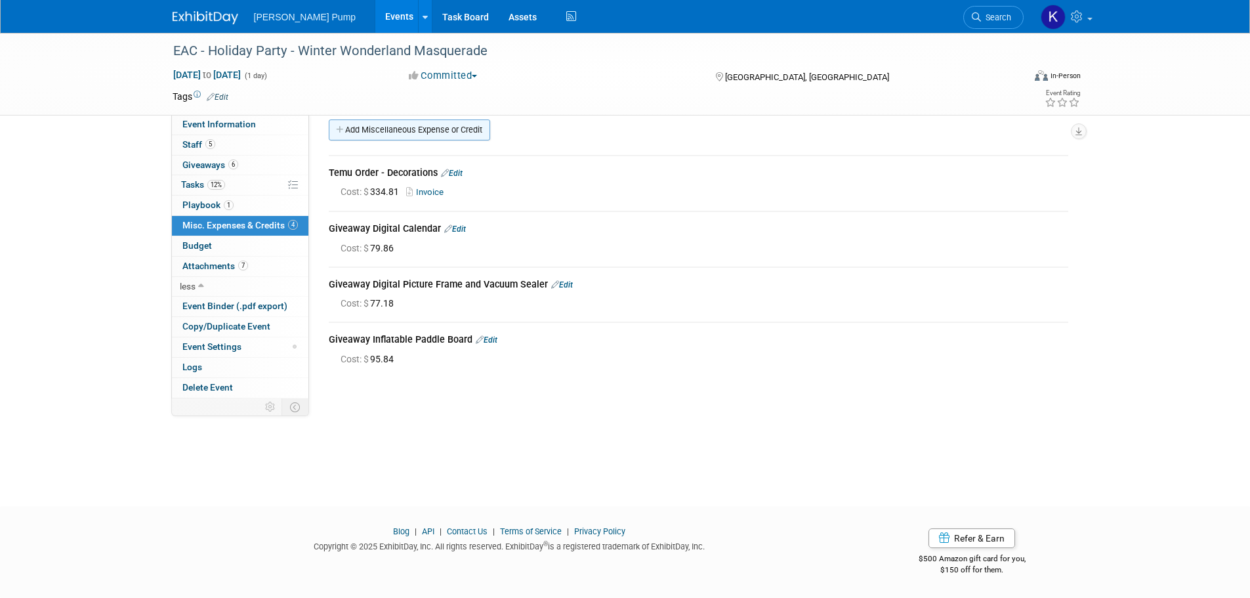
click at [417, 138] on link "Add Miscellaneous Expense or Credit" at bounding box center [409, 129] width 161 height 21
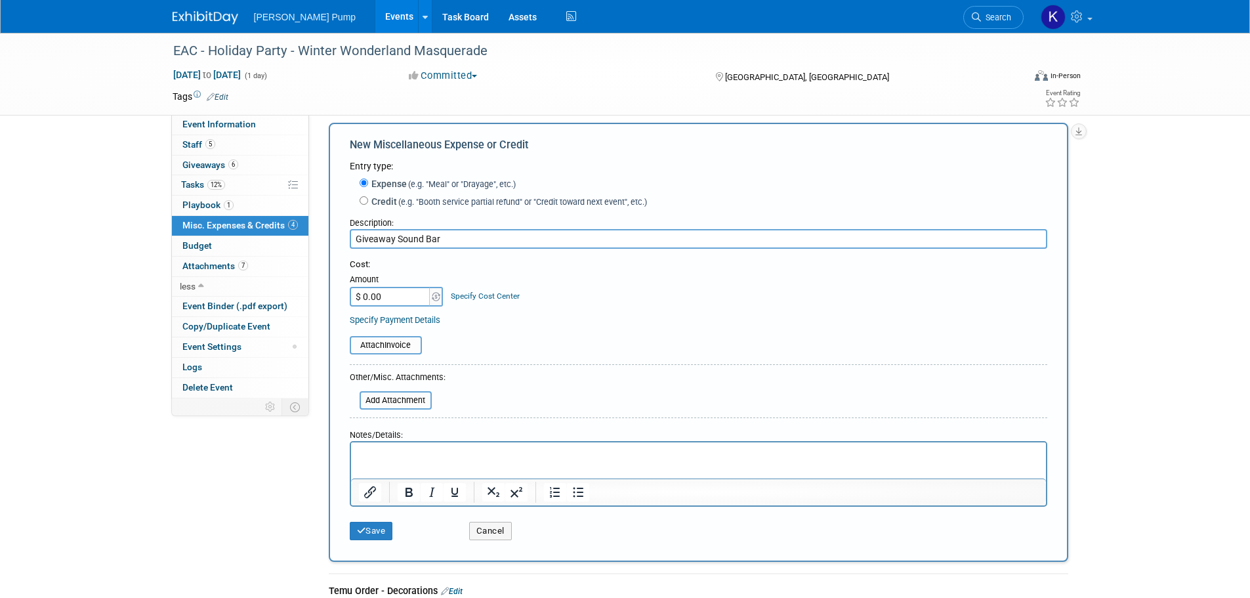
type input "Giveaway Sound Bar"
click at [381, 297] on input "$ 0.00" at bounding box center [391, 297] width 82 height 20
type input "$ 66.56"
click at [368, 537] on button "Save" at bounding box center [371, 531] width 43 height 18
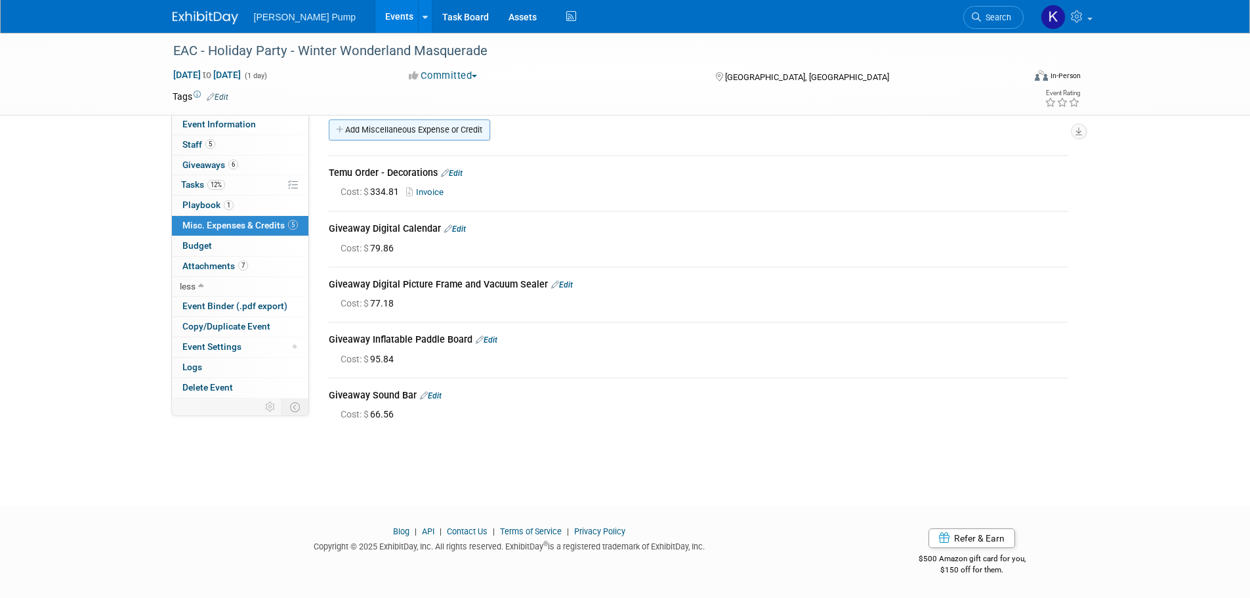
click at [389, 129] on link "Add Miscellaneous Expense or Credit" at bounding box center [409, 129] width 161 height 21
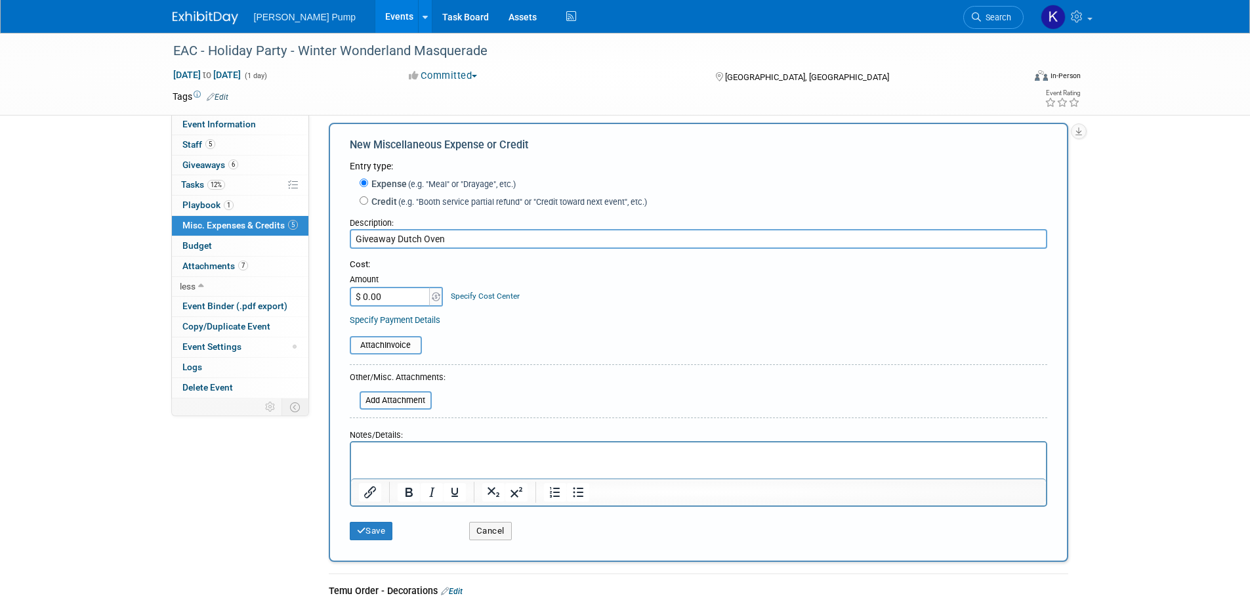
type input "Giveaway Dutch Oven"
click at [394, 299] on input "$ 0.00" at bounding box center [391, 297] width 82 height 20
type input "$ 40.80"
click at [367, 533] on button "Save" at bounding box center [371, 531] width 43 height 18
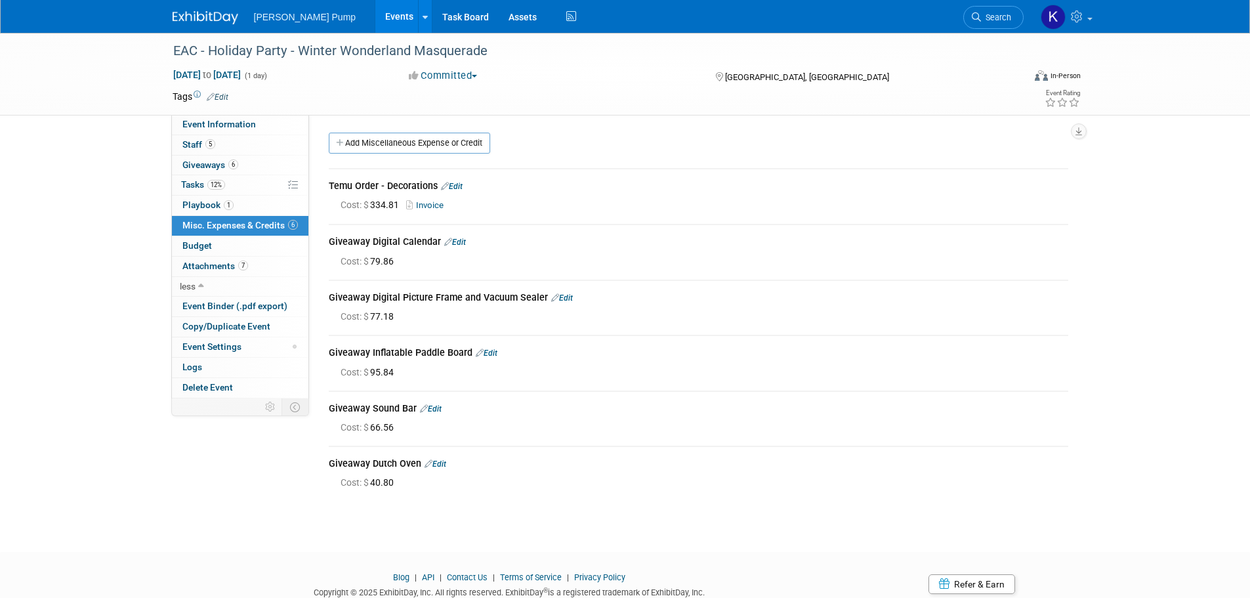
click at [299, 15] on span "[PERSON_NAME] Pump" at bounding box center [305, 17] width 102 height 10
click at [375, 22] on link "Events" at bounding box center [399, 16] width 48 height 33
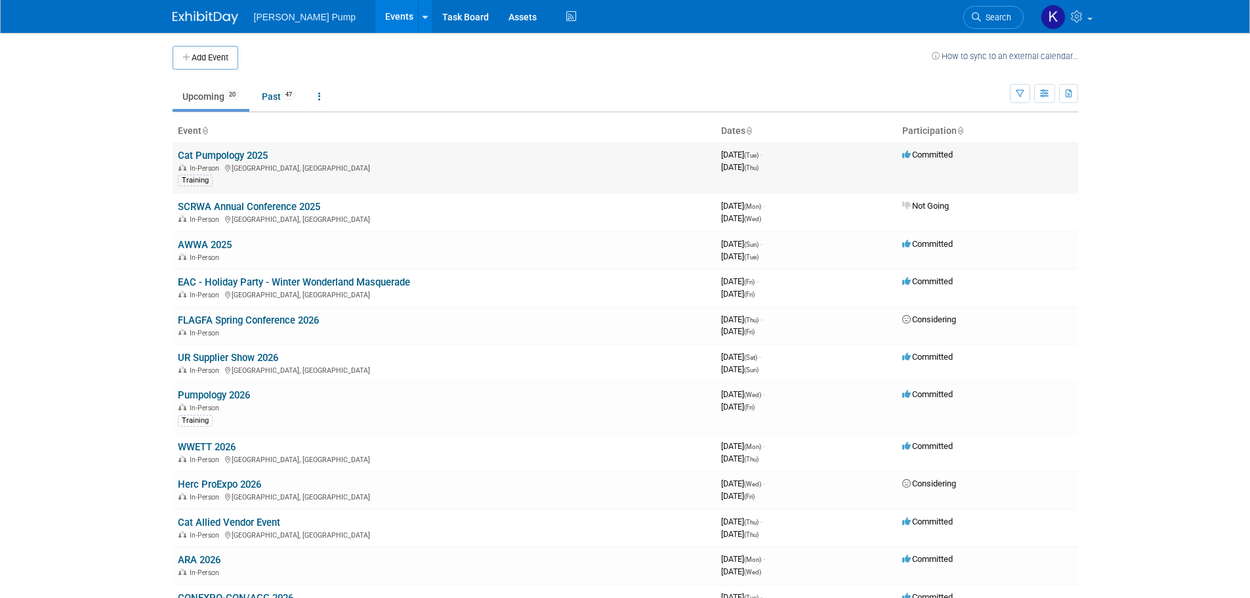
click at [241, 160] on link "Cat Pumpology 2025" at bounding box center [223, 156] width 90 height 12
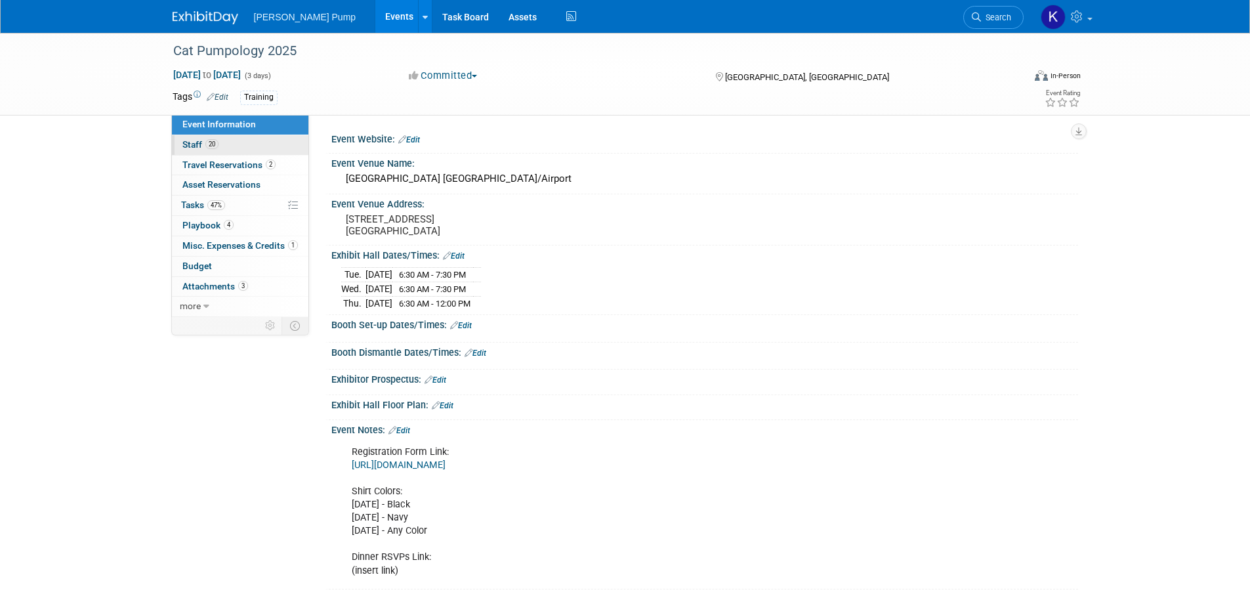
click at [190, 143] on span "Staff 20" at bounding box center [200, 144] width 36 height 10
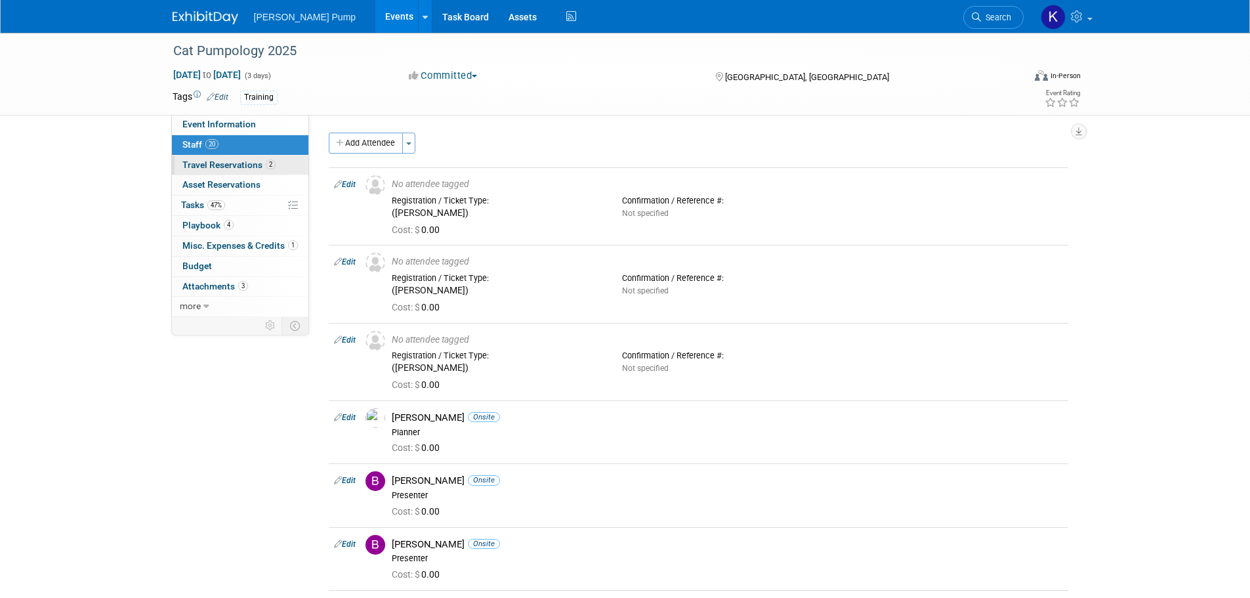
click at [230, 167] on span "Travel Reservations 2" at bounding box center [228, 164] width 93 height 10
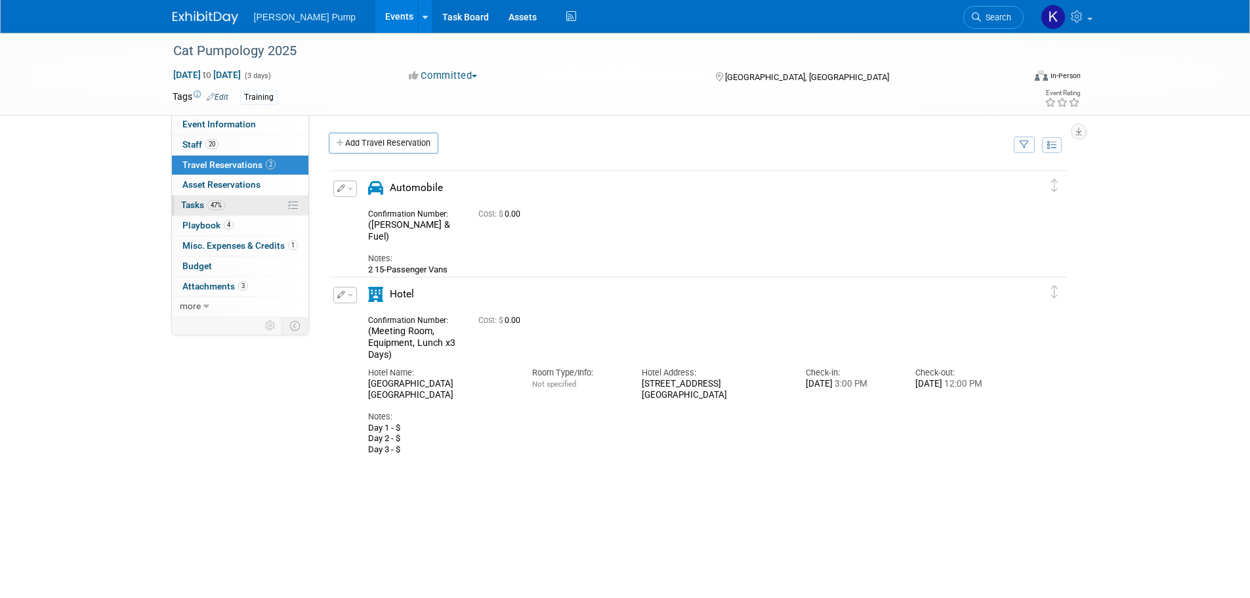
click at [198, 205] on span "Tasks 47%" at bounding box center [203, 204] width 44 height 10
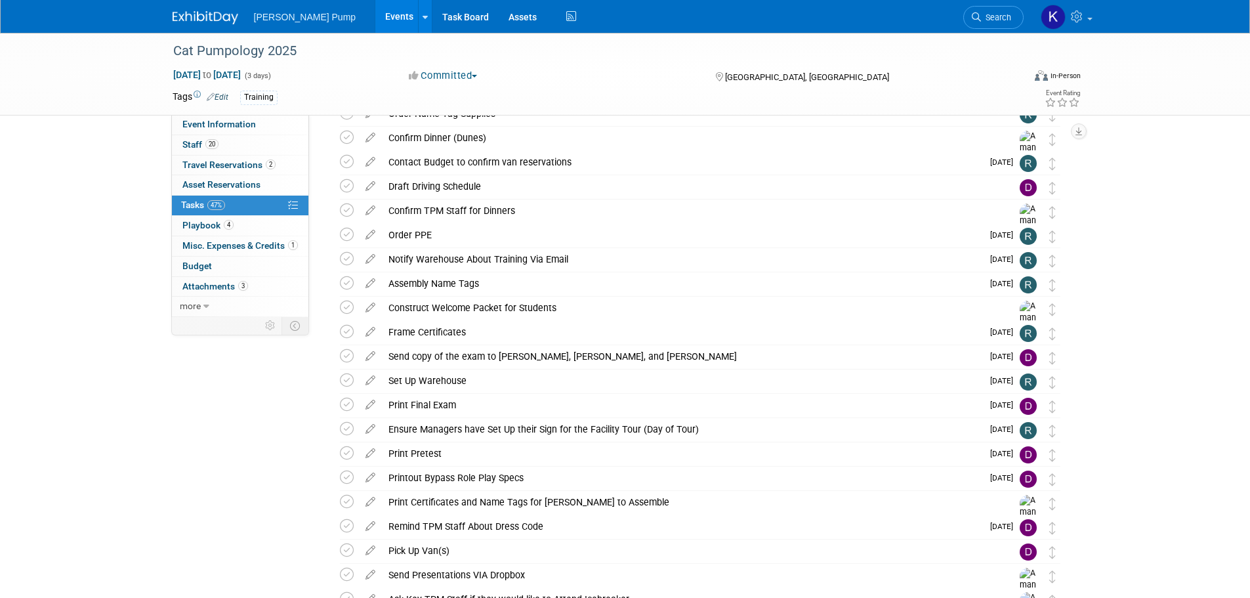
scroll to position [197, 0]
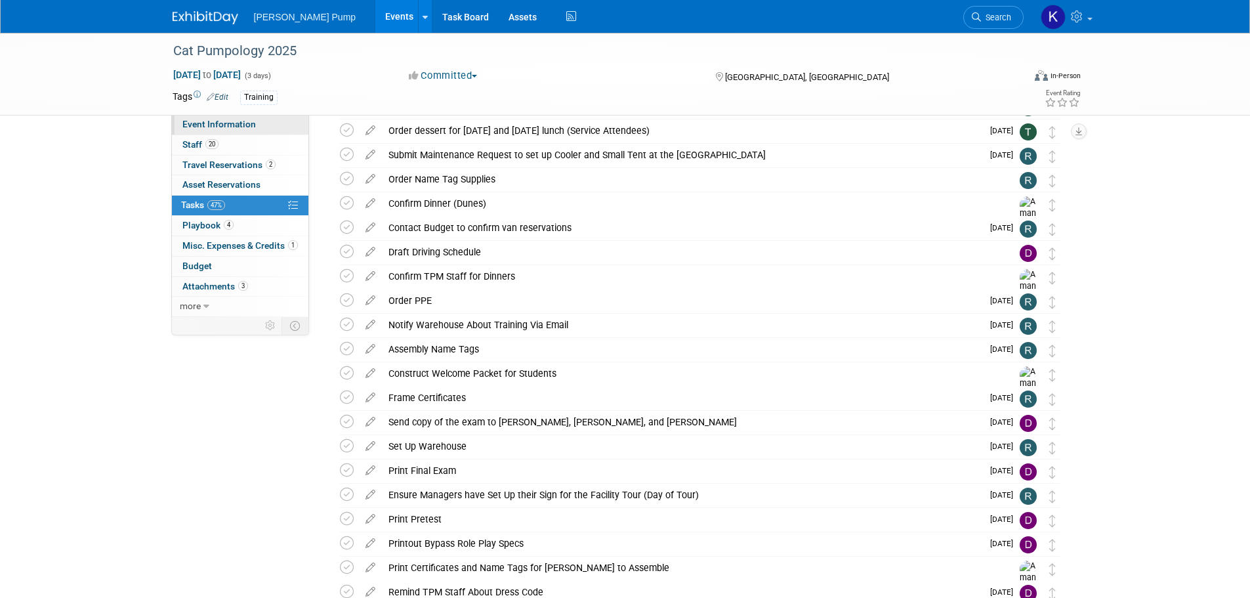
click at [222, 123] on span "Event Information" at bounding box center [218, 124] width 73 height 10
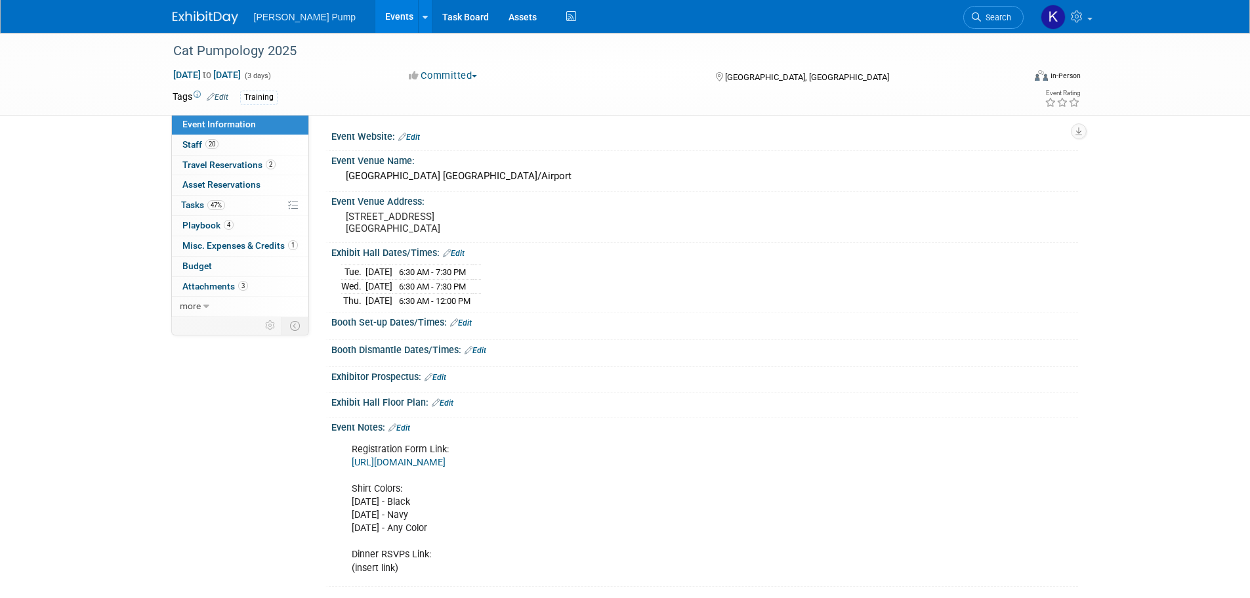
scroll to position [0, 0]
click at [197, 283] on span "Attachments 3" at bounding box center [215, 286] width 66 height 10
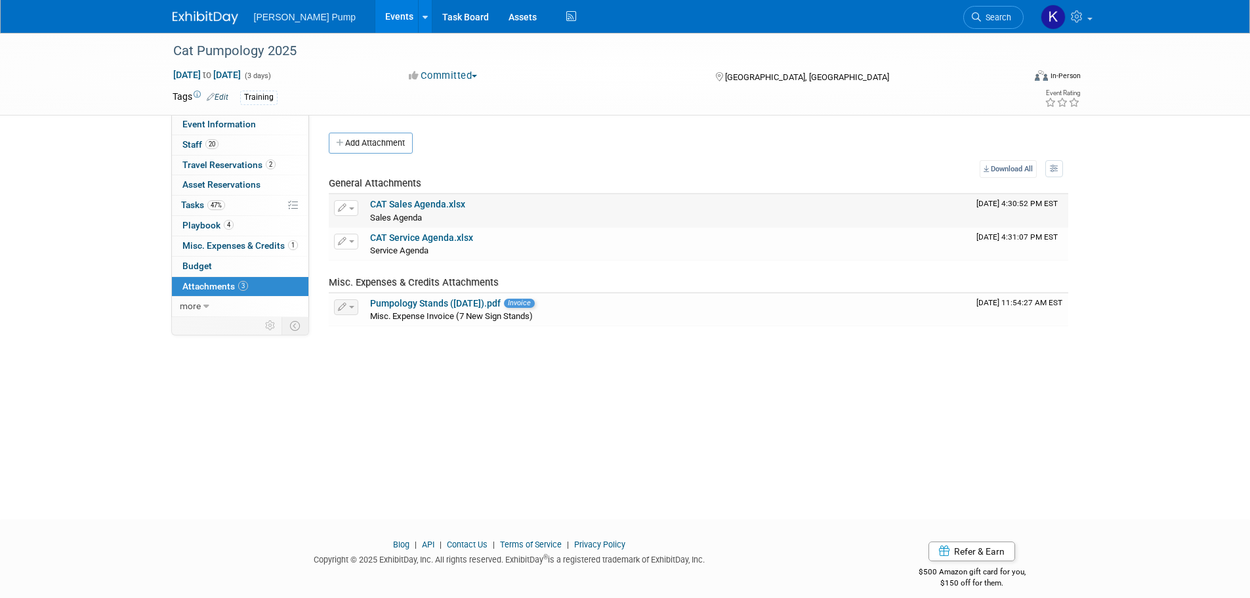
click at [422, 203] on link "CAT Sales Agenda.xlsx" at bounding box center [417, 204] width 95 height 10
click at [395, 241] on link "CAT Service Agenda.xlsx" at bounding box center [421, 237] width 103 height 10
click at [375, 14] on link "Events" at bounding box center [399, 16] width 48 height 33
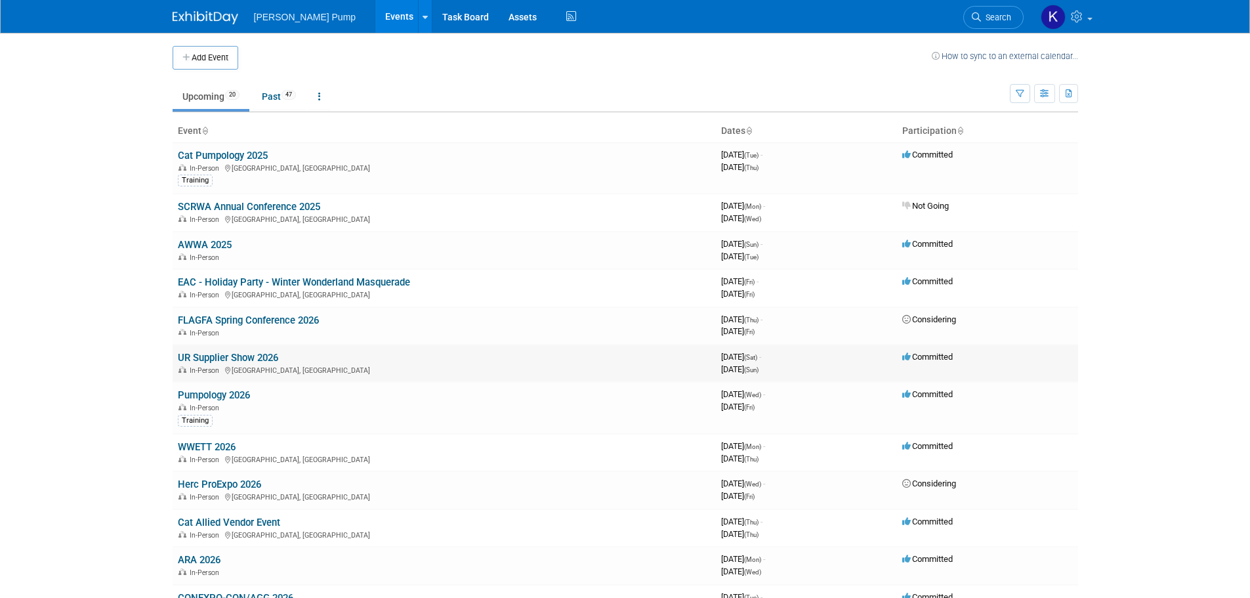
click at [266, 352] on link "UR Supplier Show 2026" at bounding box center [228, 358] width 100 height 12
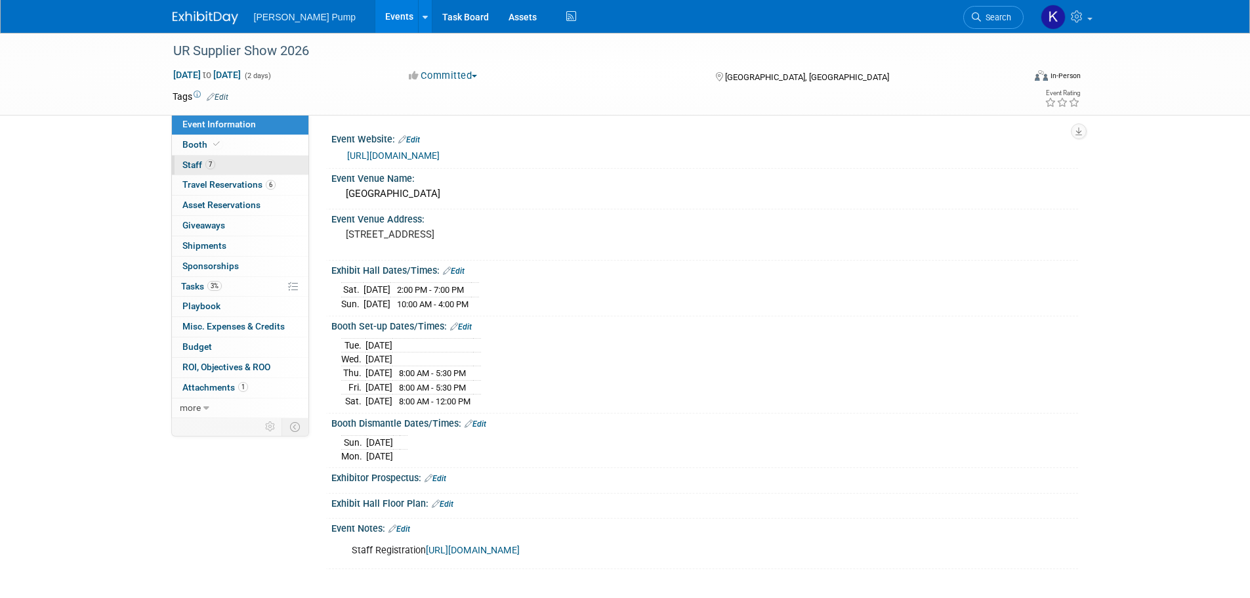
click at [198, 161] on span "Staff 7" at bounding box center [198, 164] width 33 height 10
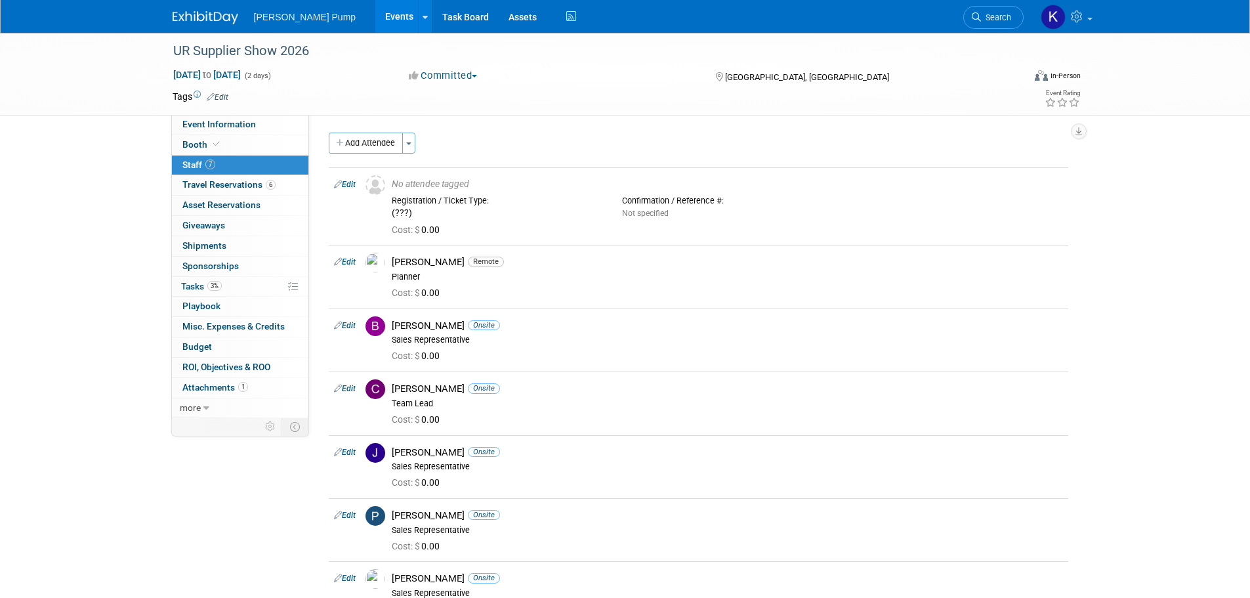
click at [375, 18] on link "Events" at bounding box center [399, 16] width 48 height 33
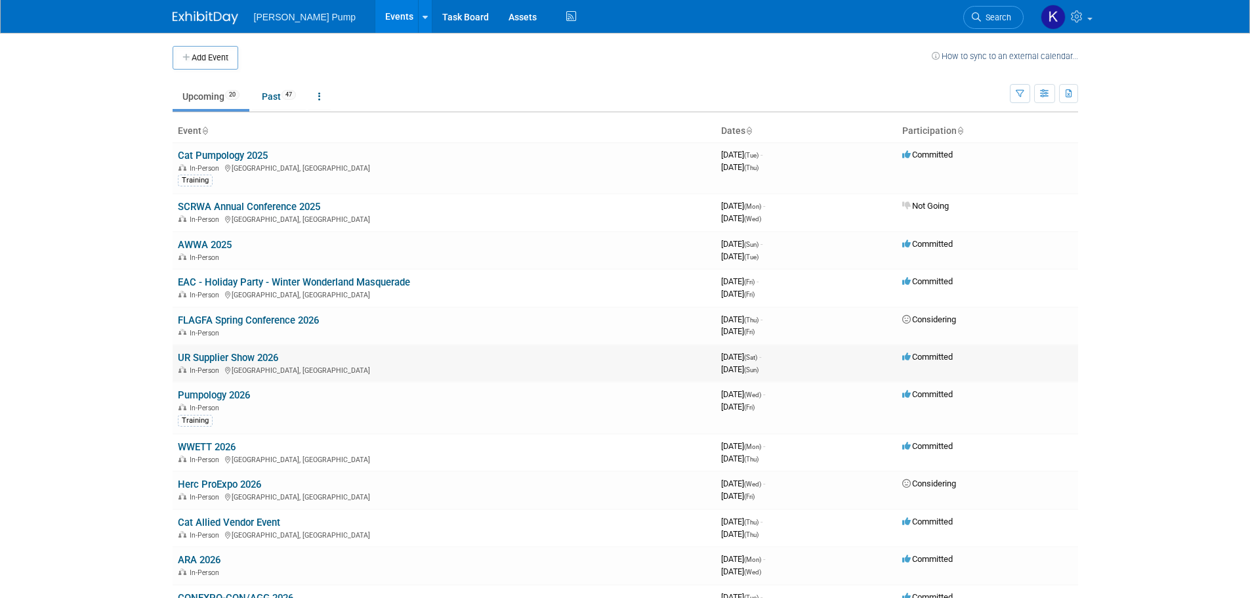
click at [236, 358] on link "UR Supplier Show 2026" at bounding box center [228, 358] width 100 height 12
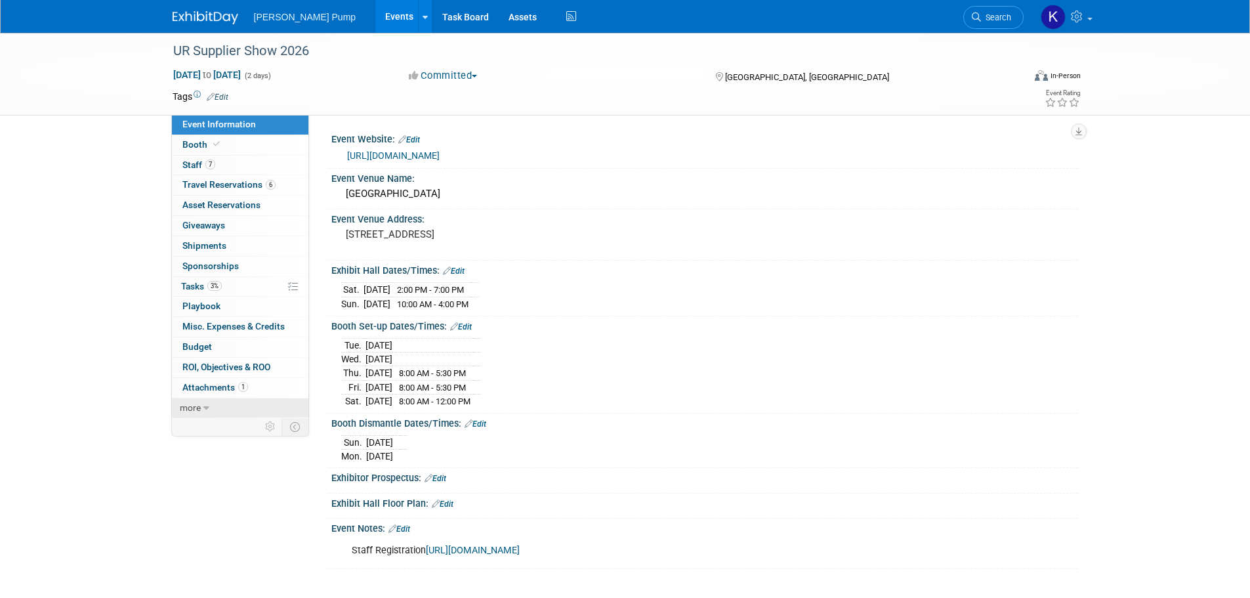
click at [202, 402] on link "more" at bounding box center [240, 408] width 136 height 20
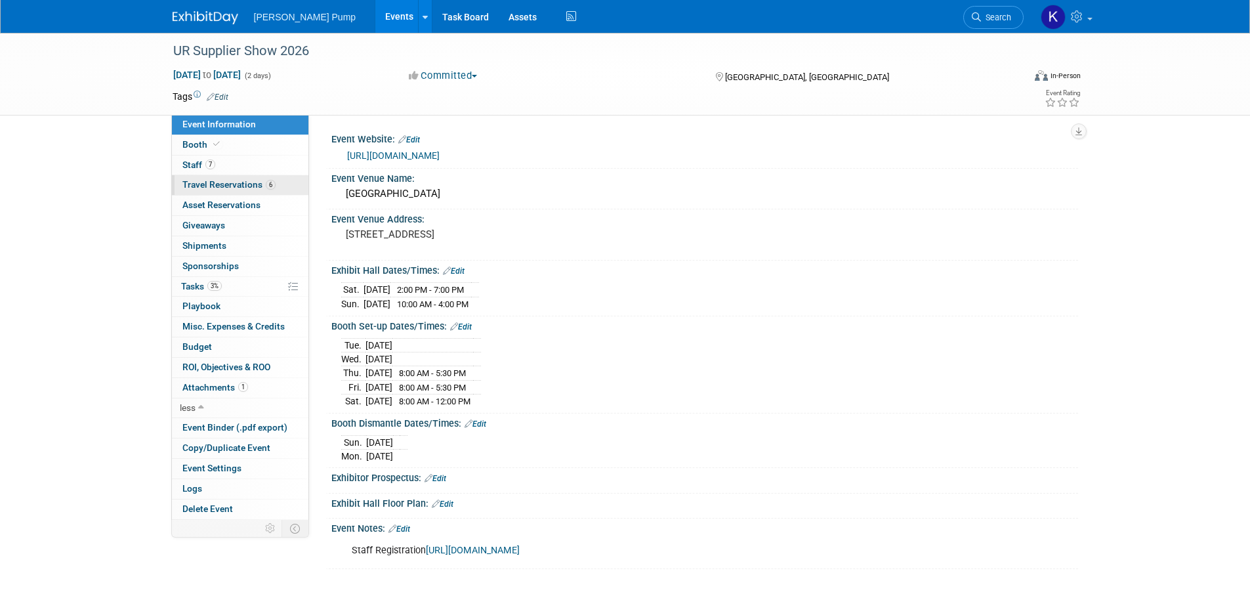
click at [218, 186] on span "Travel Reservations 6" at bounding box center [228, 184] width 93 height 10
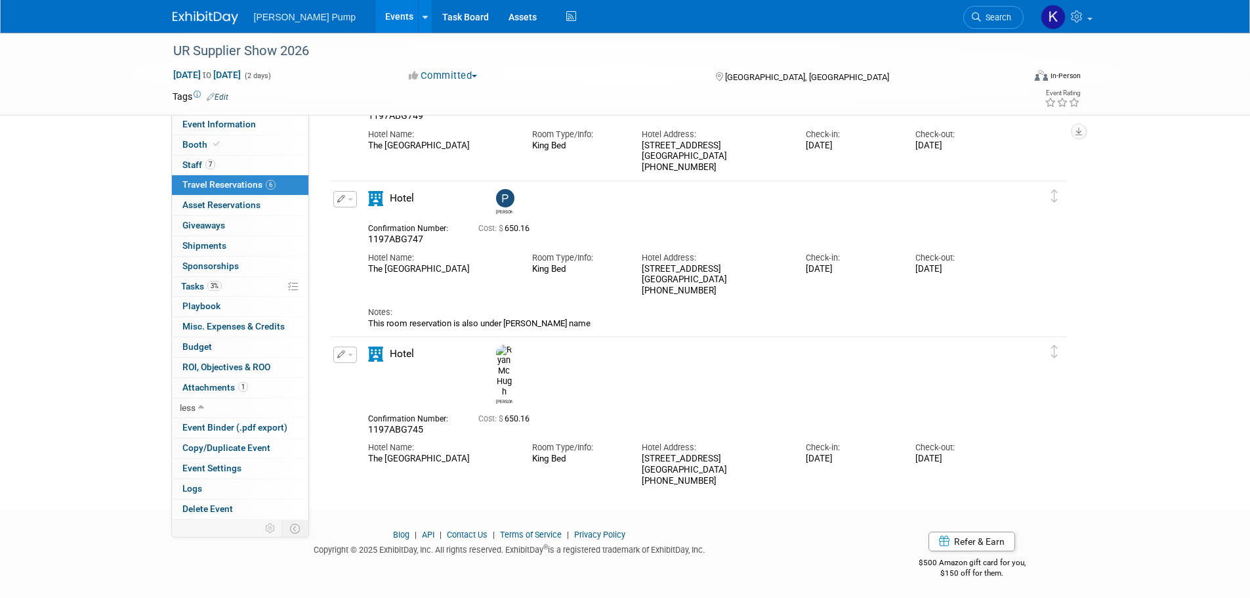
scroll to position [548, 0]
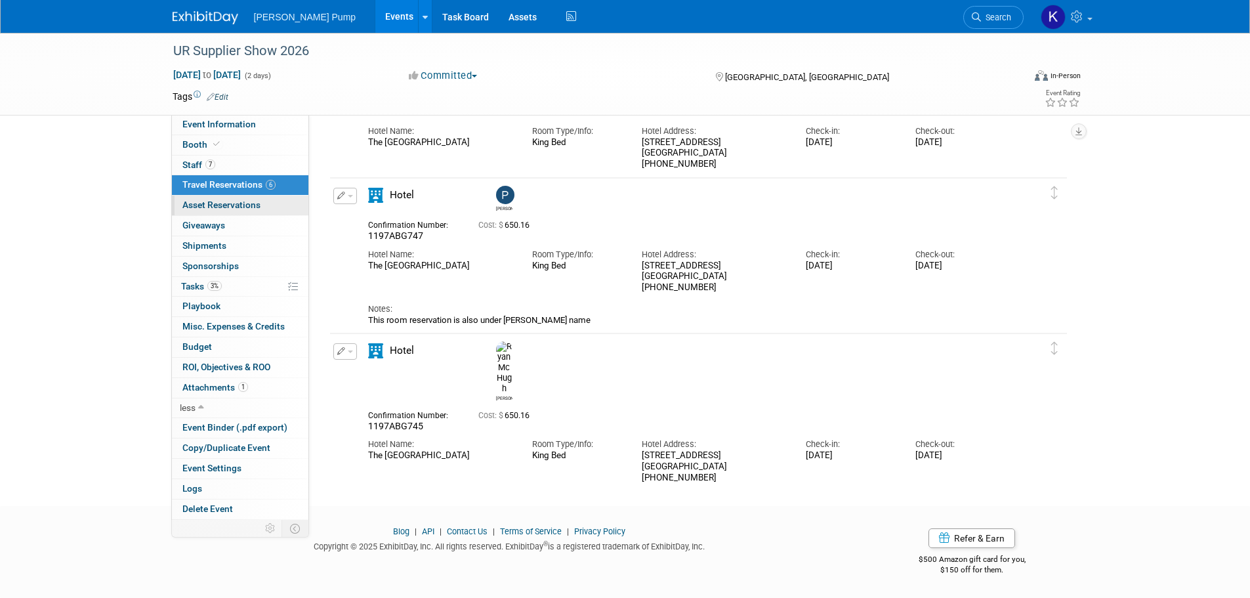
click at [200, 207] on span "Asset Reservations 0" at bounding box center [221, 204] width 78 height 10
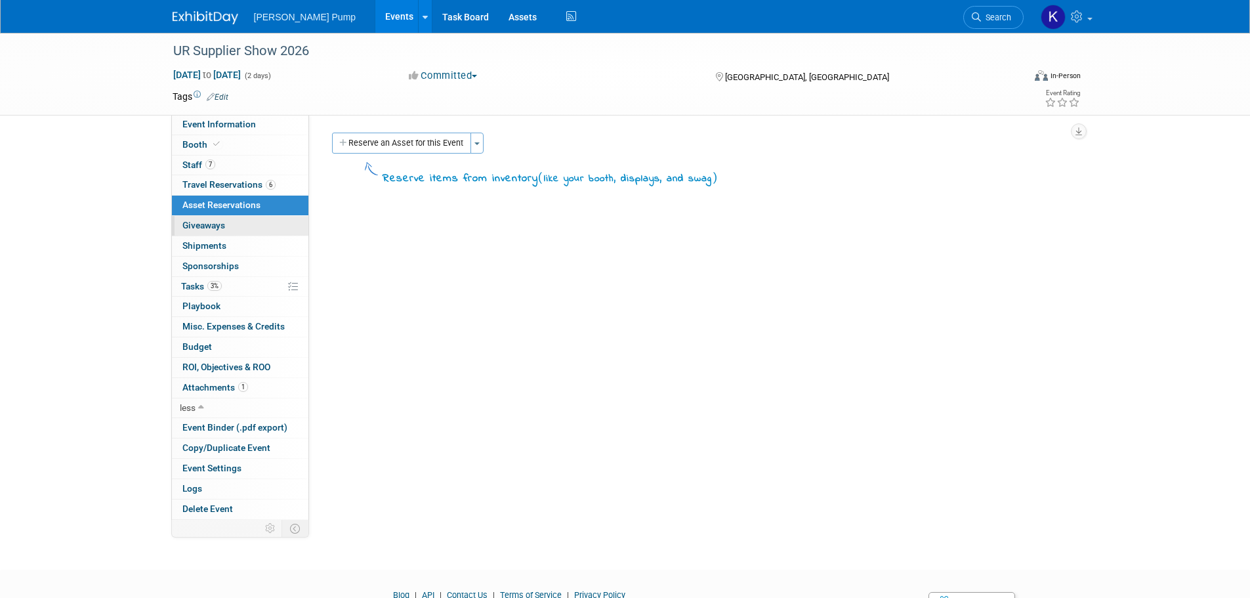
click at [199, 228] on span "Giveaways 0" at bounding box center [203, 225] width 43 height 10
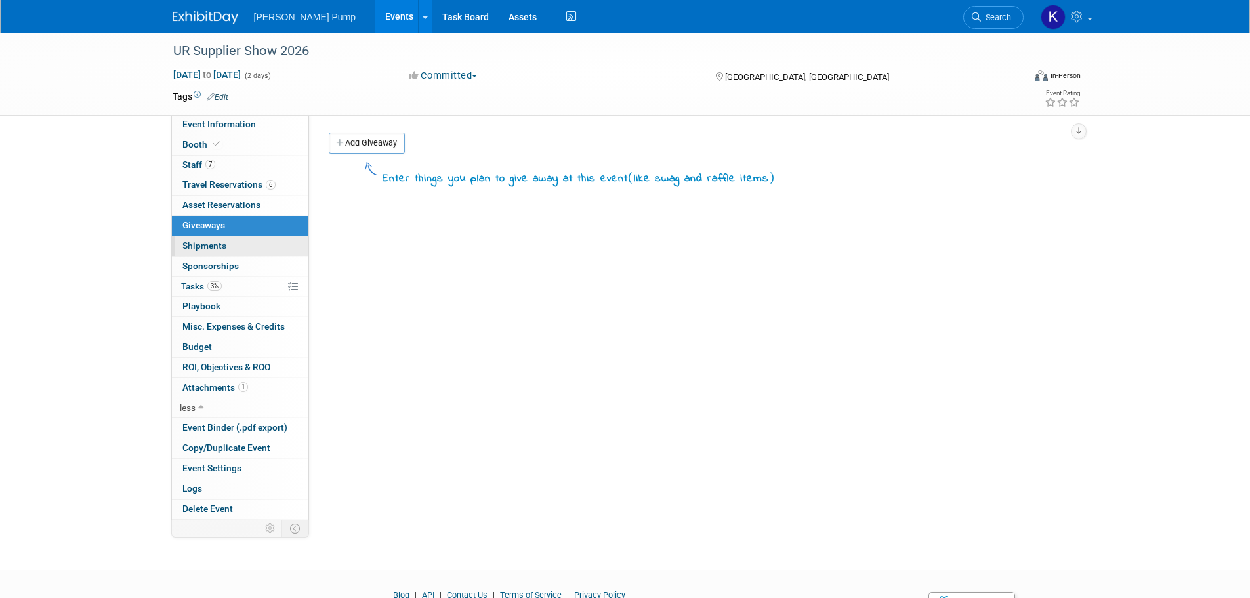
click at [198, 242] on span "Shipments 0" at bounding box center [204, 245] width 44 height 10
click at [198, 260] on link "0 Sponsorships 0" at bounding box center [240, 267] width 136 height 20
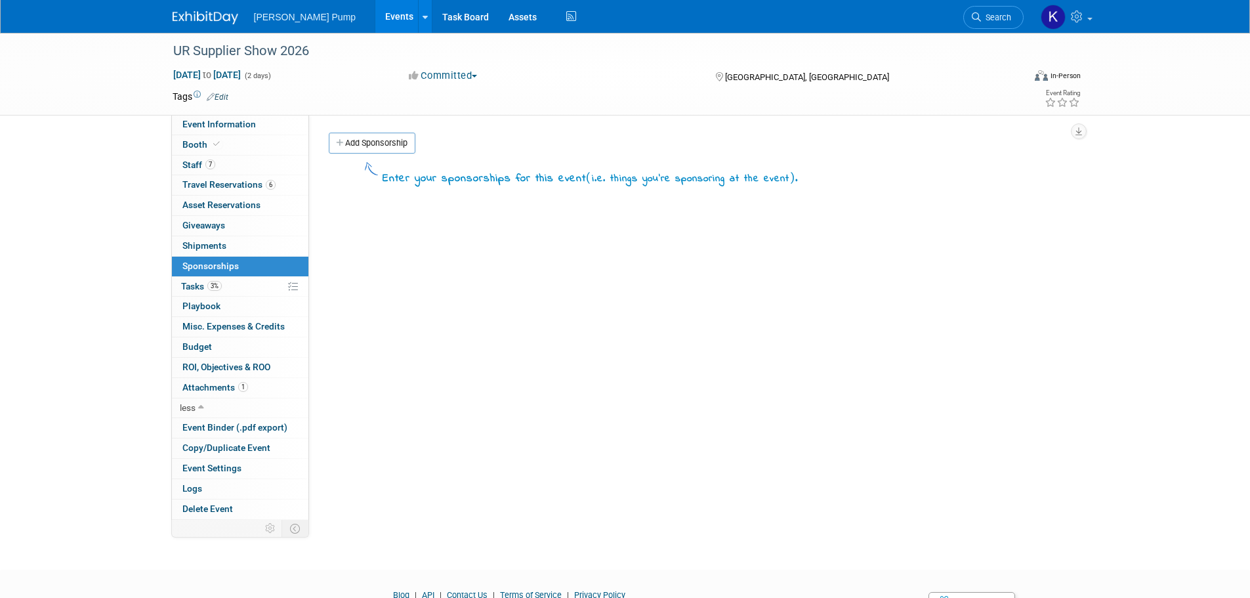
click at [196, 326] on span "Misc. Expenses & Credits 0" at bounding box center [233, 326] width 102 height 10
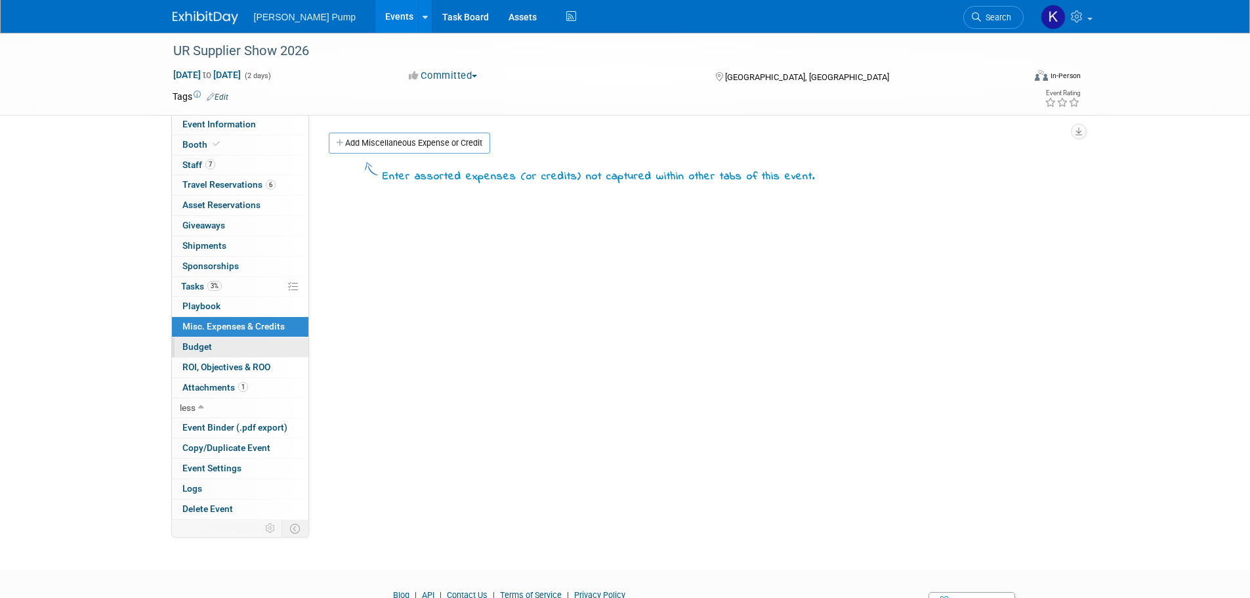
click at [190, 348] on span "Budget" at bounding box center [197, 346] width 30 height 10
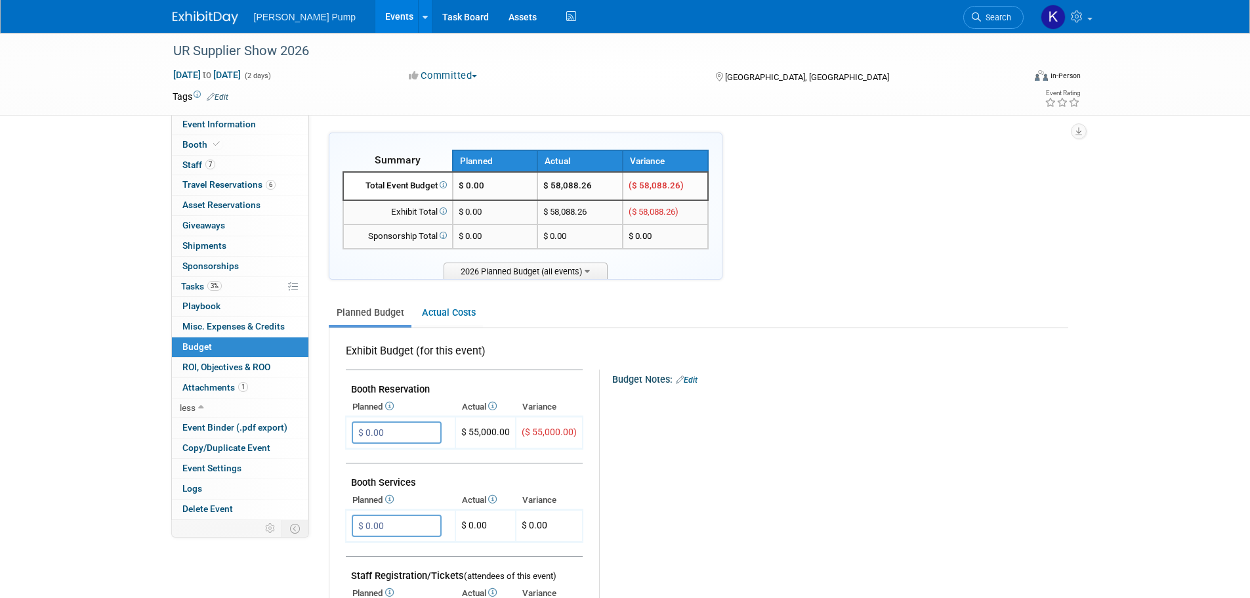
click at [375, 14] on link "Events" at bounding box center [399, 16] width 48 height 33
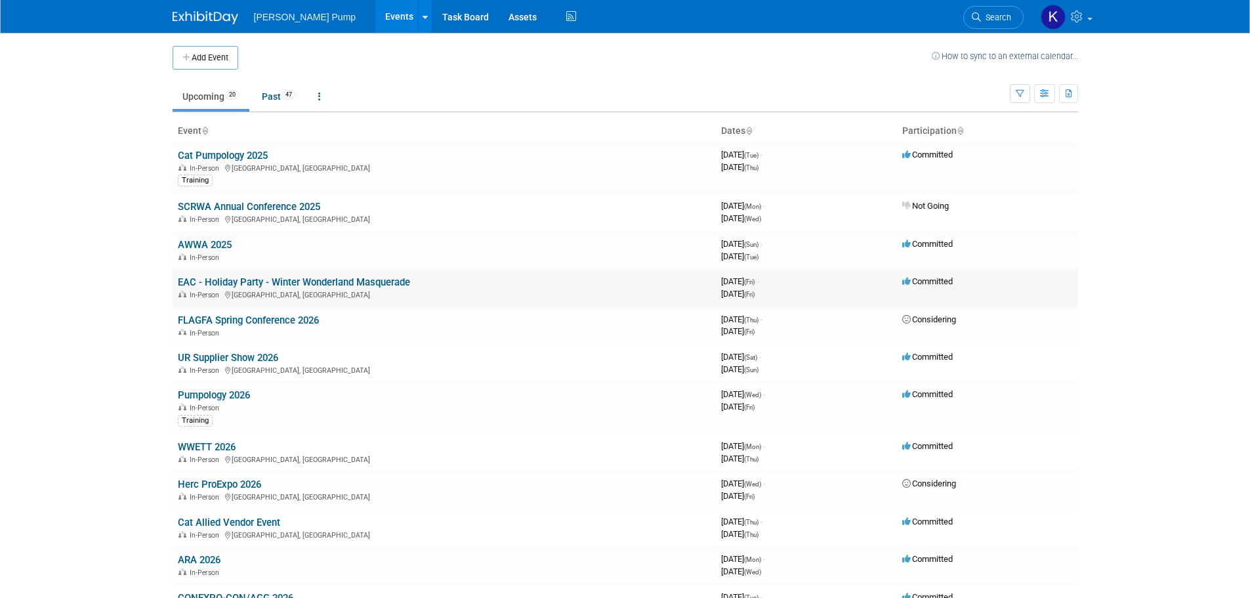
click at [330, 280] on link "EAC - Holiday Party - Winter Wonderland Masquerade" at bounding box center [294, 282] width 232 height 12
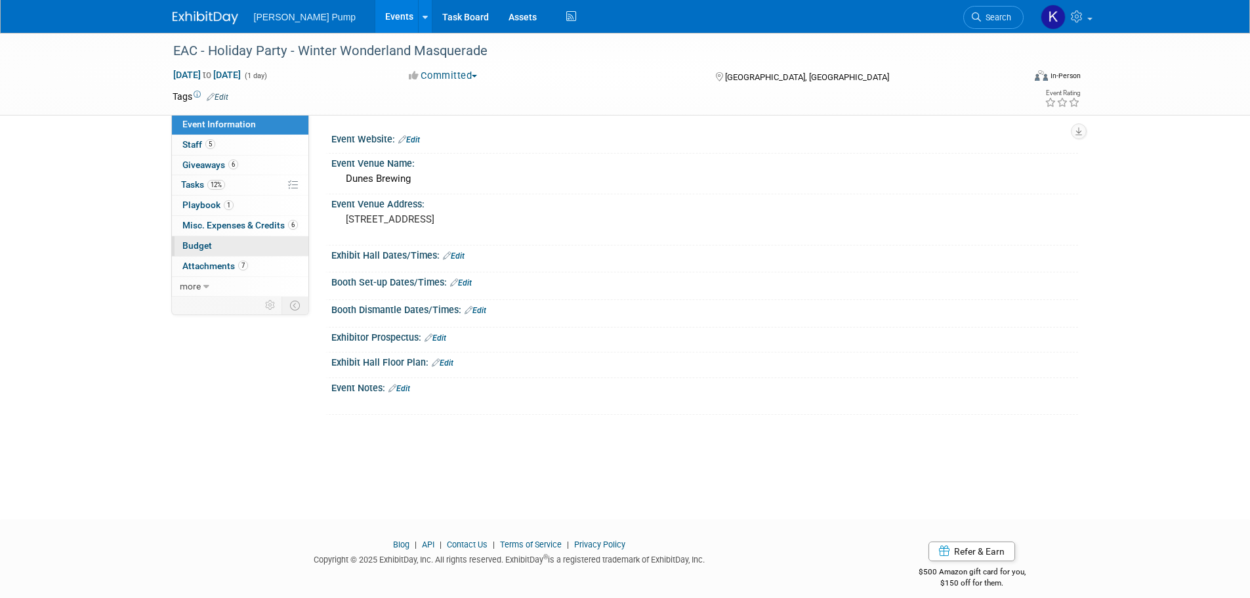
click at [208, 245] on span "Budget" at bounding box center [197, 245] width 30 height 10
